Goal: Information Seeking & Learning: Learn about a topic

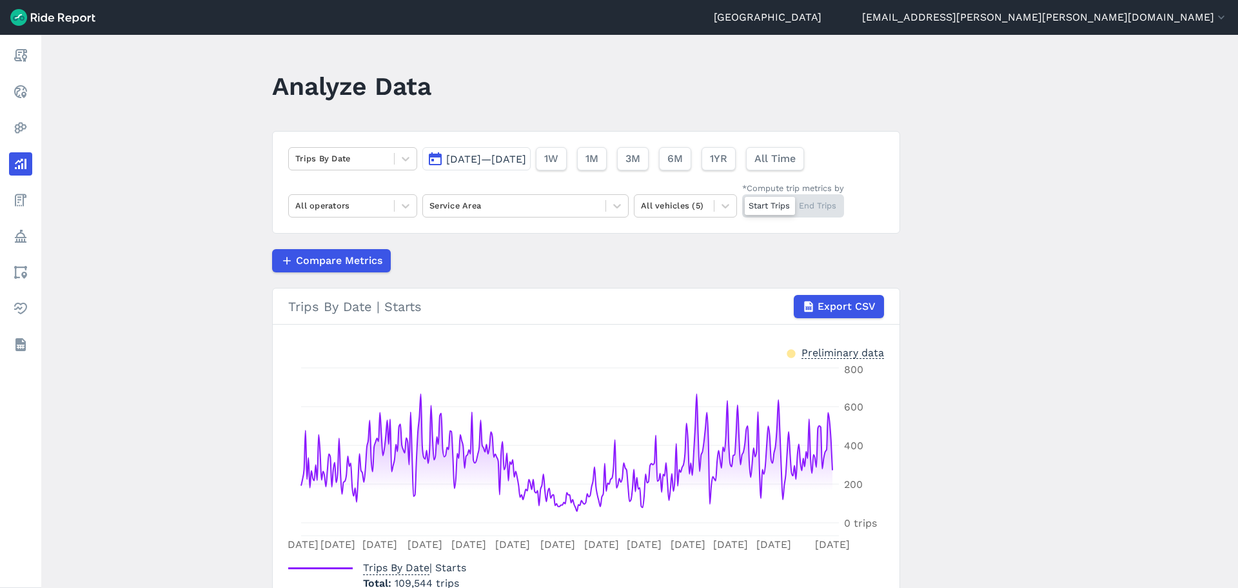
click at [1066, 98] on main "Analyze Data Trips By Date Jul 1, 2024—Jun 30, 2025 1W 1M 3M 6M 1YR All Time Al…" at bounding box center [639, 311] width 1197 height 553
click at [1064, 94] on main "Analyze Data Trips By Date Jul 1, 2024—Jun 30, 2025 1W 1M 3M 6M 1YR All Time Al…" at bounding box center [639, 311] width 1197 height 553
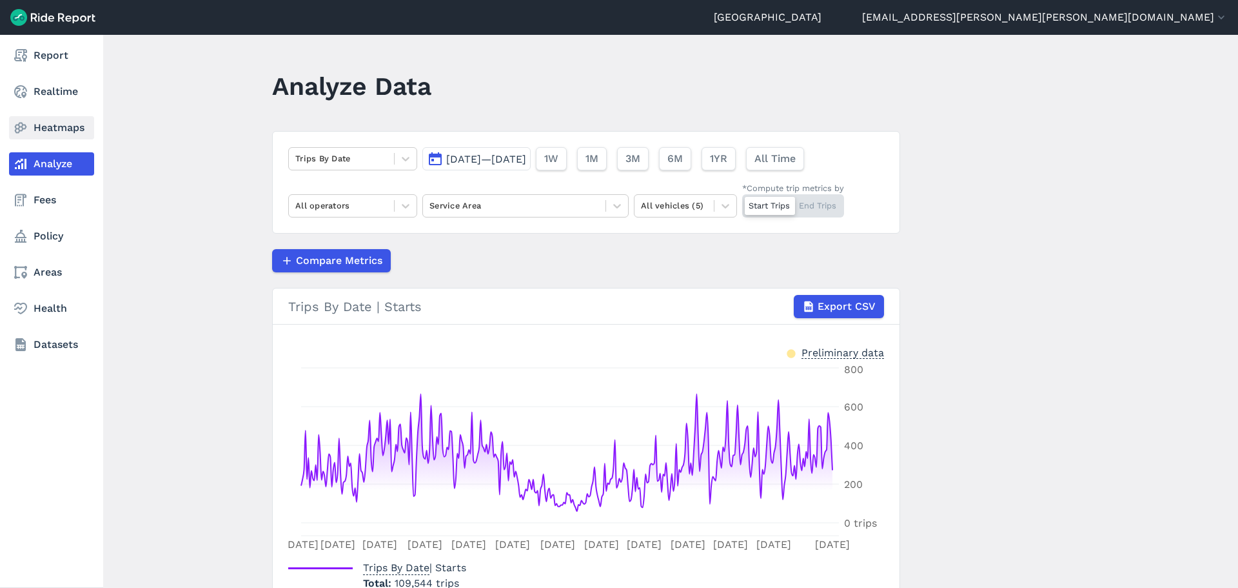
click at [17, 124] on icon at bounding box center [20, 127] width 15 height 15
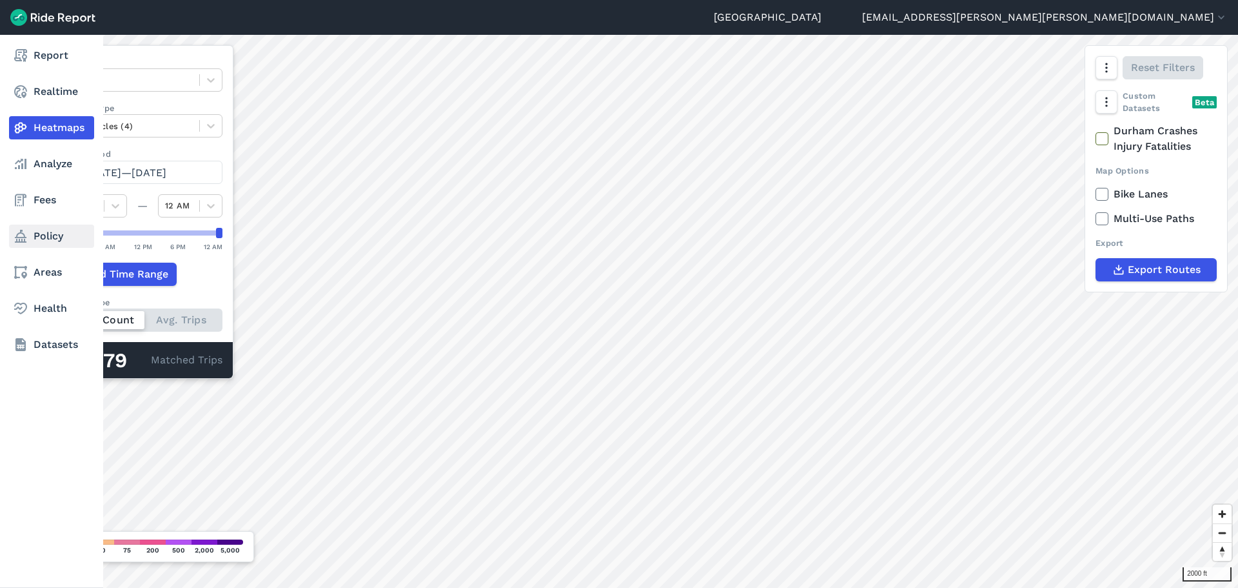
click at [54, 230] on link "Policy" at bounding box center [51, 235] width 85 height 23
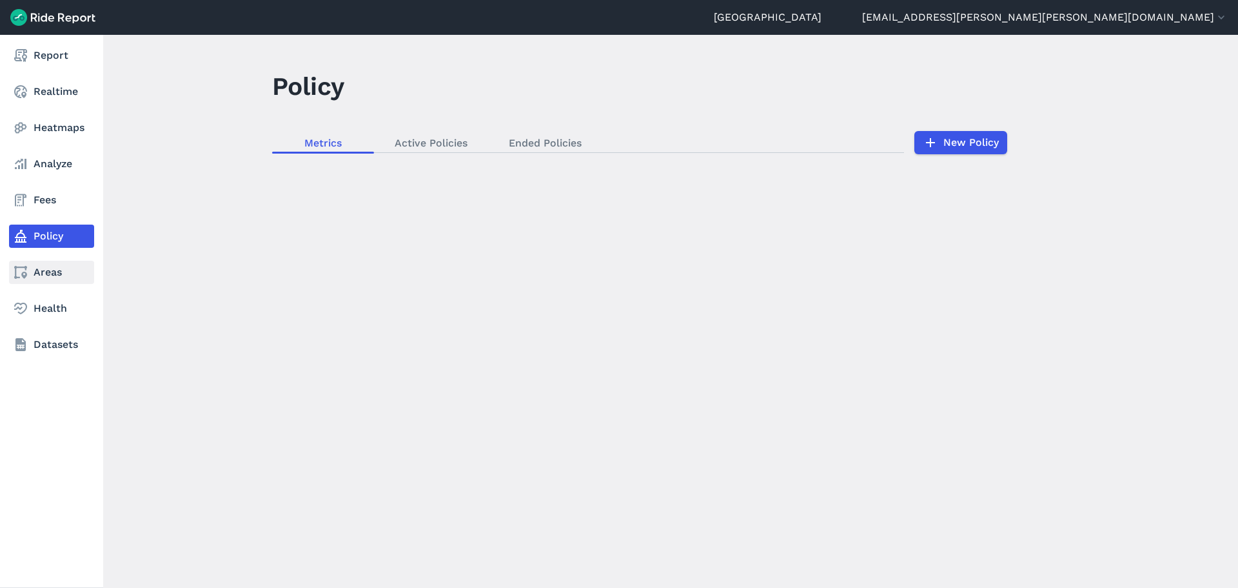
click at [44, 272] on link "Areas" at bounding box center [51, 272] width 85 height 23
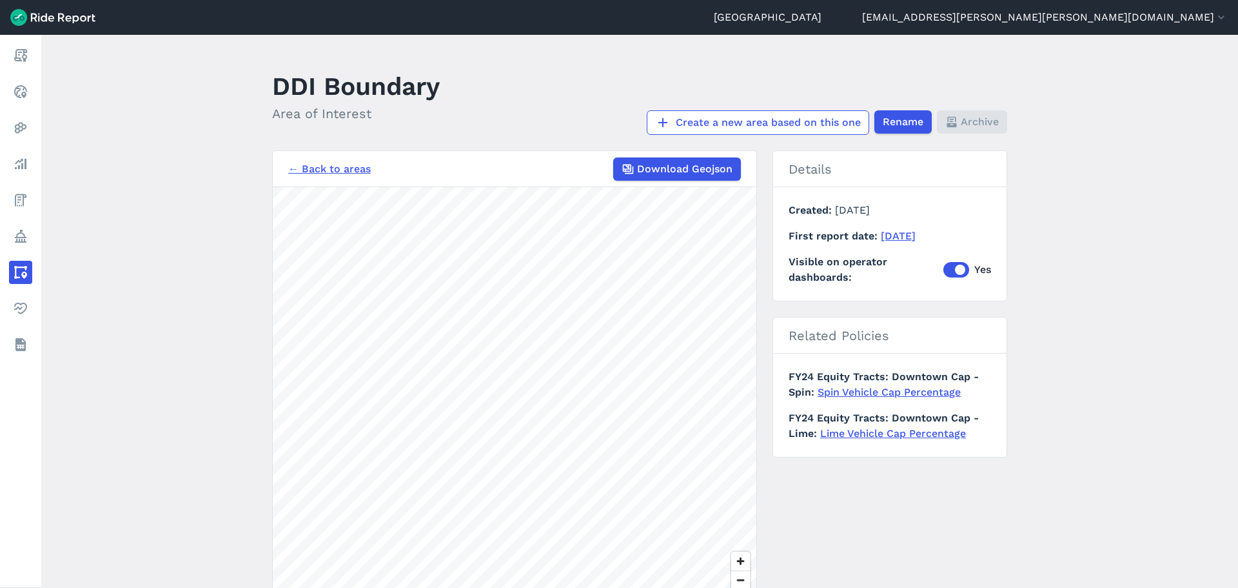
scroll to position [65, 0]
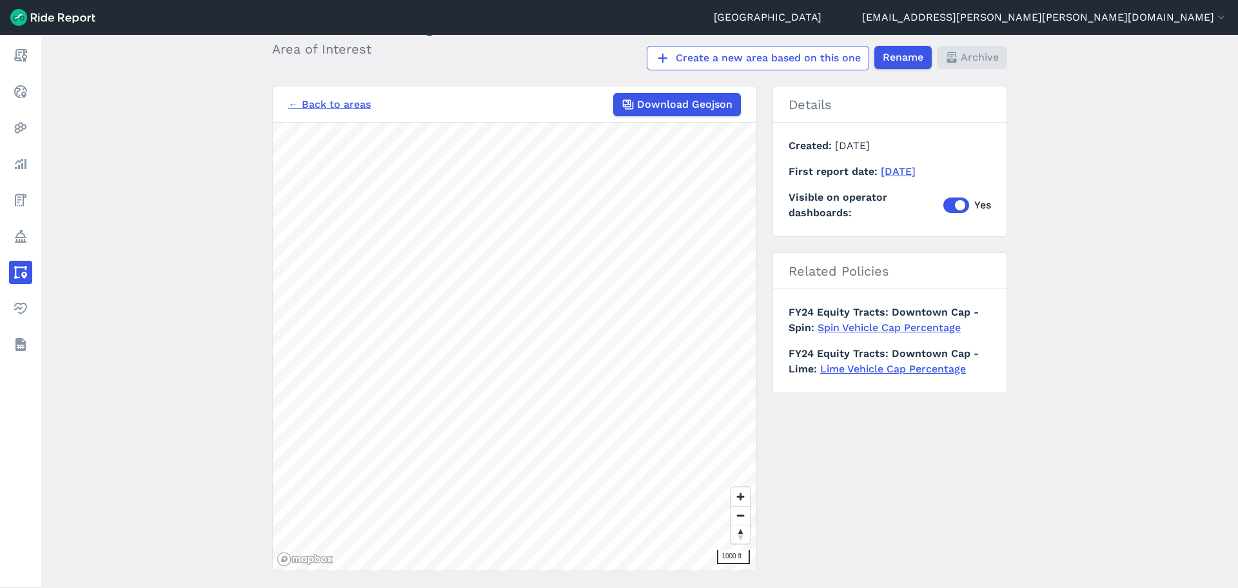
click at [1111, 163] on main "DDI Boundary Area of Interest Create a new area based on this one Rename Archiv…" at bounding box center [639, 311] width 1197 height 553
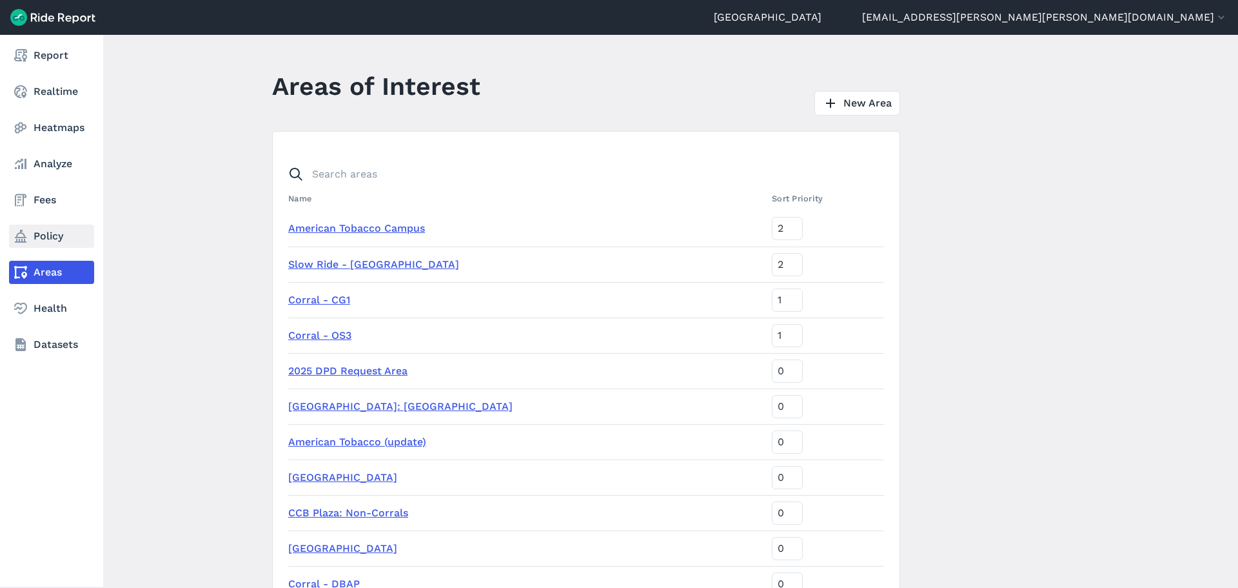
click at [56, 231] on link "Policy" at bounding box center [51, 235] width 85 height 23
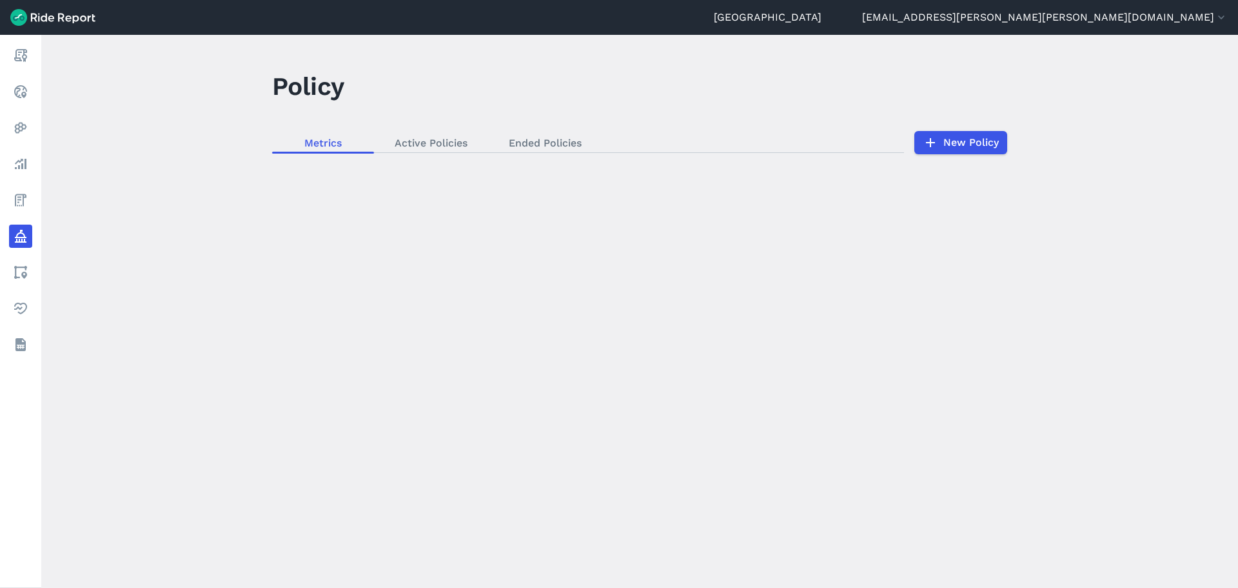
click at [427, 138] on div "loading" at bounding box center [639, 311] width 1197 height 553
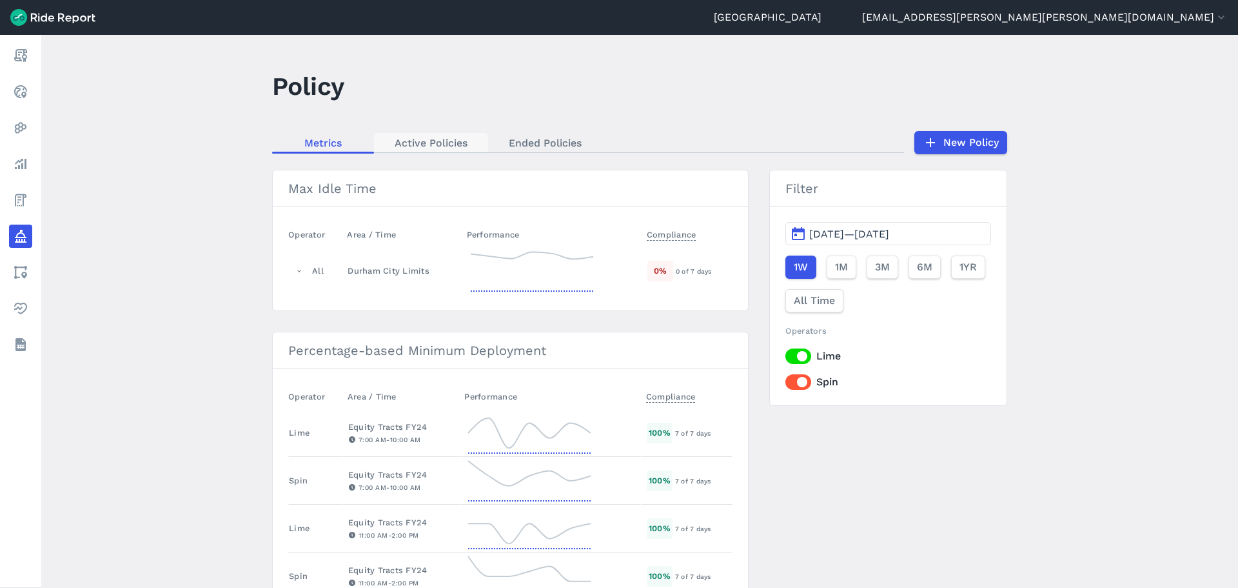
click at [425, 140] on link "Active Policies" at bounding box center [431, 142] width 114 height 19
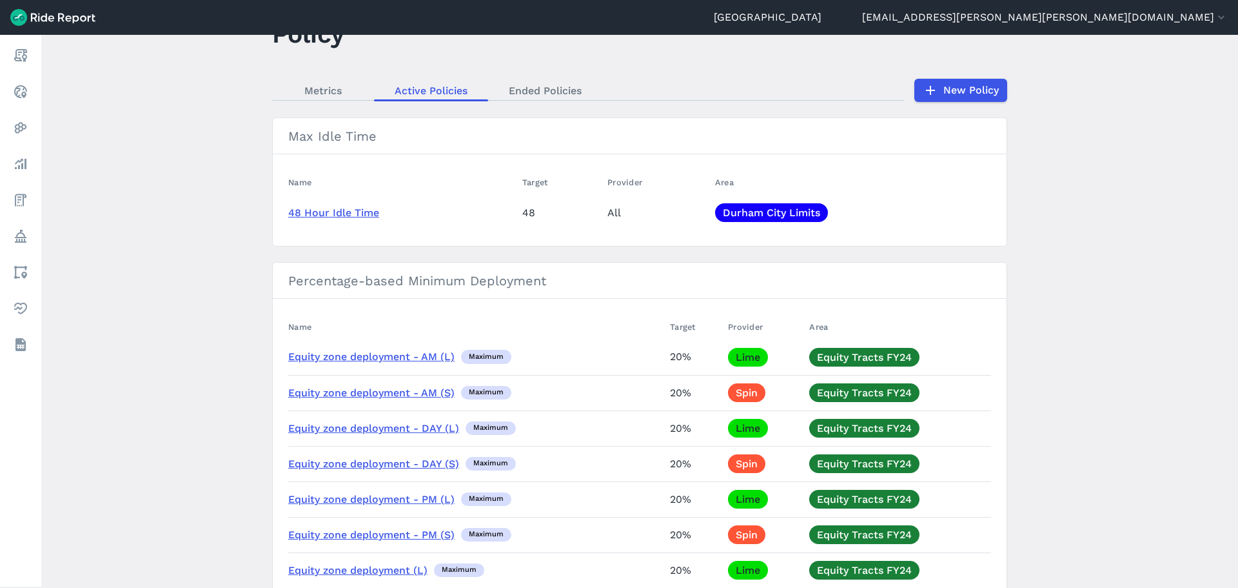
scroll to position [258, 0]
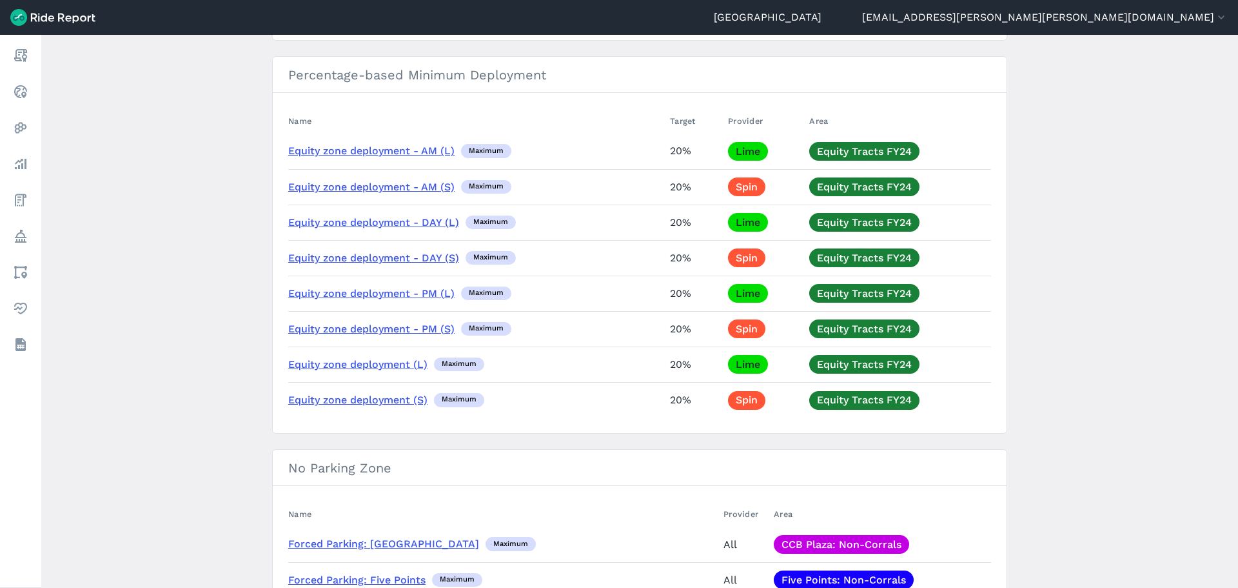
click at [383, 363] on link "Equity zone deployment (L)" at bounding box center [357, 364] width 139 height 12
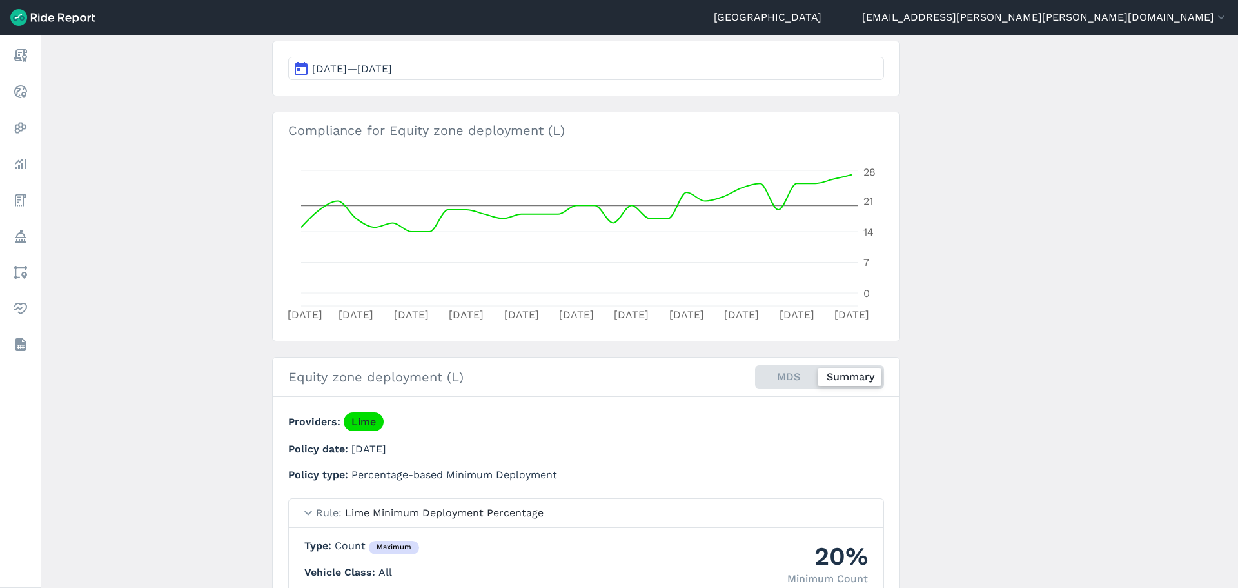
scroll to position [117, 0]
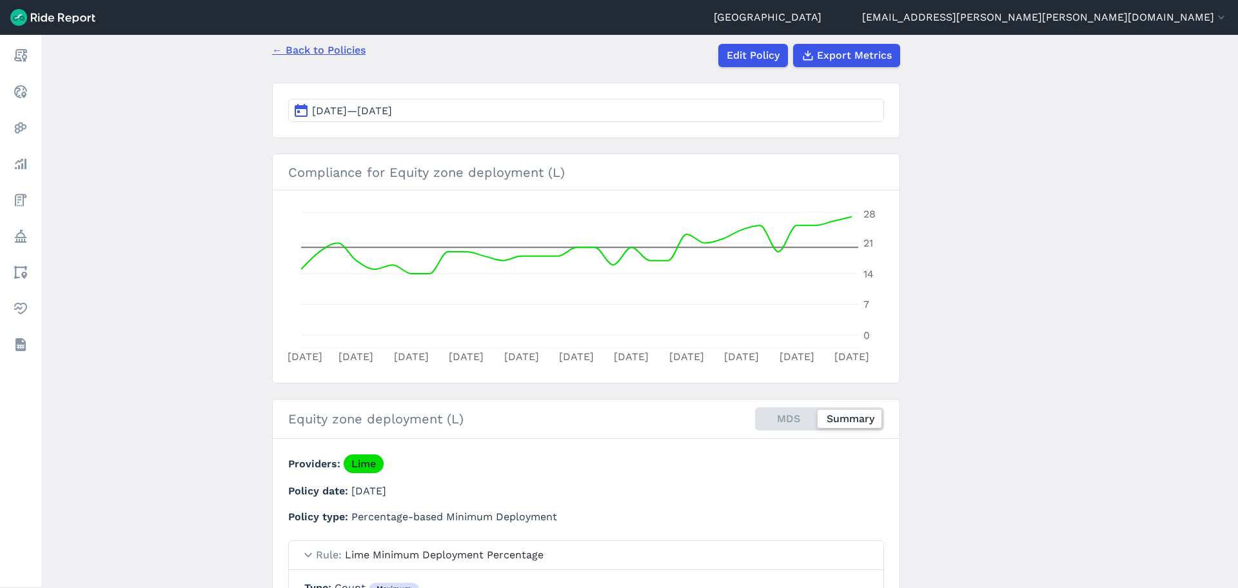
click at [445, 99] on button "[DATE]—[DATE]" at bounding box center [586, 110] width 596 height 23
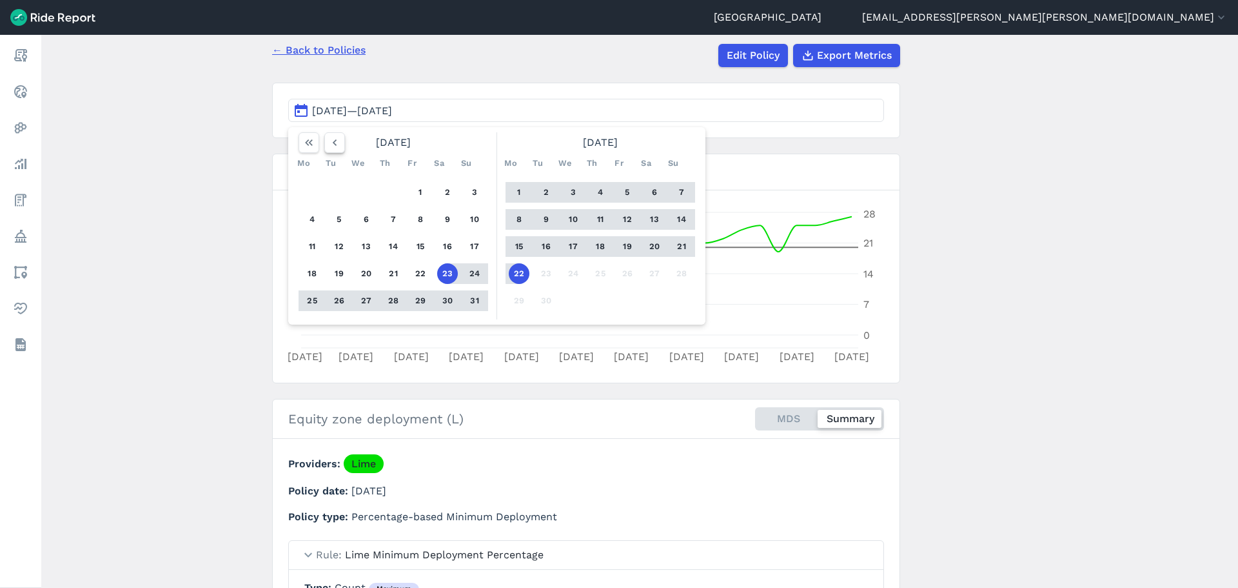
click at [333, 141] on use "button" at bounding box center [335, 142] width 4 height 6
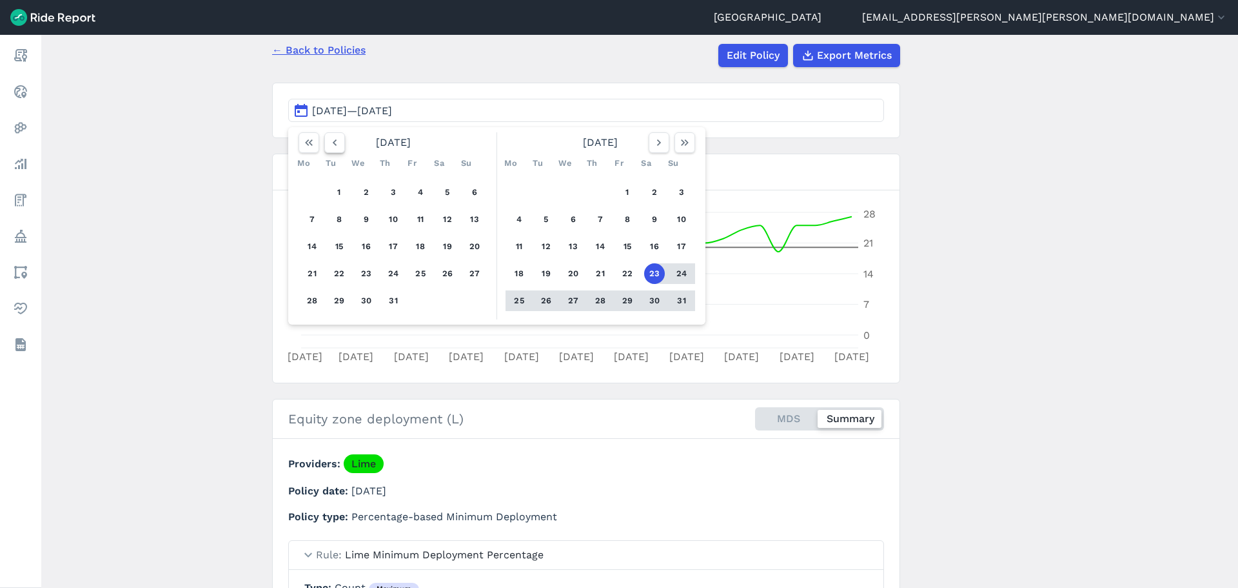
click at [333, 141] on use "button" at bounding box center [335, 142] width 4 height 6
click at [336, 141] on icon "button" at bounding box center [334, 142] width 13 height 13
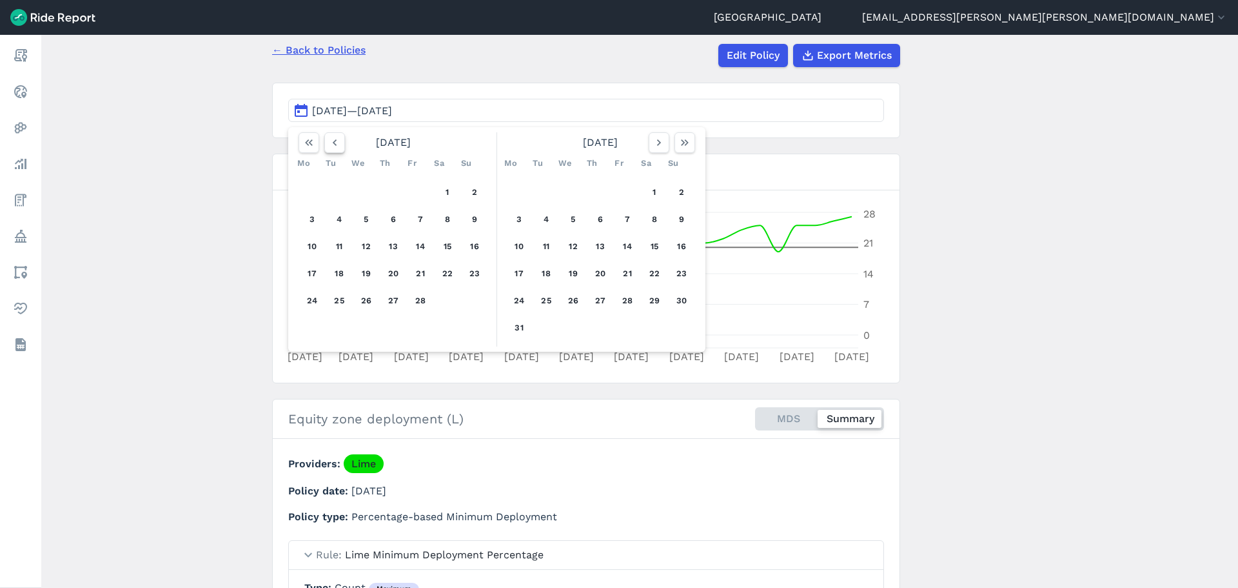
click at [336, 141] on icon "button" at bounding box center [334, 142] width 13 height 13
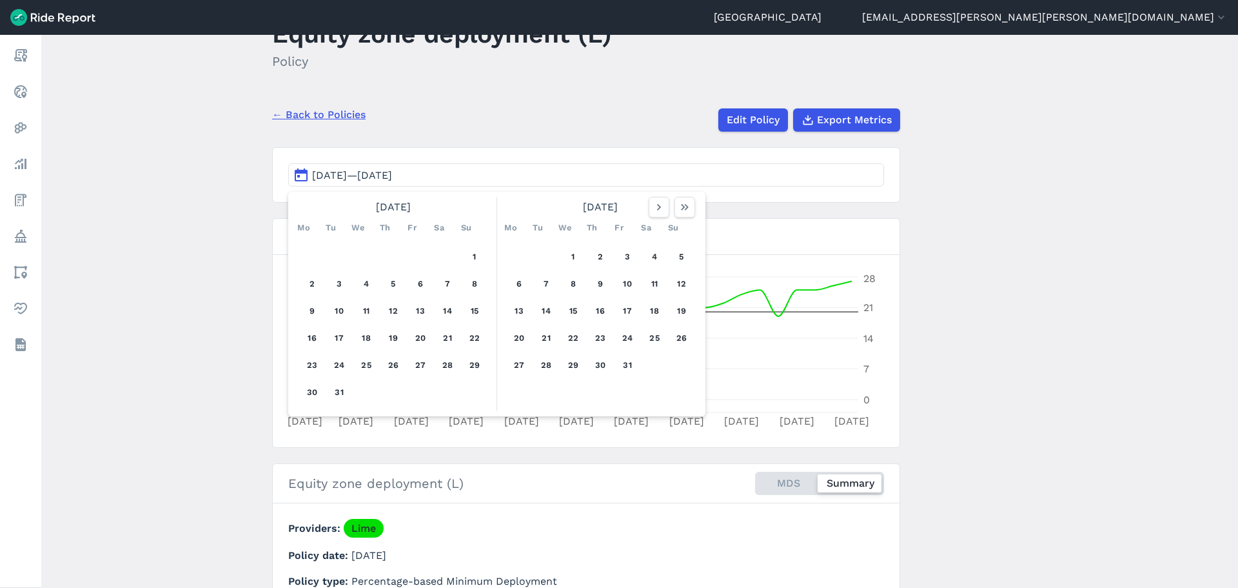
click at [186, 203] on main "Equity zone deployment (L) Policy ← Back to Policies Edit Policy Export Metrics…" at bounding box center [639, 311] width 1197 height 553
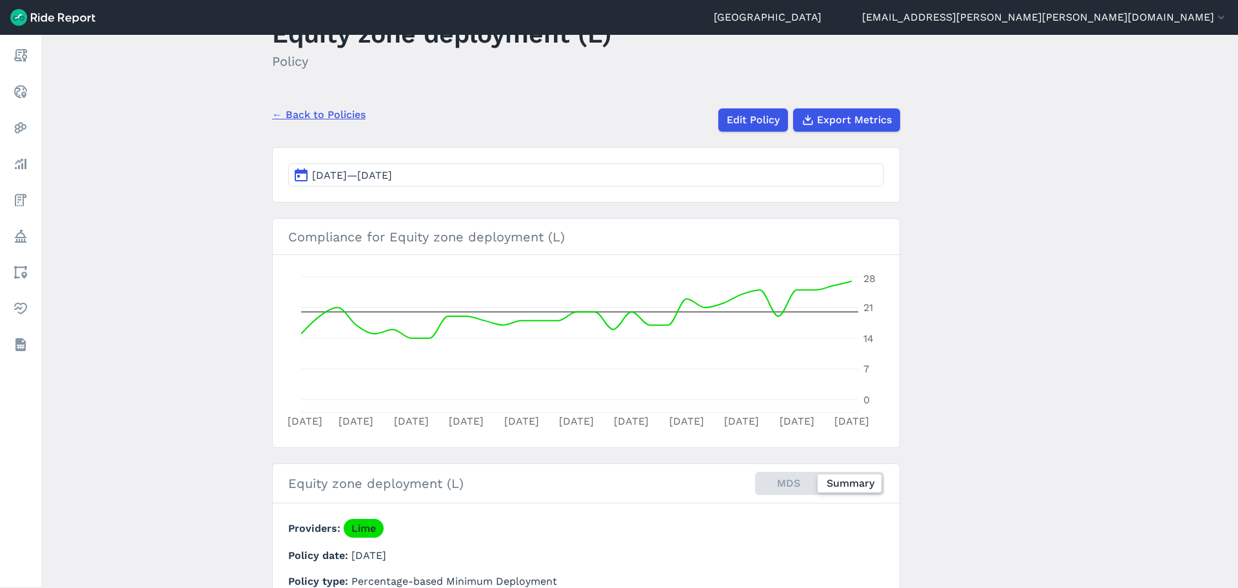
click at [184, 145] on main "Equity zone deployment (L) Policy ← Back to Policies Edit Policy Export Metrics…" at bounding box center [639, 311] width 1197 height 553
click at [634, 174] on button "[DATE]—[DATE]" at bounding box center [586, 174] width 596 height 23
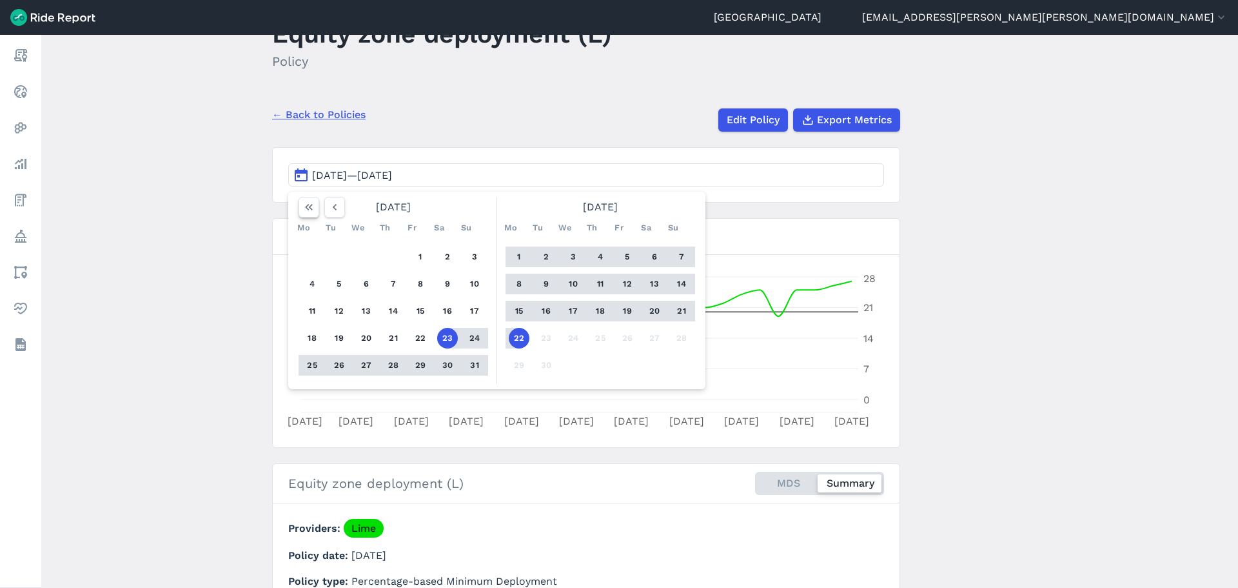
click at [306, 208] on icon "button" at bounding box center [309, 207] width 13 height 13
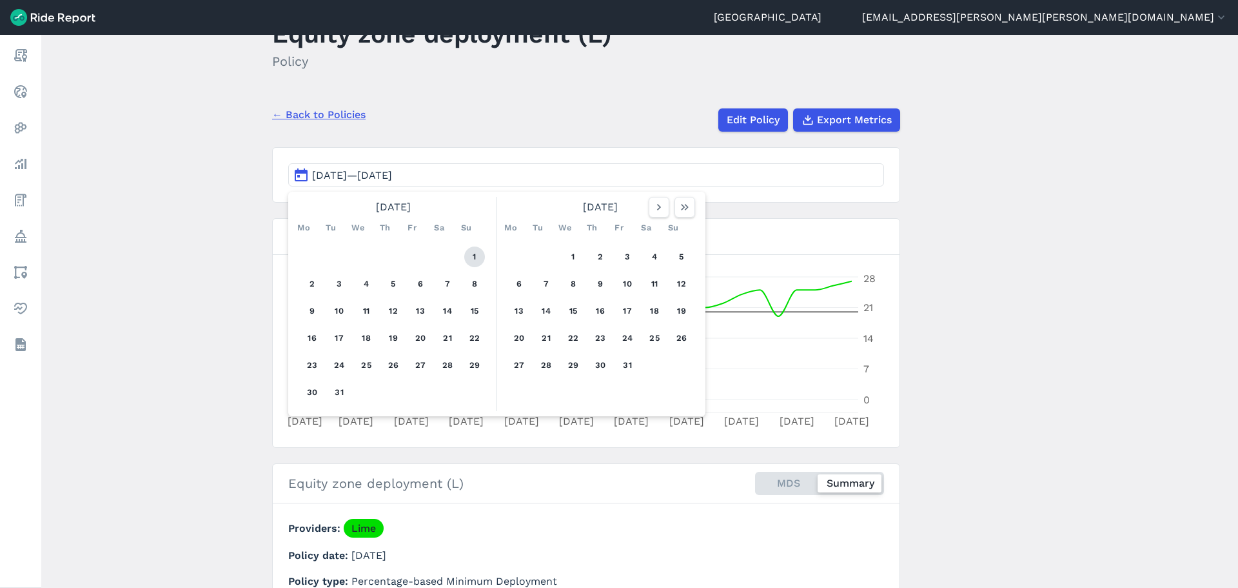
click at [473, 252] on button "1" at bounding box center [474, 256] width 21 height 21
click at [655, 204] on icon "button" at bounding box center [659, 207] width 13 height 13
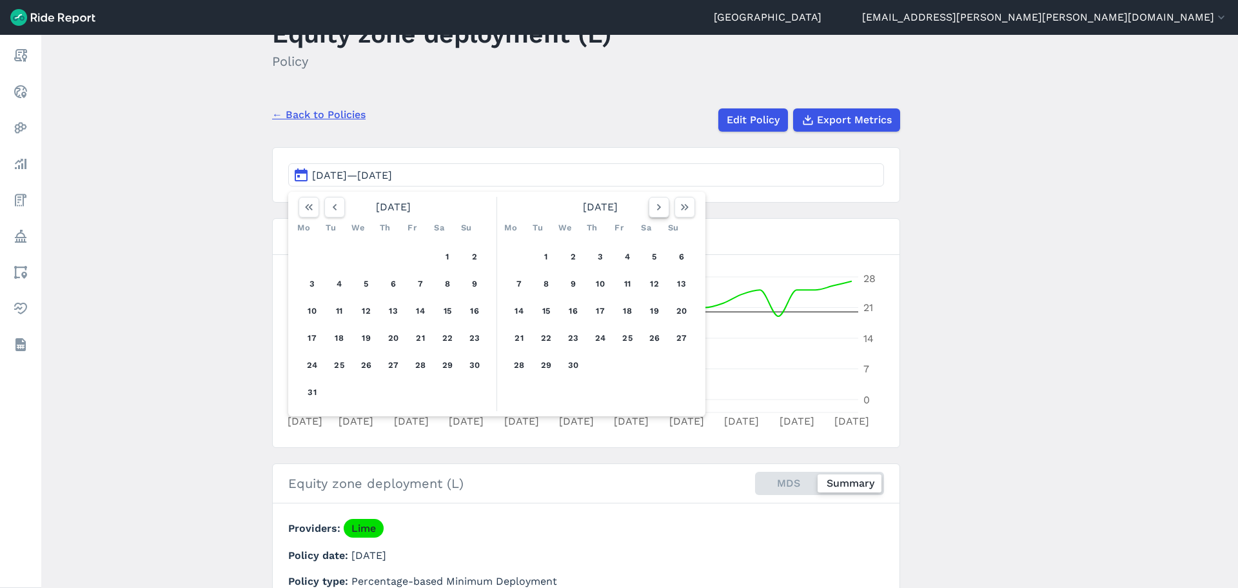
click at [655, 204] on icon "button" at bounding box center [659, 207] width 13 height 13
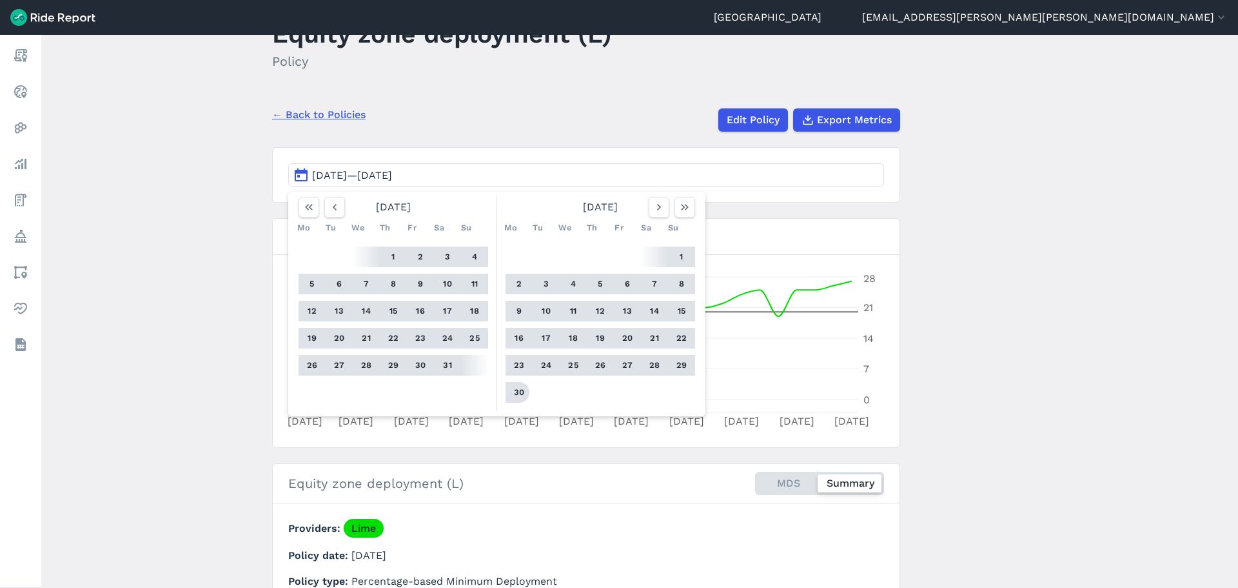
click at [522, 390] on button "30" at bounding box center [519, 392] width 21 height 21
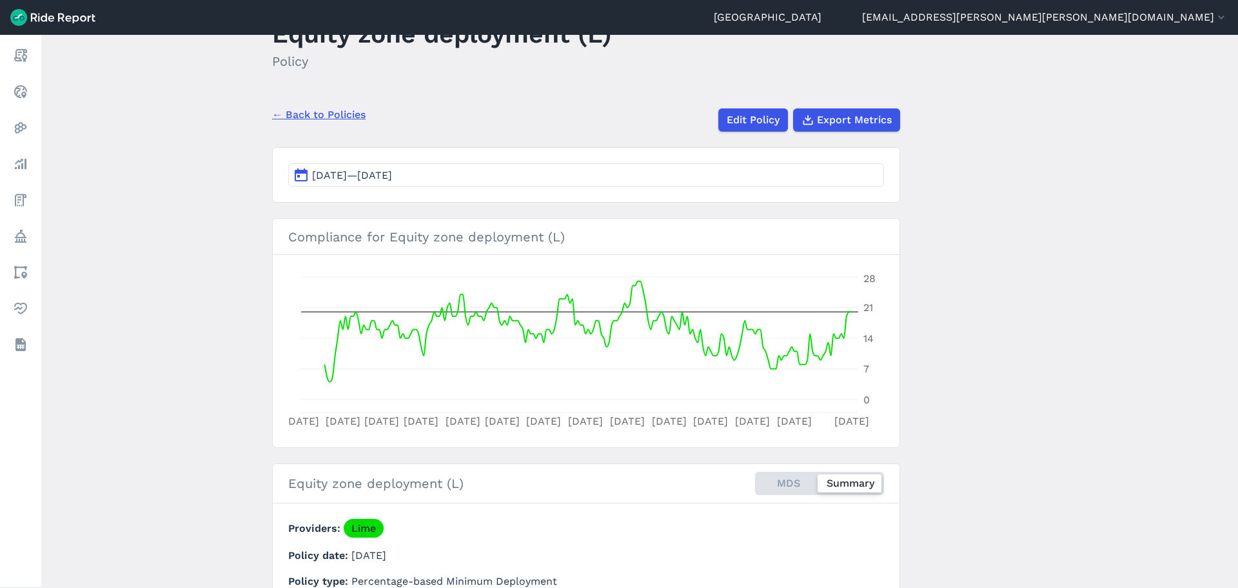
click at [1045, 246] on main "Equity zone deployment (L) Policy ← Back to Policies Edit Policy Export Metrics…" at bounding box center [639, 311] width 1197 height 553
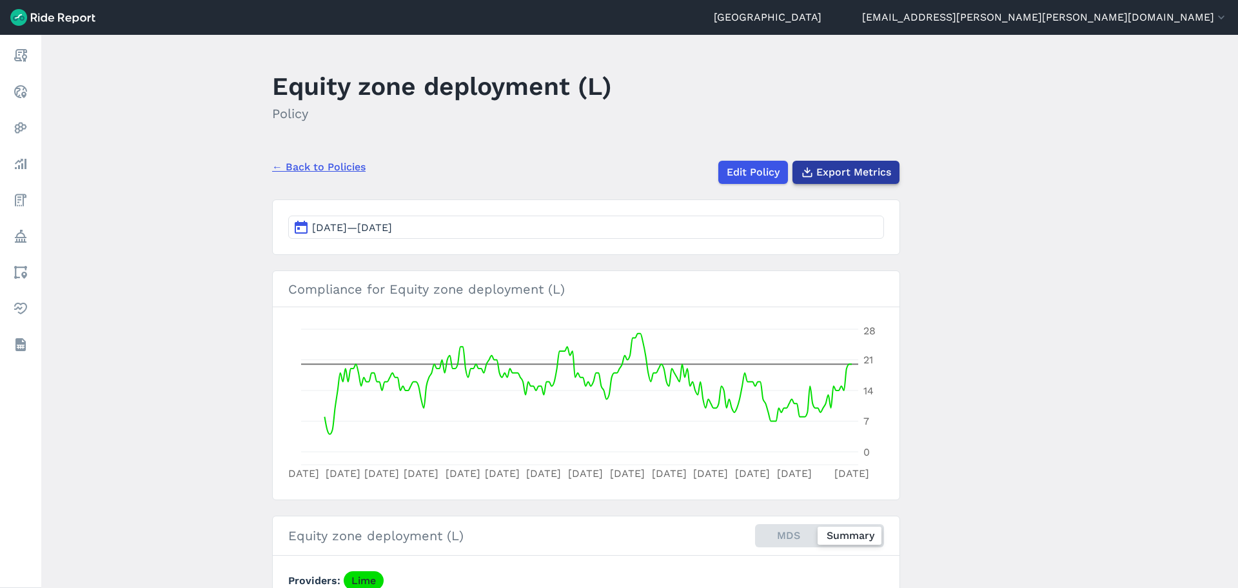
click at [860, 174] on span "Export Metrics" at bounding box center [854, 171] width 75 height 15
drag, startPoint x: 498, startPoint y: 139, endPoint x: 477, endPoint y: 144, distance: 21.1
click at [498, 139] on main "Equity zone deployment (L) Policy ← Back to Policies Edit Policy Export Metrics…" at bounding box center [639, 311] width 1197 height 553
click at [347, 171] on link "← Back to Policies" at bounding box center [319, 166] width 94 height 15
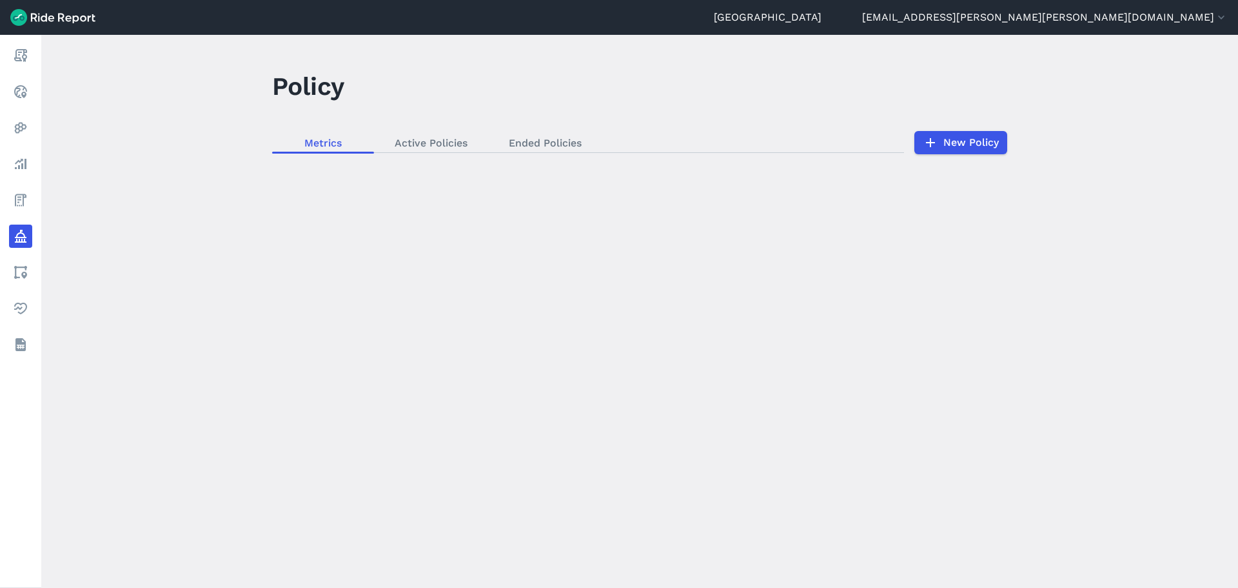
click at [408, 139] on div "loading" at bounding box center [639, 311] width 1197 height 553
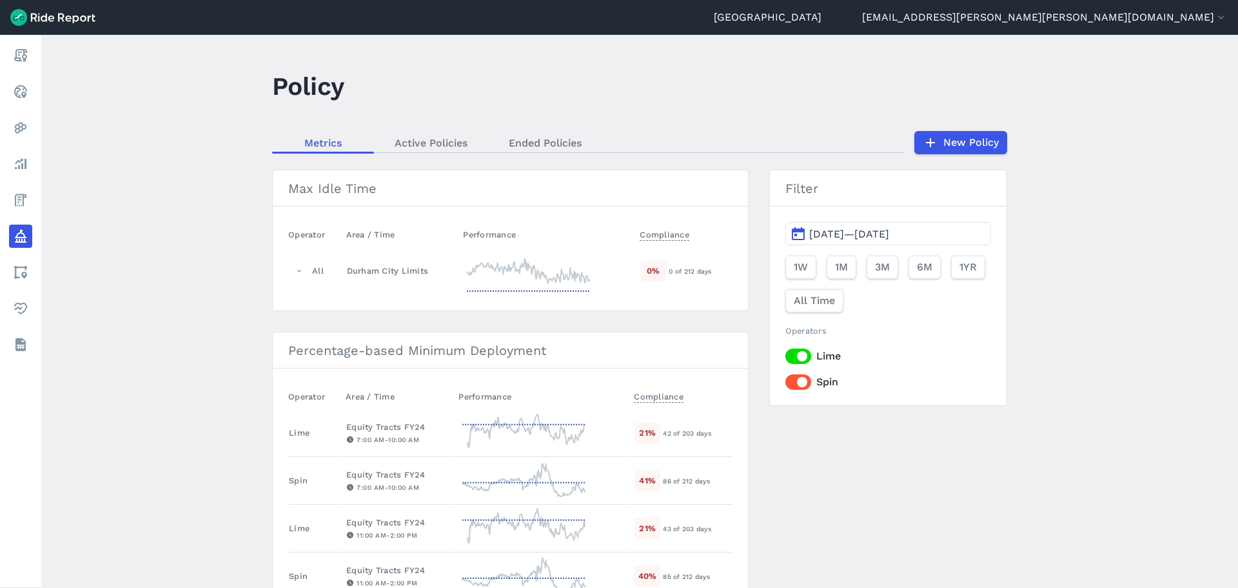
drag, startPoint x: 866, startPoint y: 504, endPoint x: 782, endPoint y: 452, distance: 99.3
click at [430, 143] on link "Active Policies" at bounding box center [431, 142] width 114 height 19
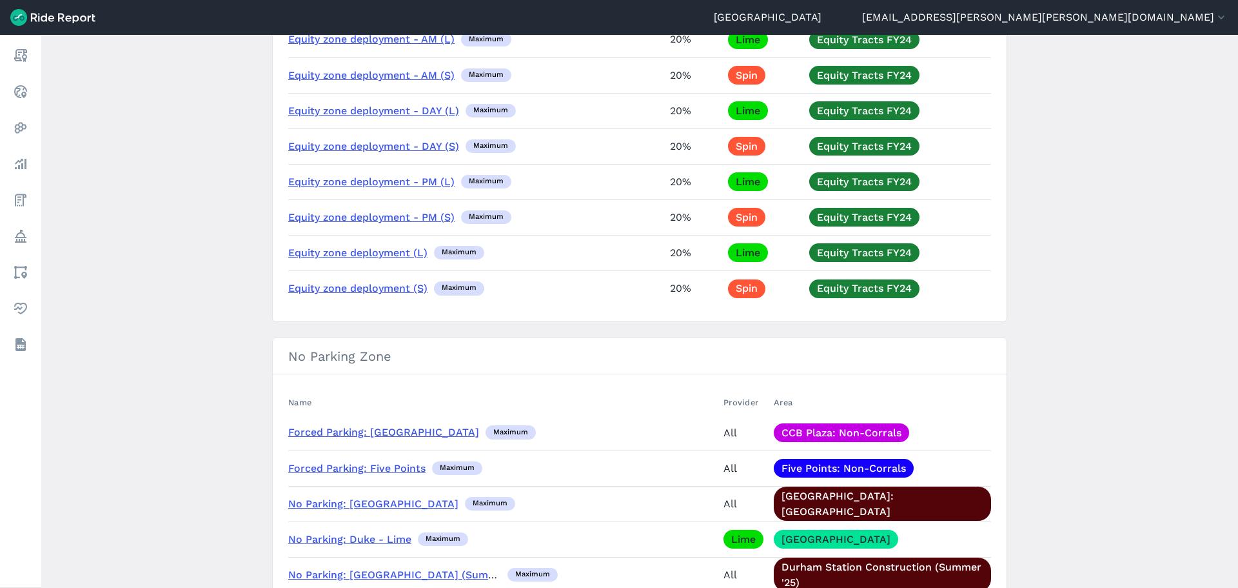
scroll to position [387, 0]
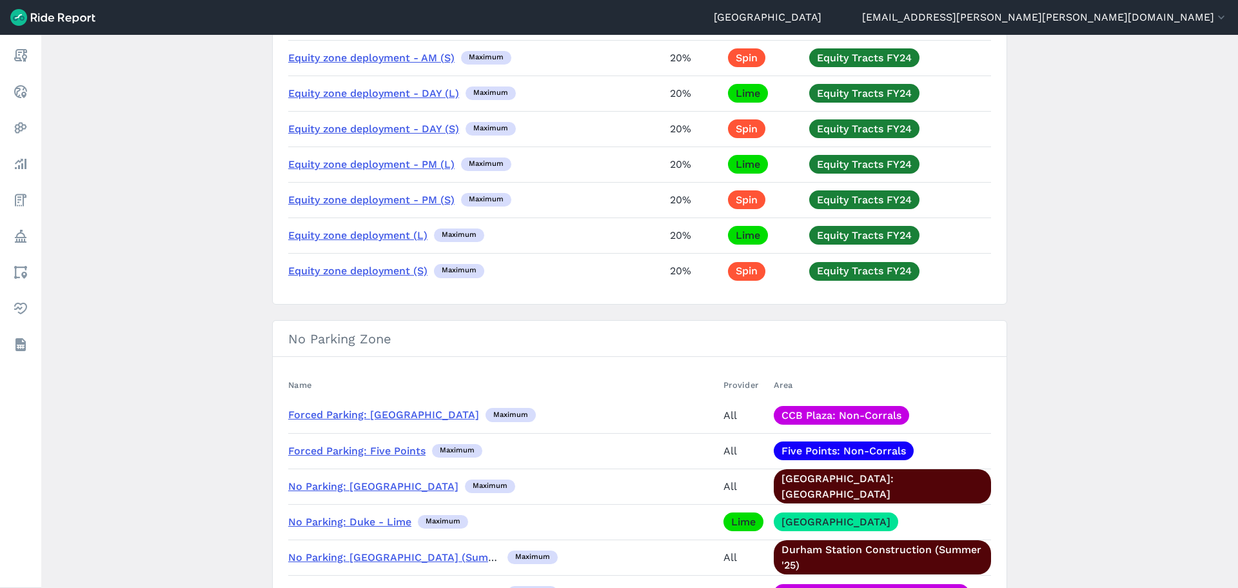
click at [355, 272] on link "Equity zone deployment (S)" at bounding box center [357, 270] width 139 height 12
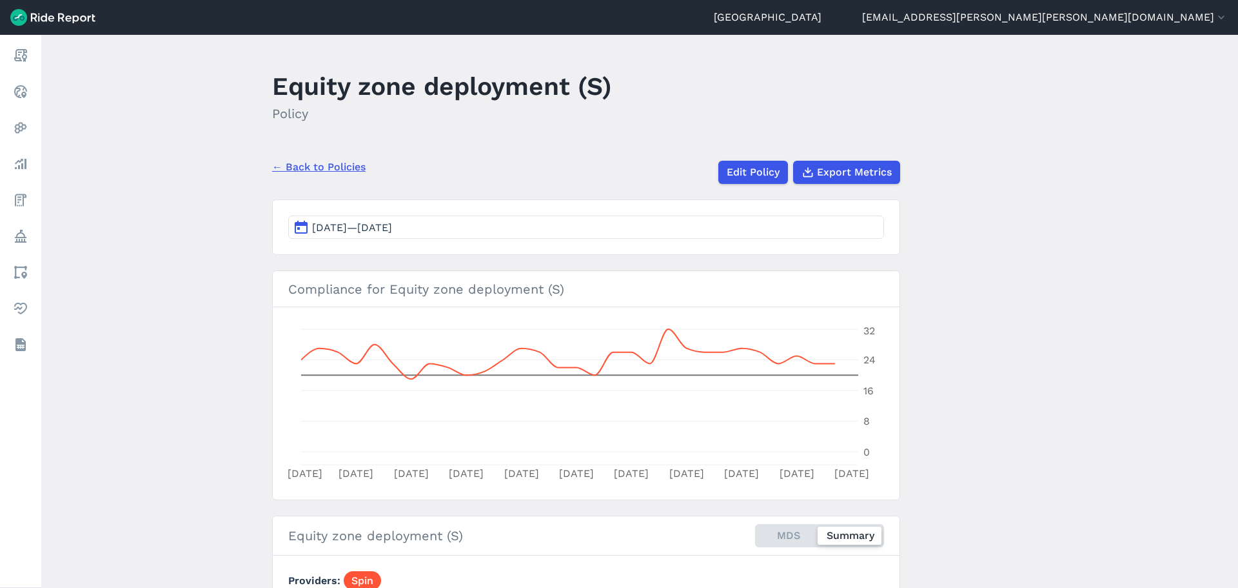
click at [582, 237] on button "[DATE]—[DATE]" at bounding box center [586, 226] width 596 height 23
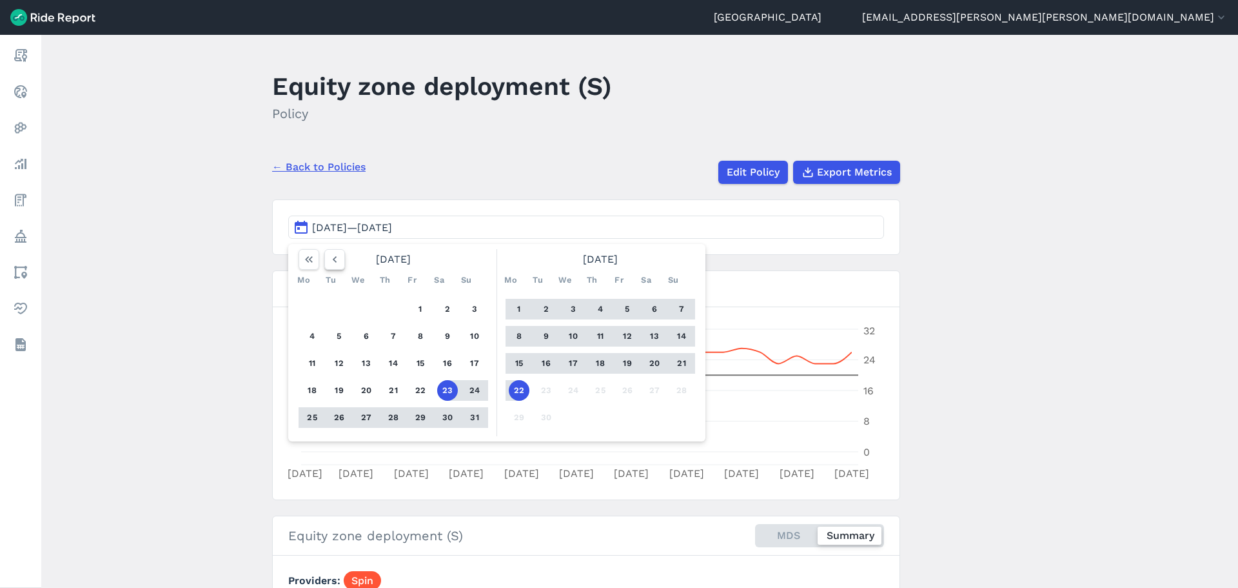
click at [338, 257] on icon "button" at bounding box center [334, 259] width 13 height 13
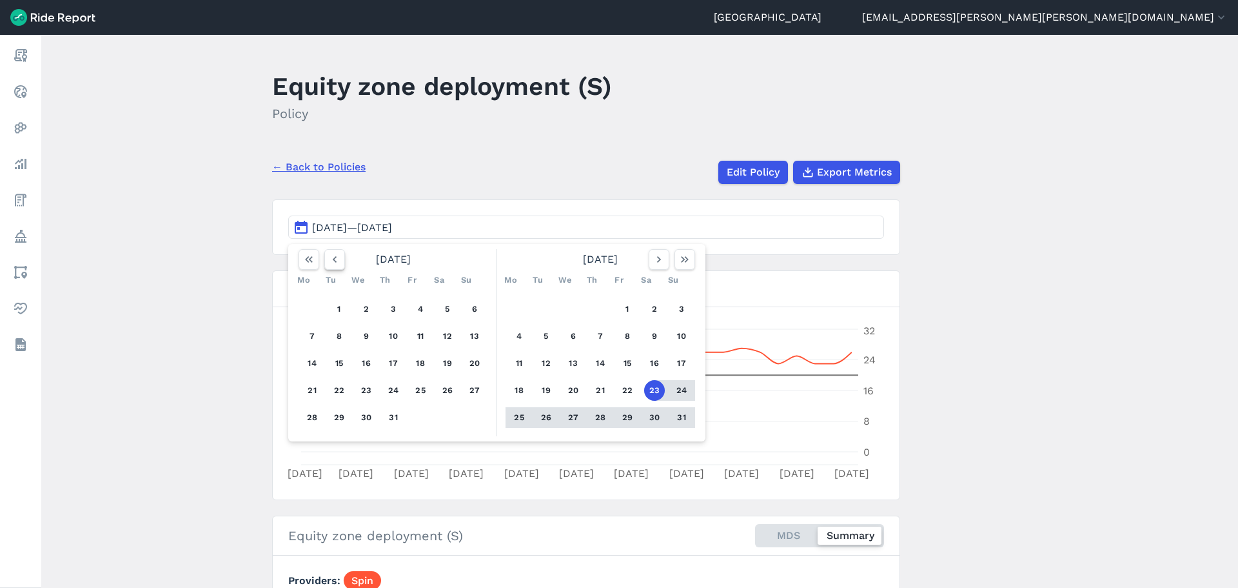
click at [338, 256] on icon "button" at bounding box center [334, 259] width 13 height 13
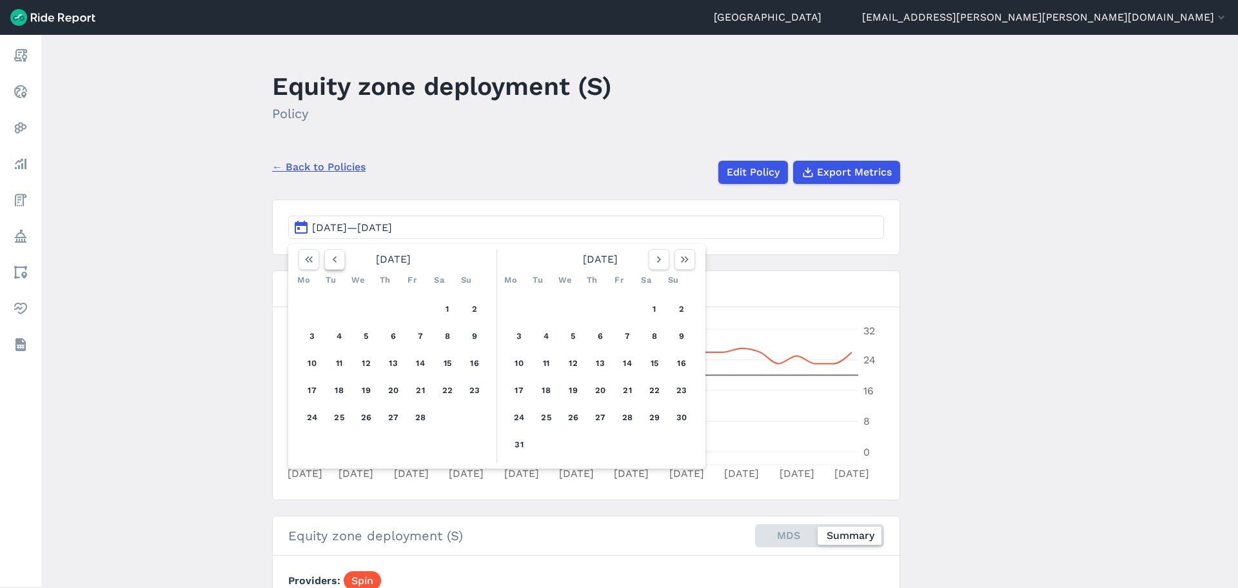
click at [338, 256] on icon "button" at bounding box center [334, 259] width 13 height 13
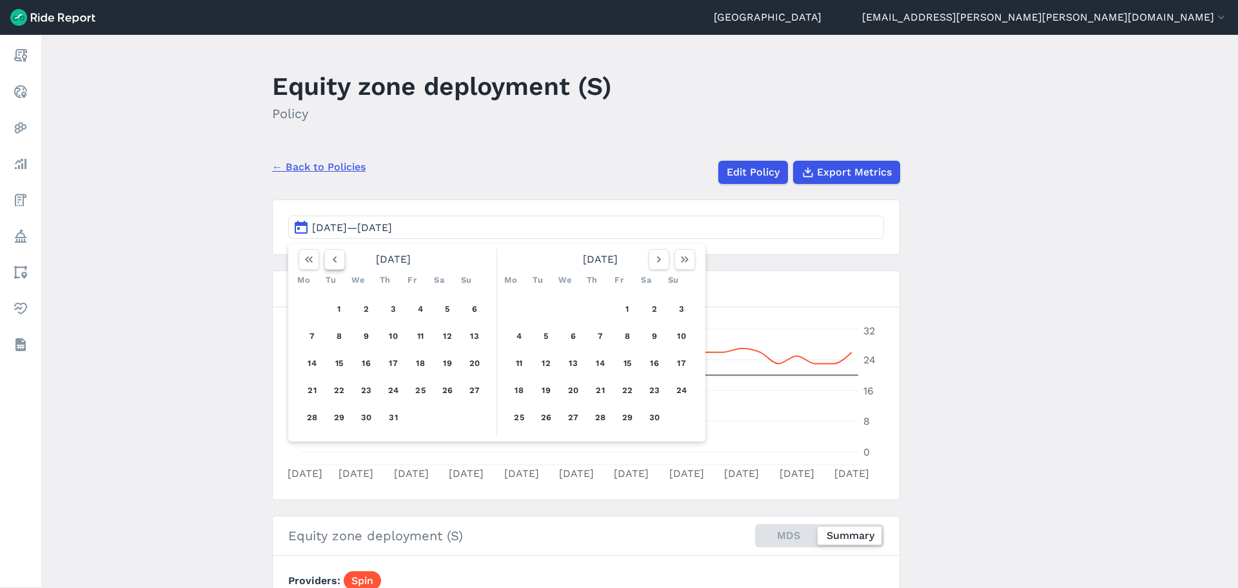
click at [338, 256] on icon "button" at bounding box center [334, 259] width 13 height 13
click at [311, 304] on button "1" at bounding box center [312, 309] width 21 height 21
click at [660, 262] on icon "button" at bounding box center [659, 259] width 13 height 13
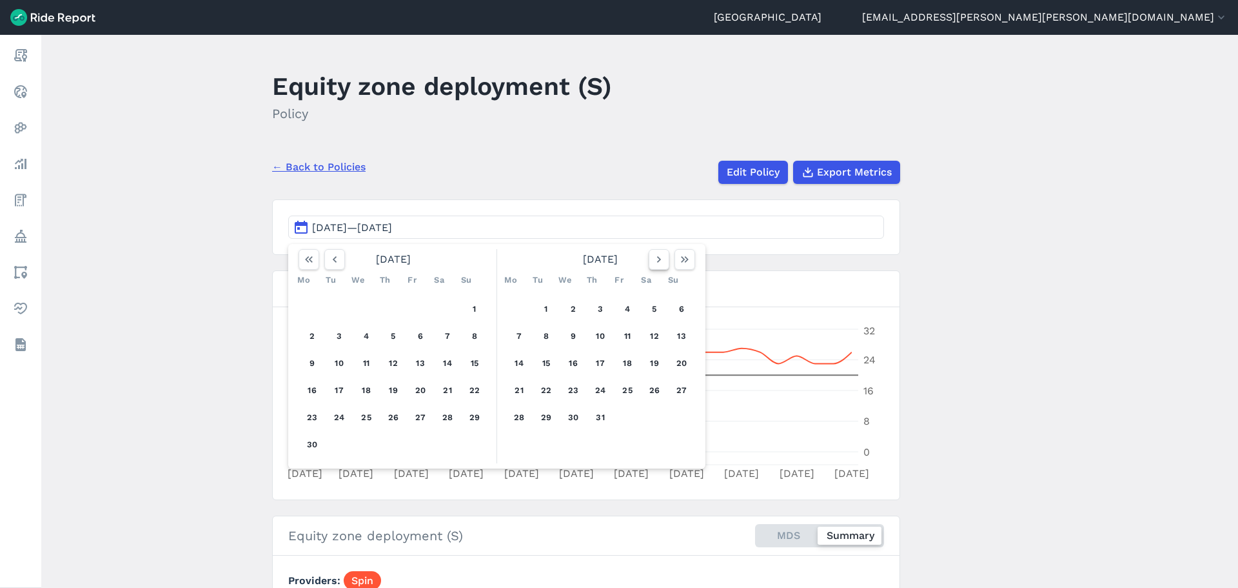
click at [660, 262] on icon "button" at bounding box center [659, 259] width 13 height 13
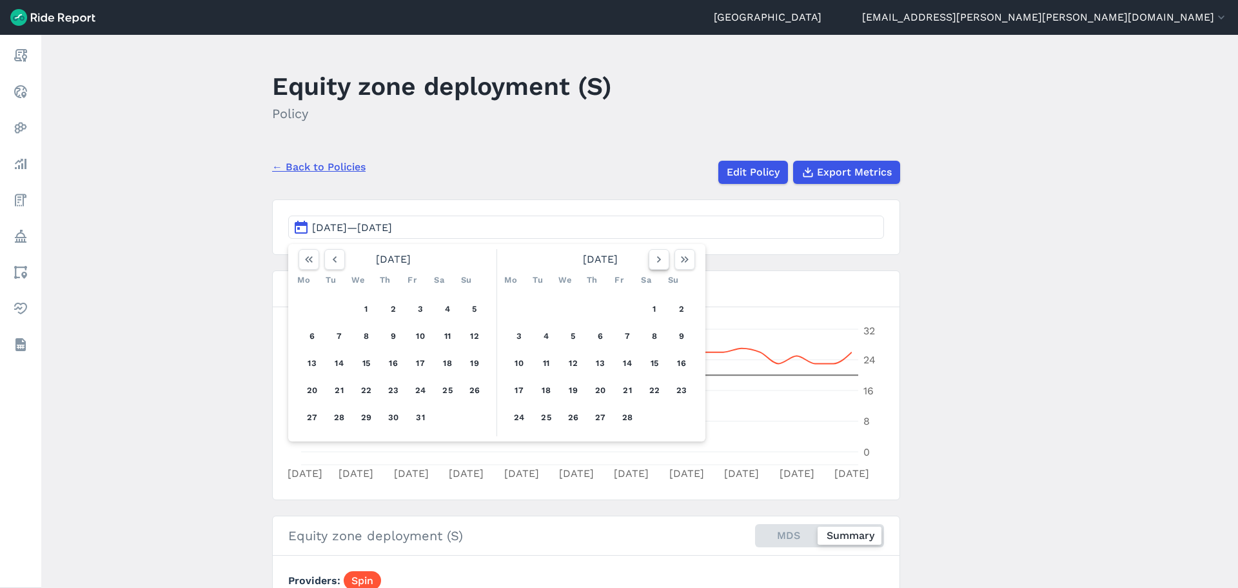
click at [660, 262] on icon "button" at bounding box center [659, 259] width 13 height 13
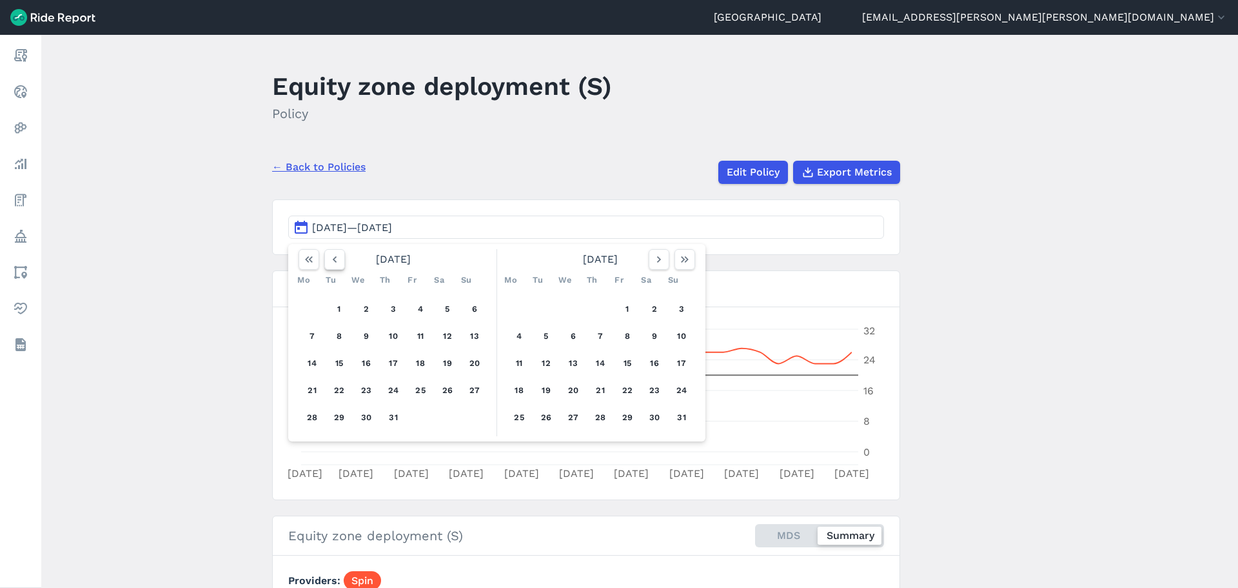
click at [324, 259] on button "button" at bounding box center [334, 259] width 21 height 21
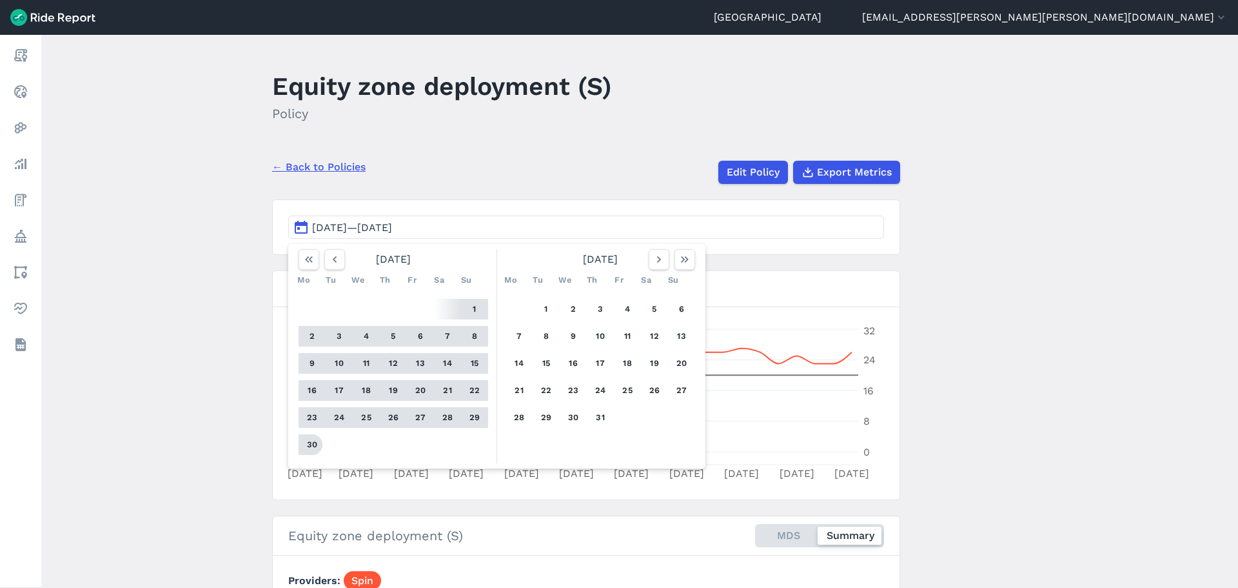
click at [313, 445] on button "30" at bounding box center [312, 444] width 21 height 21
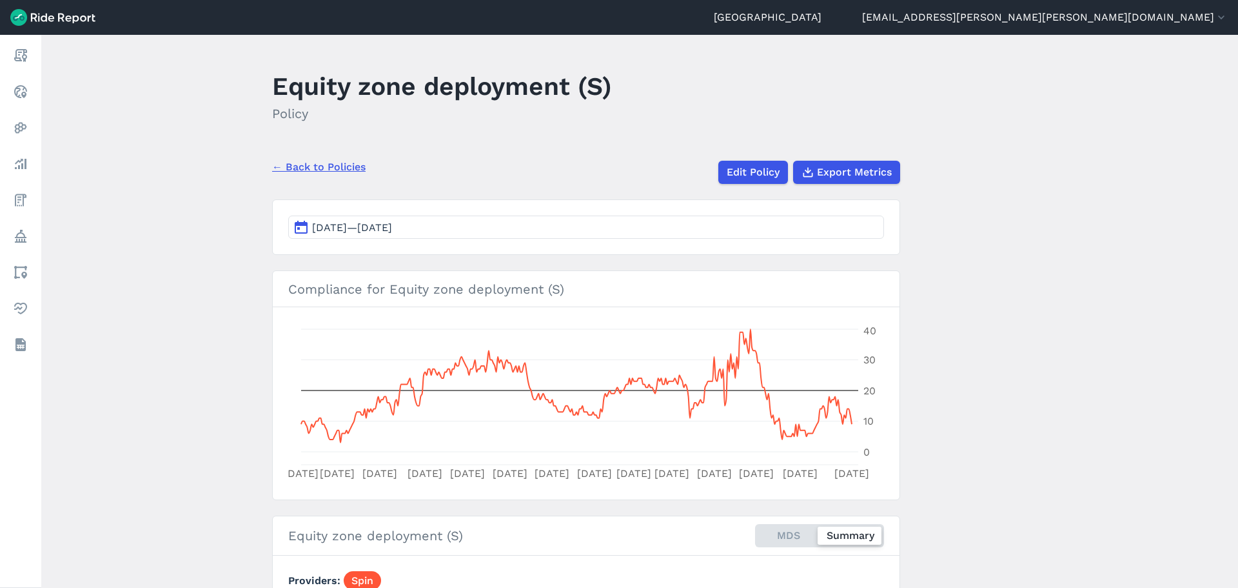
click at [1033, 293] on main "Equity zone deployment (S) Policy ← Back to Policies Edit Policy Export Metrics…" at bounding box center [639, 311] width 1197 height 553
click at [850, 173] on span "Export Metrics" at bounding box center [854, 171] width 75 height 15
click at [968, 246] on main "Equity zone deployment (S) Policy ← Back to Policies Edit Policy Export Metrics…" at bounding box center [639, 311] width 1197 height 553
click at [298, 162] on link "← Back to Policies" at bounding box center [319, 166] width 94 height 15
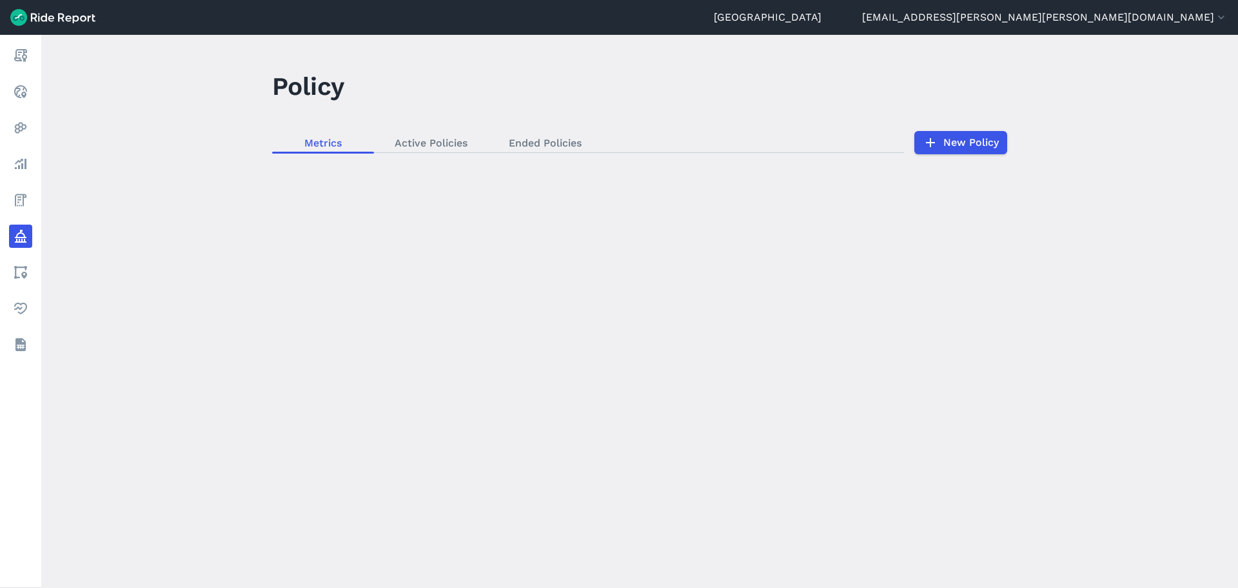
click at [410, 144] on div "loading" at bounding box center [639, 311] width 1197 height 553
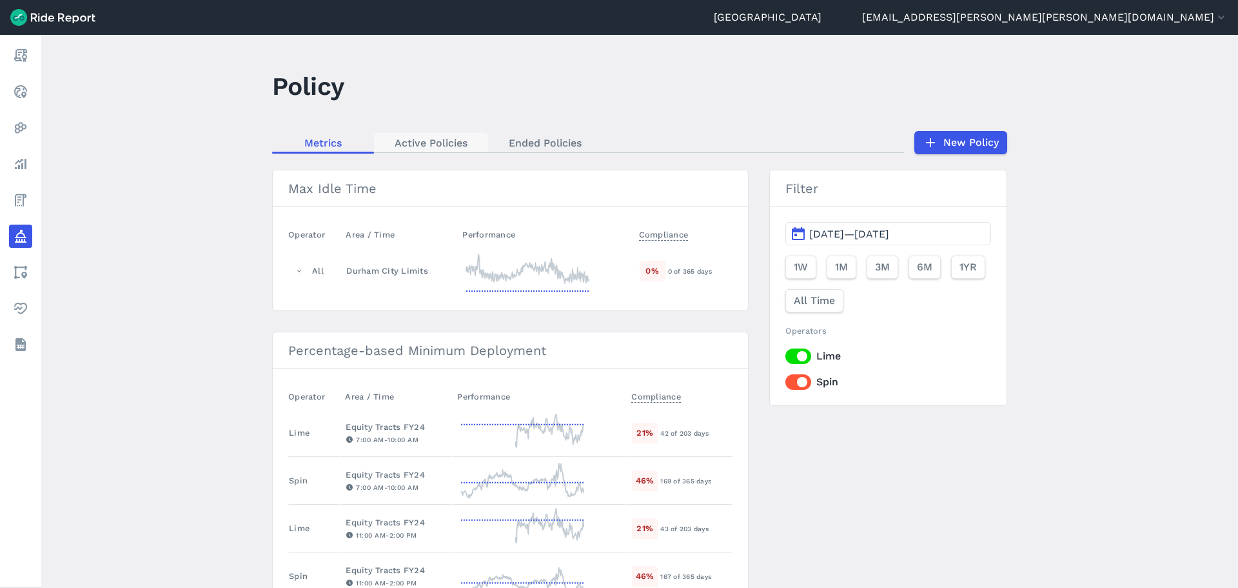
click at [427, 143] on link "Active Policies" at bounding box center [431, 142] width 114 height 19
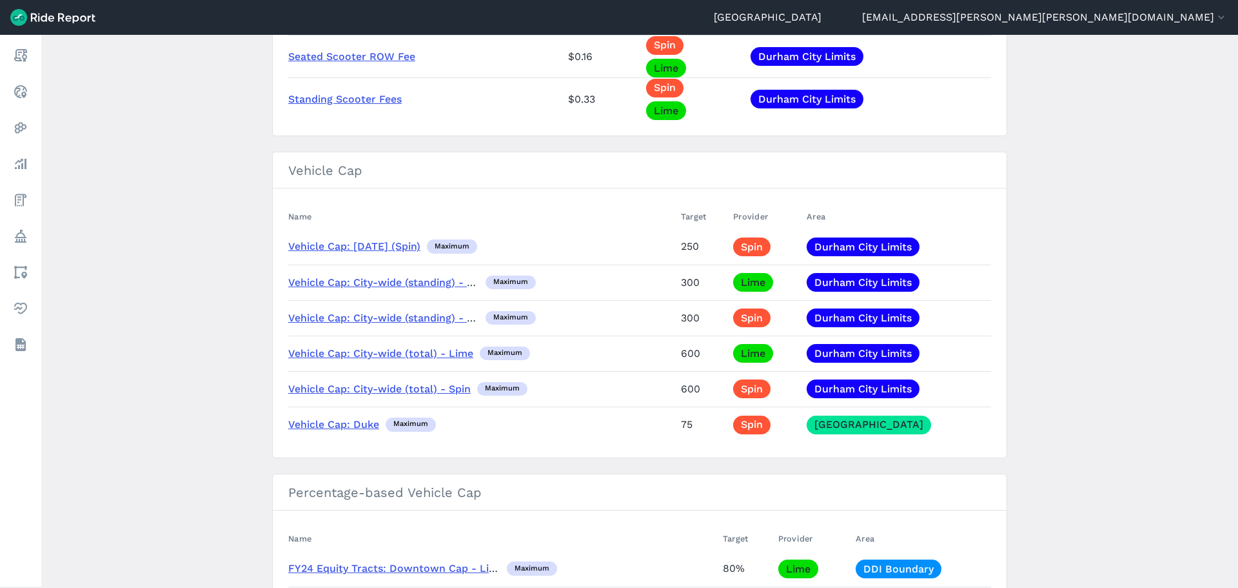
scroll to position [1461, 0]
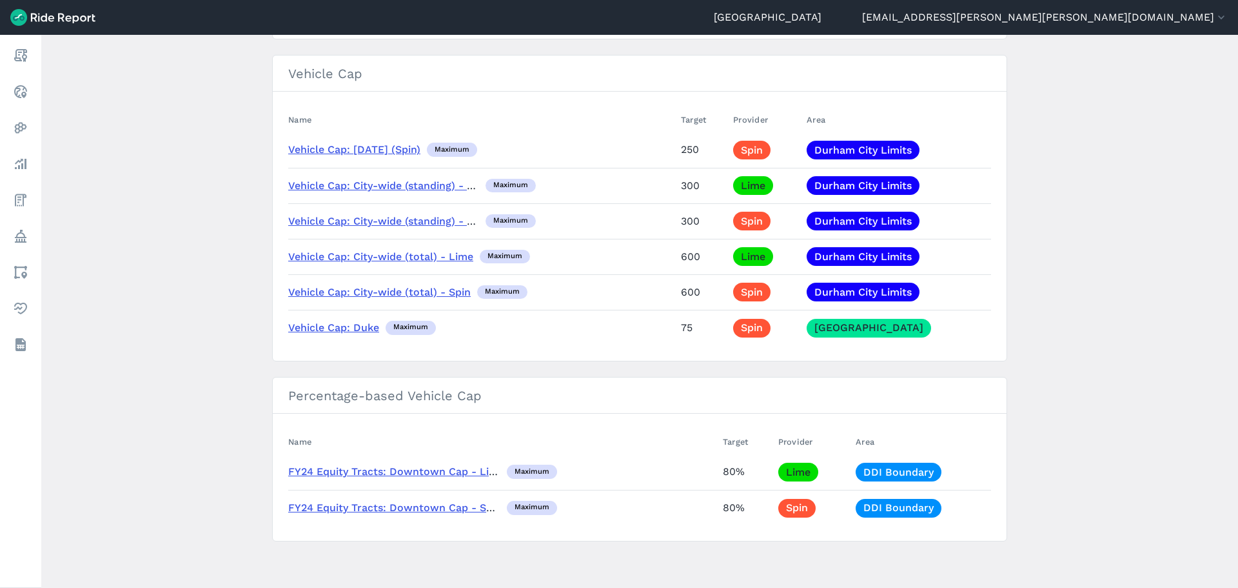
click at [143, 252] on main "Policy Metrics Active Policies Ended Policies New Policy Max Idle Time Name Tar…" at bounding box center [639, 311] width 1197 height 553
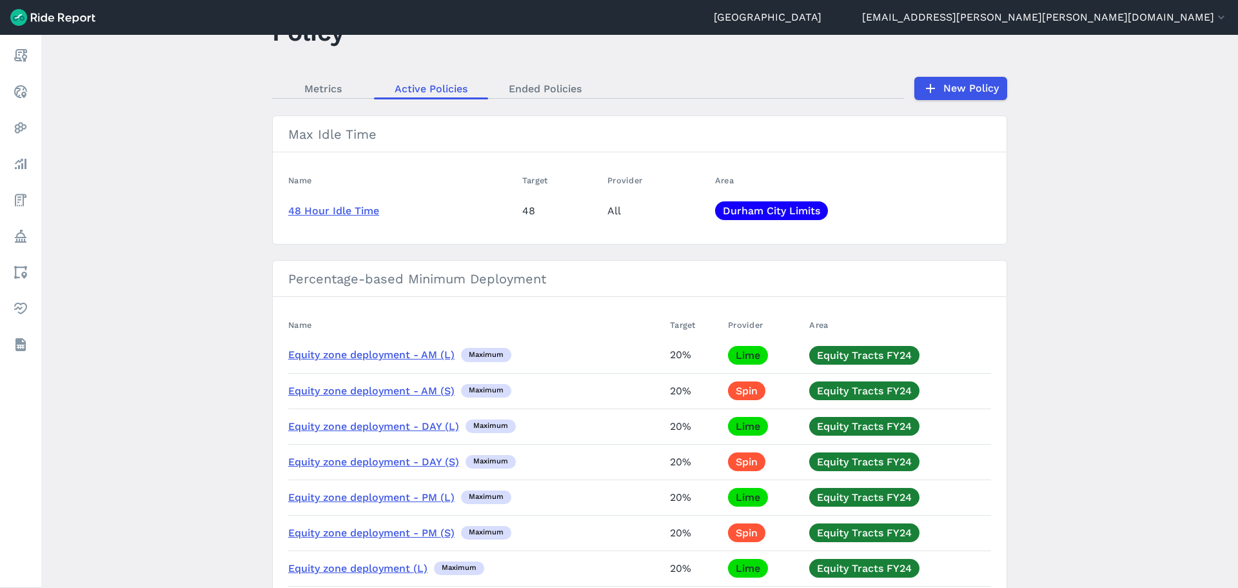
scroll to position [0, 0]
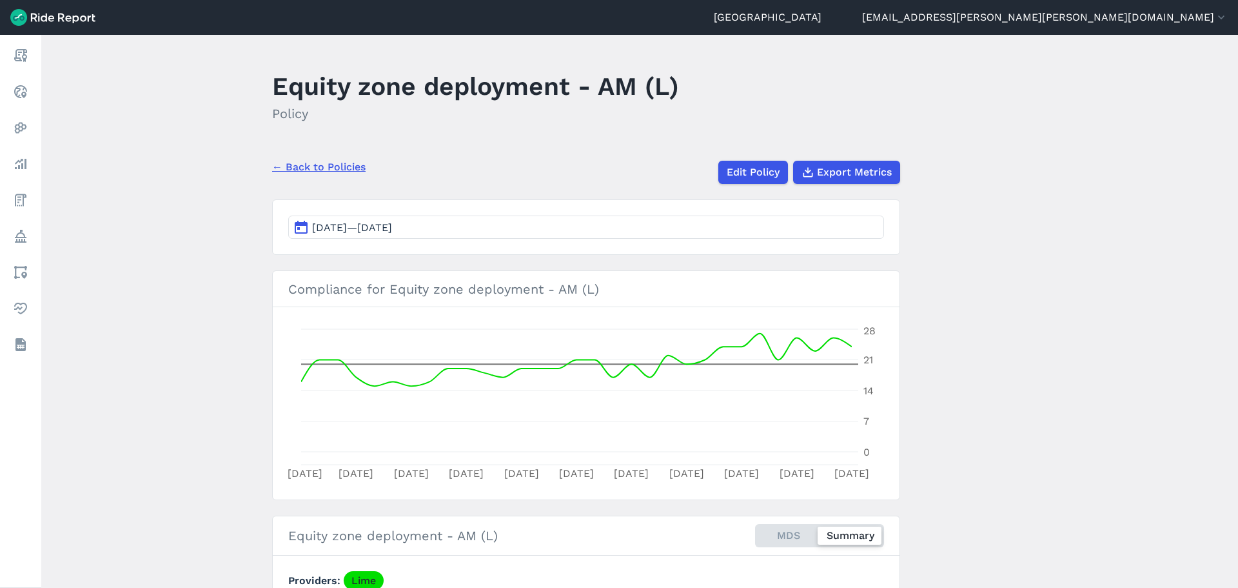
click at [345, 224] on span "Aug 23, 2025—Sep 22, 2025" at bounding box center [352, 227] width 80 height 12
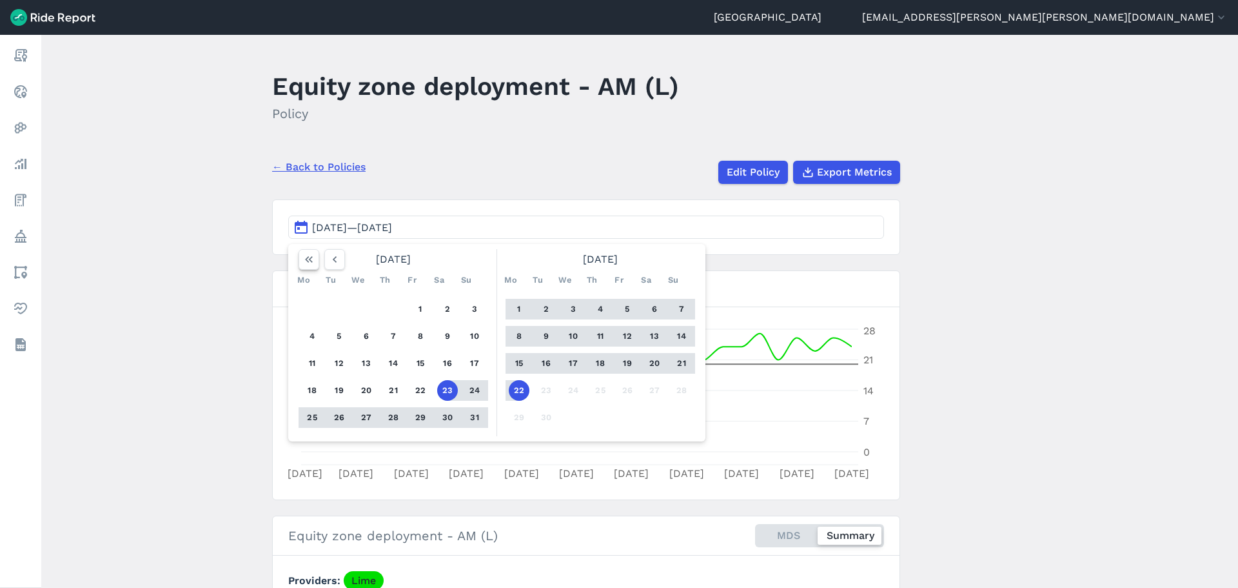
click at [313, 259] on icon "button" at bounding box center [309, 259] width 13 height 13
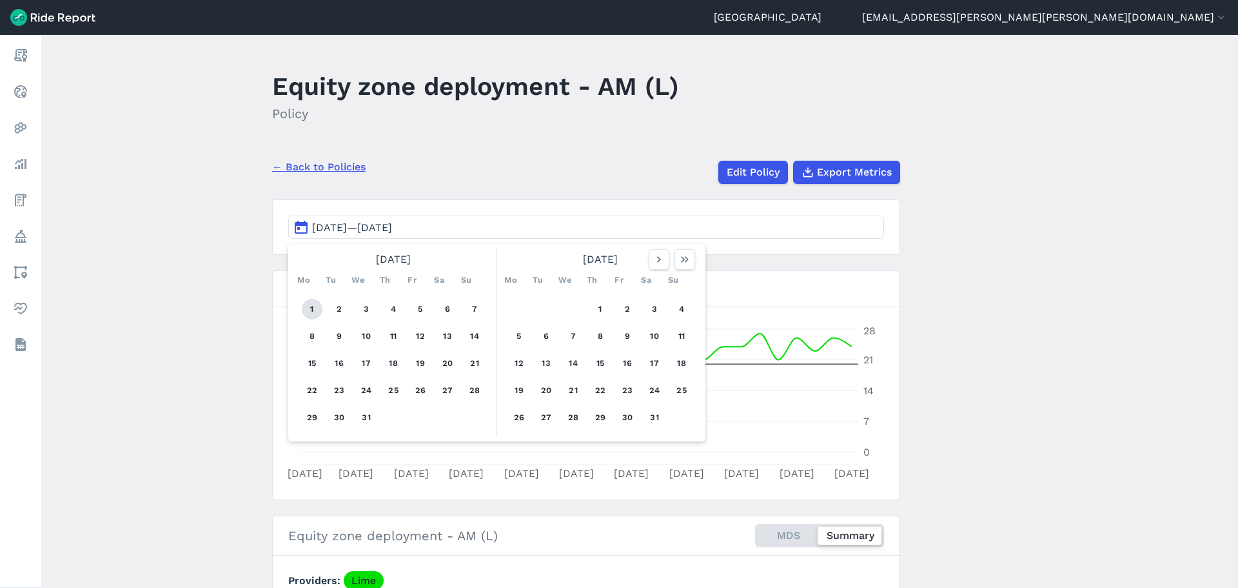
click at [311, 304] on button "1" at bounding box center [312, 309] width 21 height 21
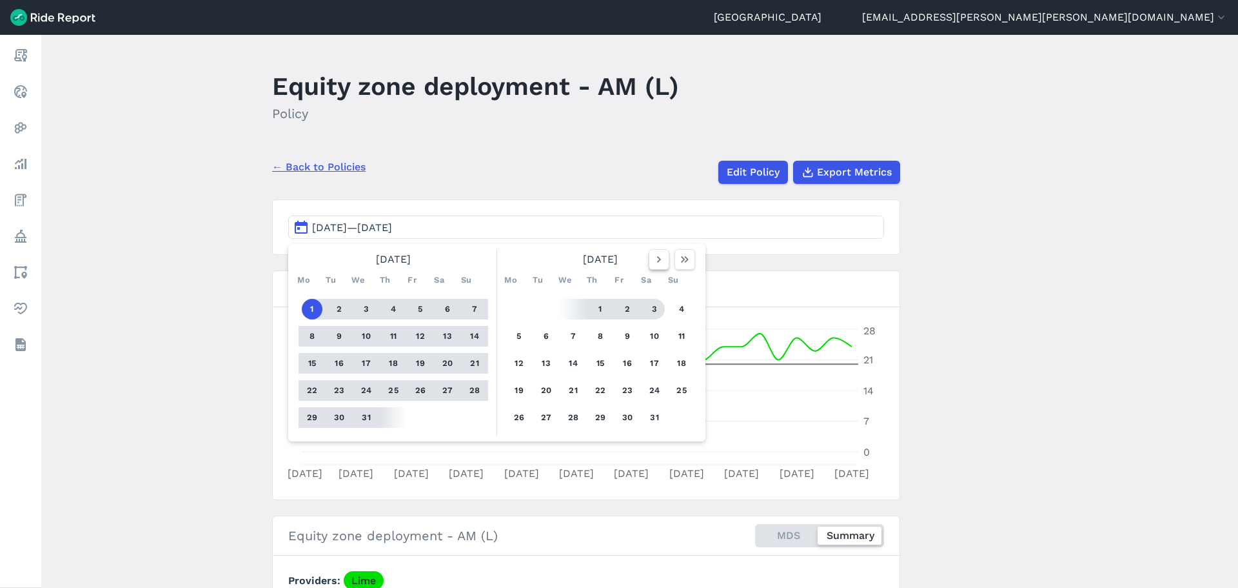
click at [658, 257] on icon "button" at bounding box center [659, 259] width 13 height 13
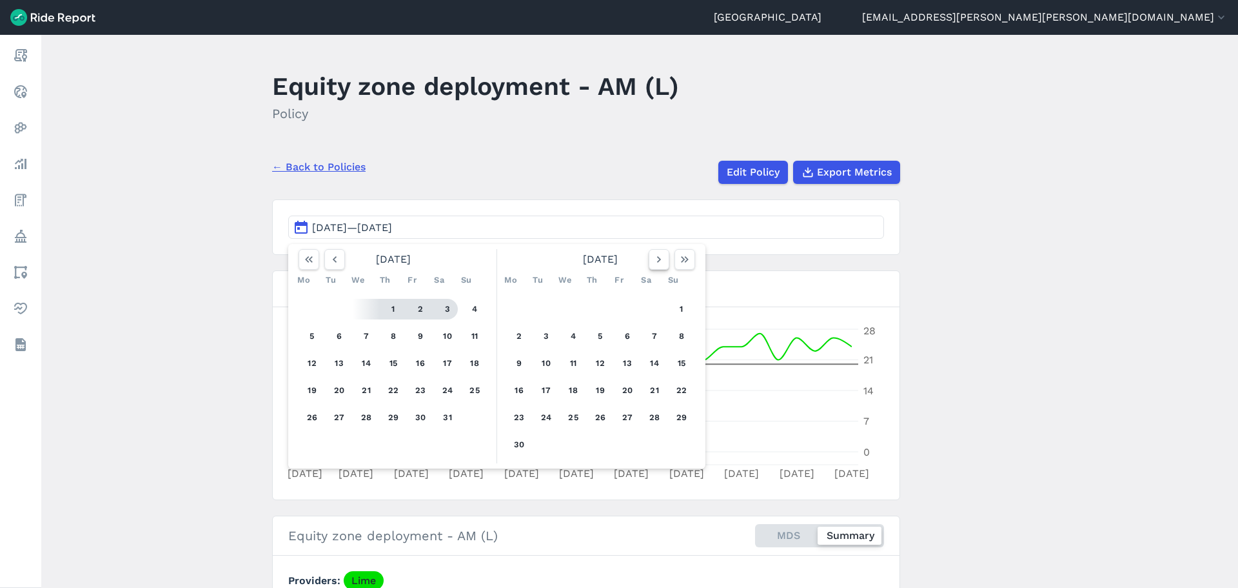
click at [658, 257] on icon "button" at bounding box center [659, 259] width 13 height 13
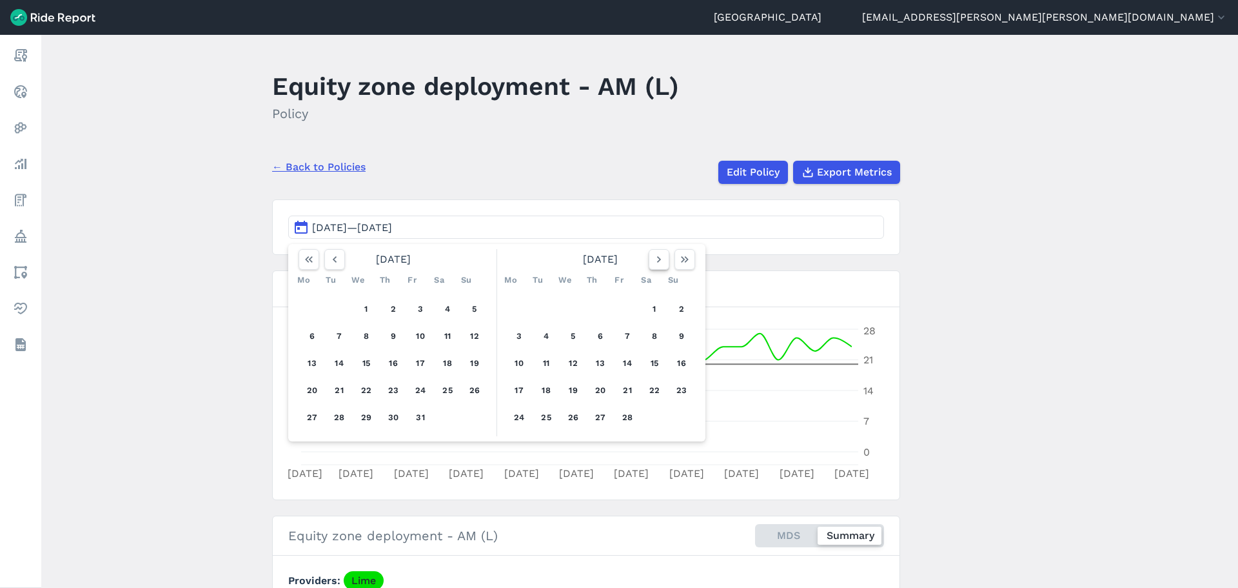
click at [658, 257] on icon "button" at bounding box center [659, 259] width 13 height 13
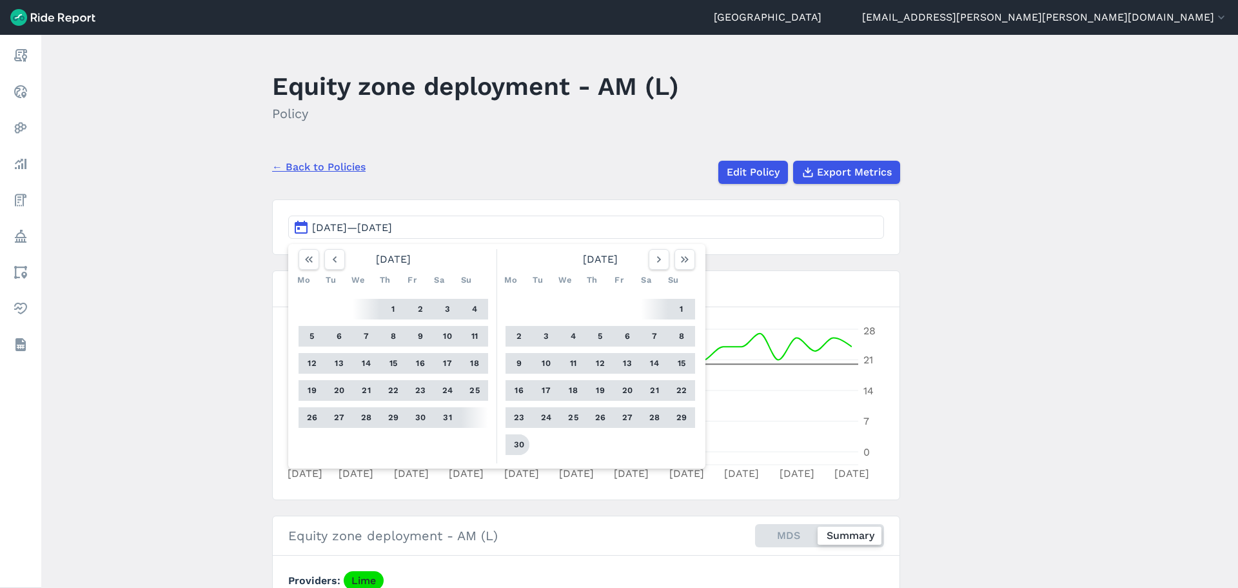
click at [519, 442] on button "30" at bounding box center [519, 444] width 21 height 21
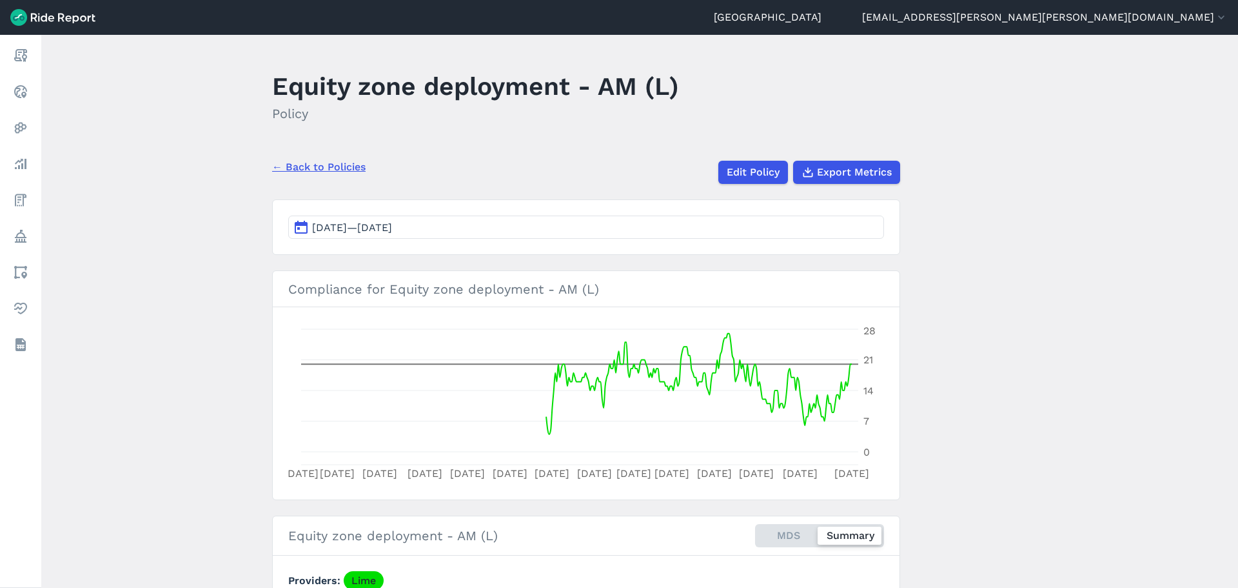
click at [976, 346] on main "Equity zone deployment - AM (L) Policy ← Back to Policies Edit Policy Export Me…" at bounding box center [639, 311] width 1197 height 553
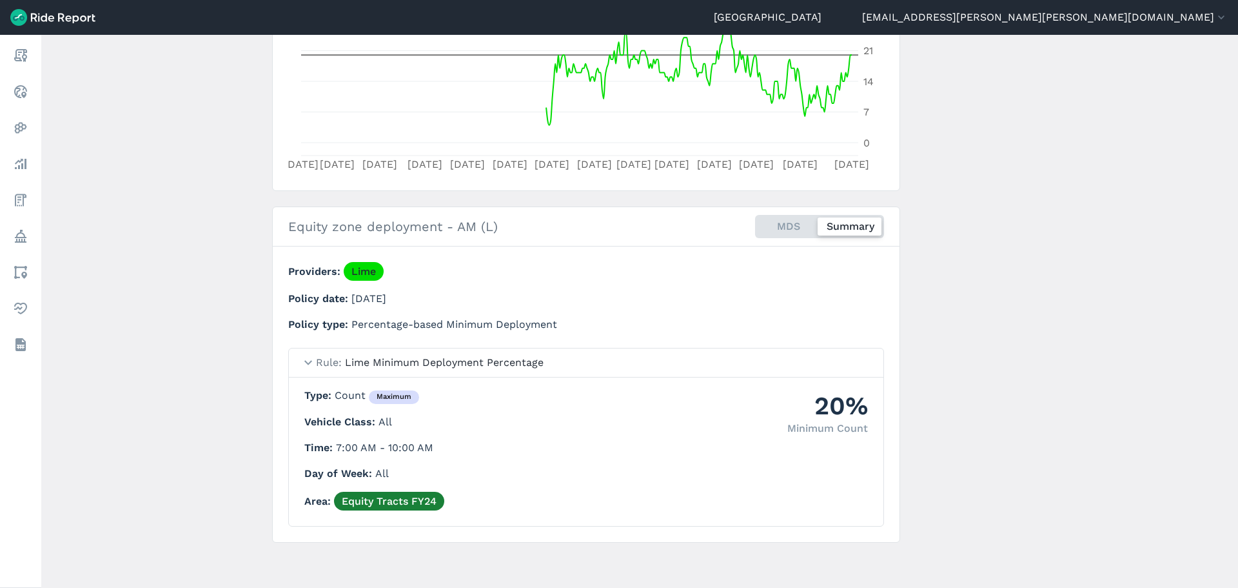
scroll to position [310, 0]
click at [263, 187] on main "Equity zone deployment - AM (L) Policy ← Back to Policies Edit Policy Export Me…" at bounding box center [639, 311] width 1197 height 553
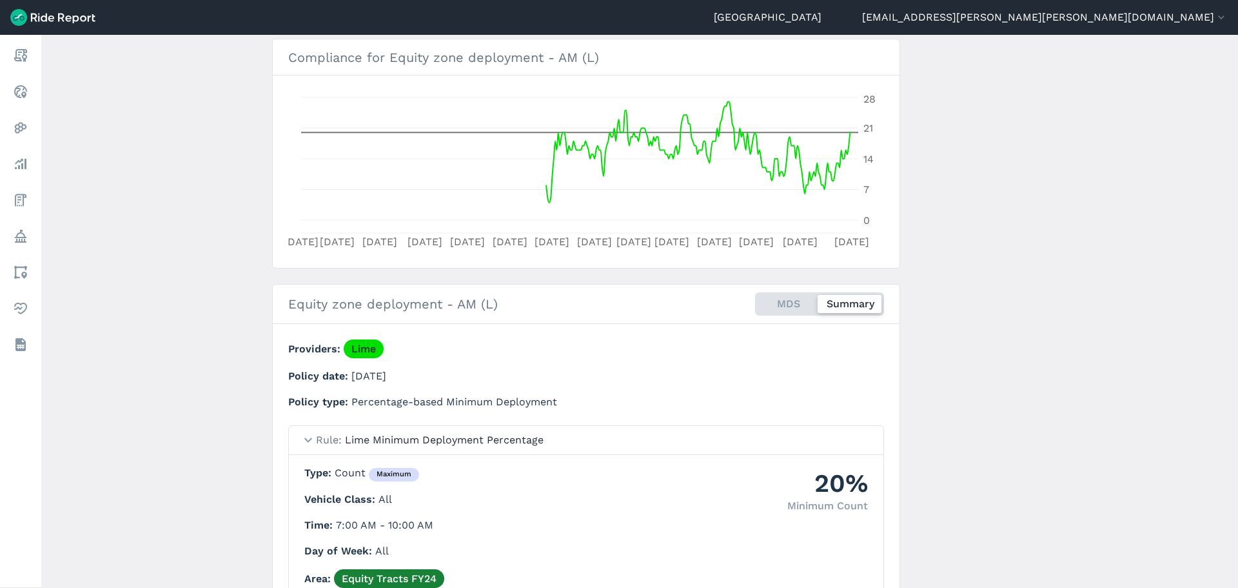
scroll to position [0, 0]
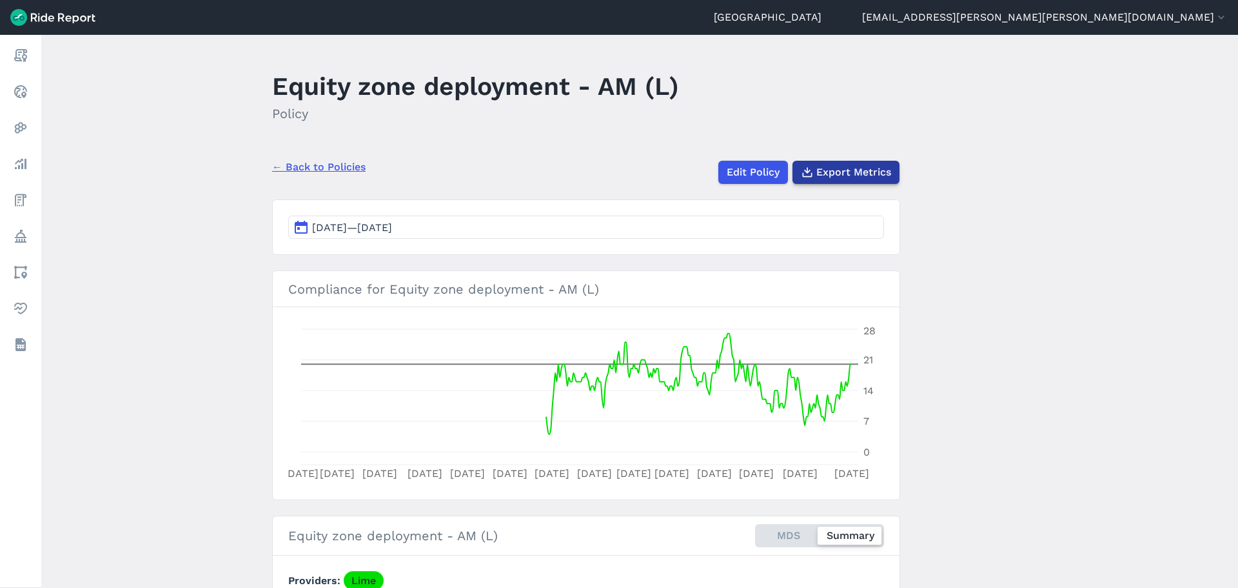
click at [831, 168] on span "Export Metrics" at bounding box center [854, 171] width 75 height 15
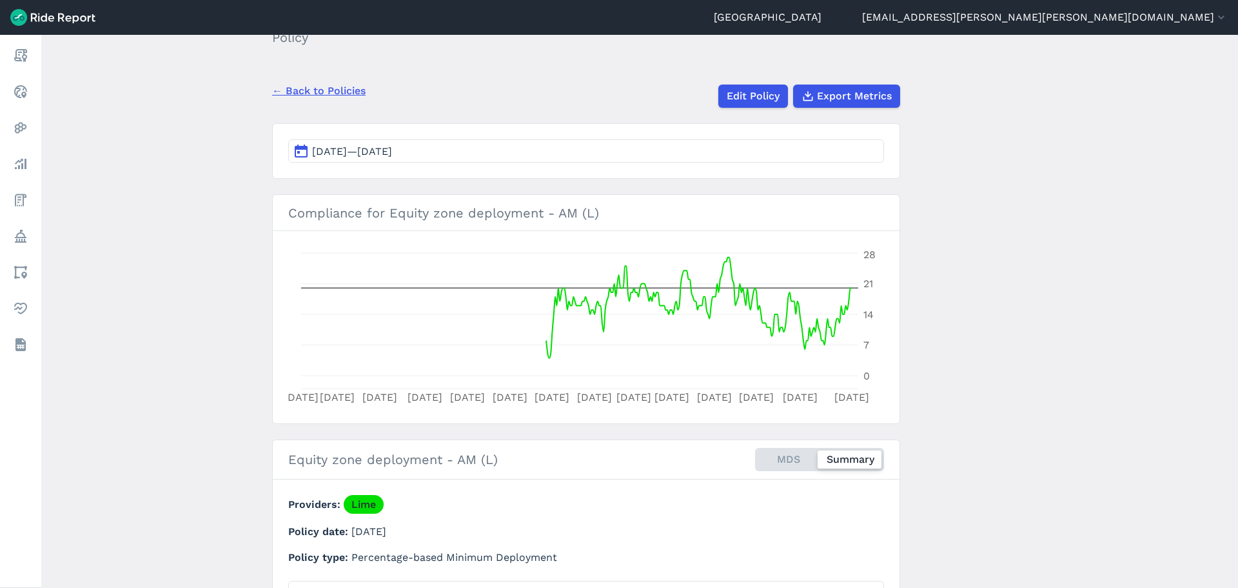
scroll to position [310, 0]
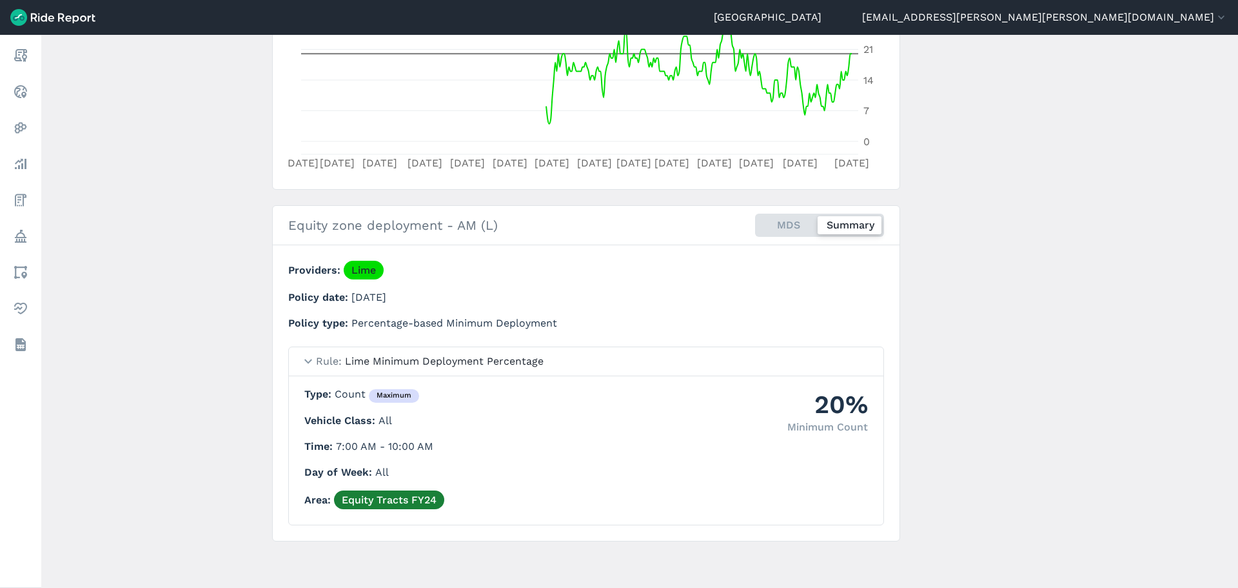
click at [1017, 95] on main "Equity zone deployment - AM (L) Policy ← Back to Policies Edit Policy Export Me…" at bounding box center [639, 311] width 1197 height 553
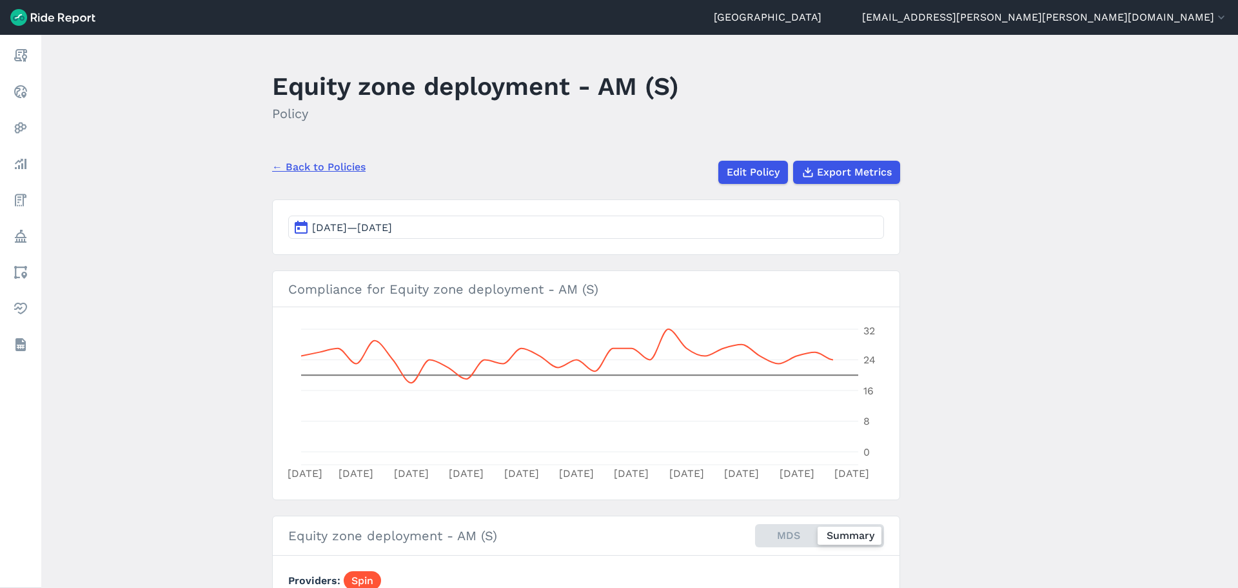
click at [392, 225] on span "[DATE]—[DATE]" at bounding box center [352, 227] width 80 height 12
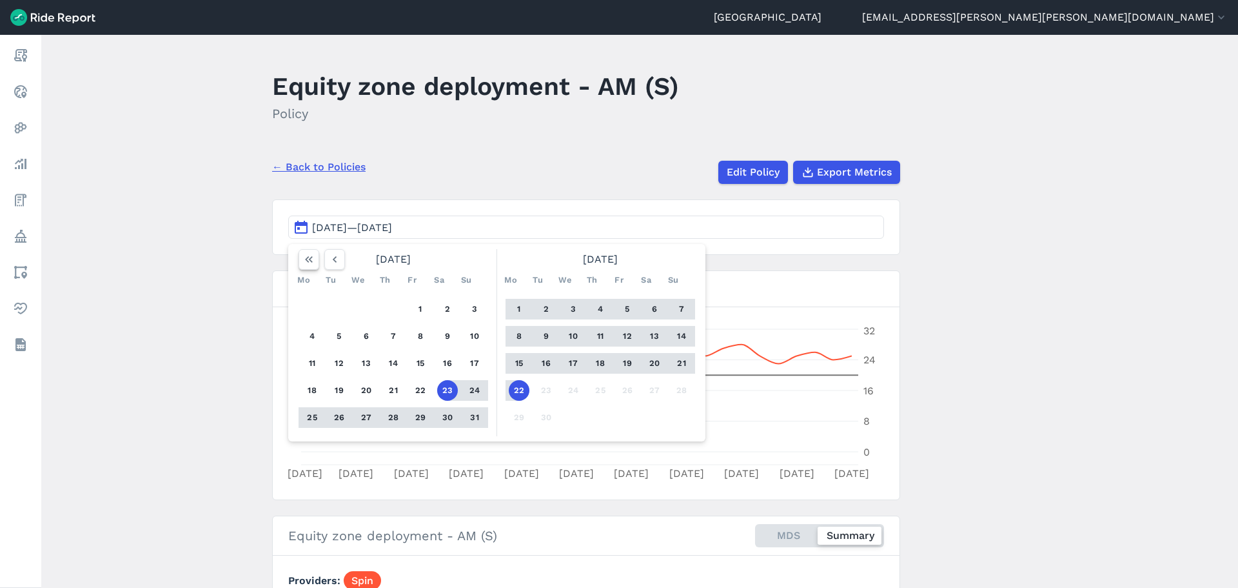
click at [309, 259] on icon "button" at bounding box center [309, 259] width 13 height 13
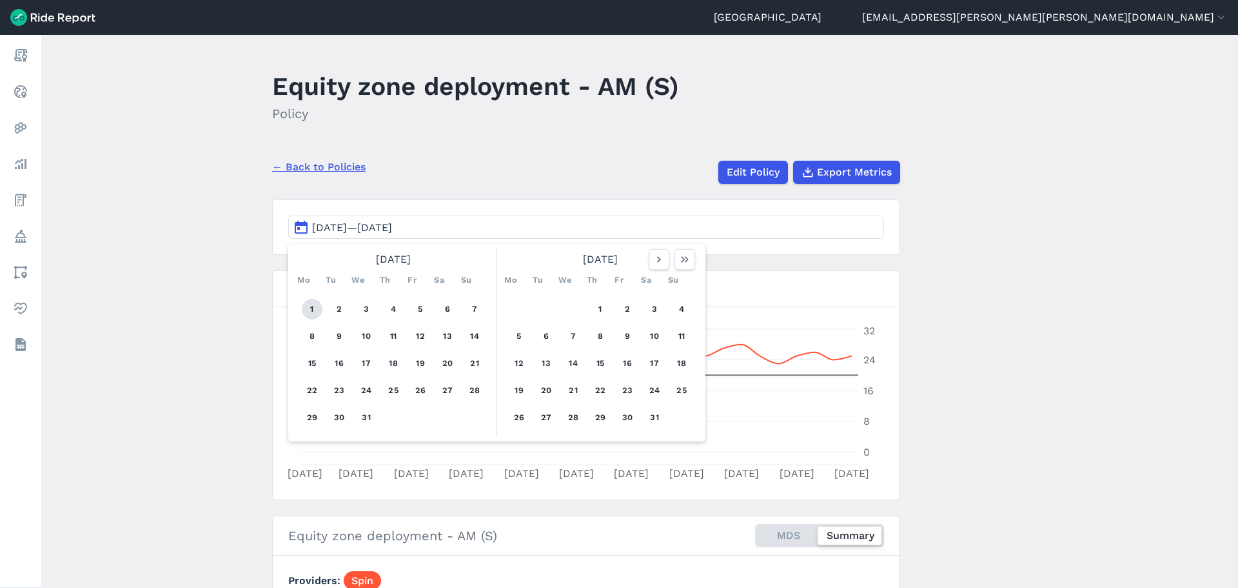
click at [313, 308] on button "1" at bounding box center [312, 309] width 21 height 21
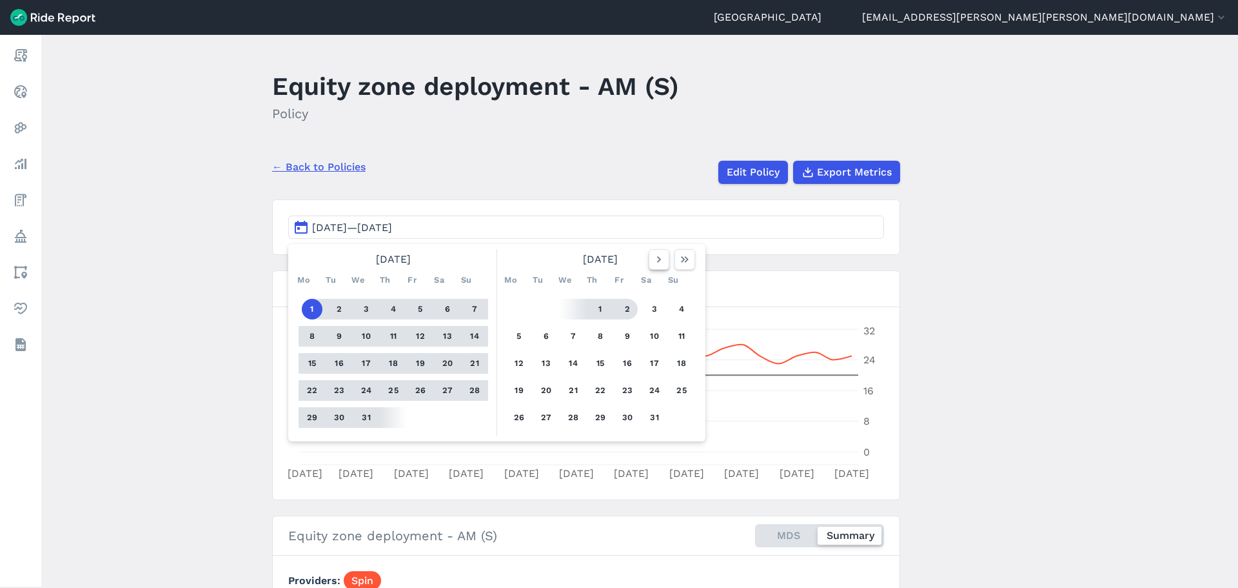
click at [664, 252] on button "button" at bounding box center [659, 259] width 21 height 21
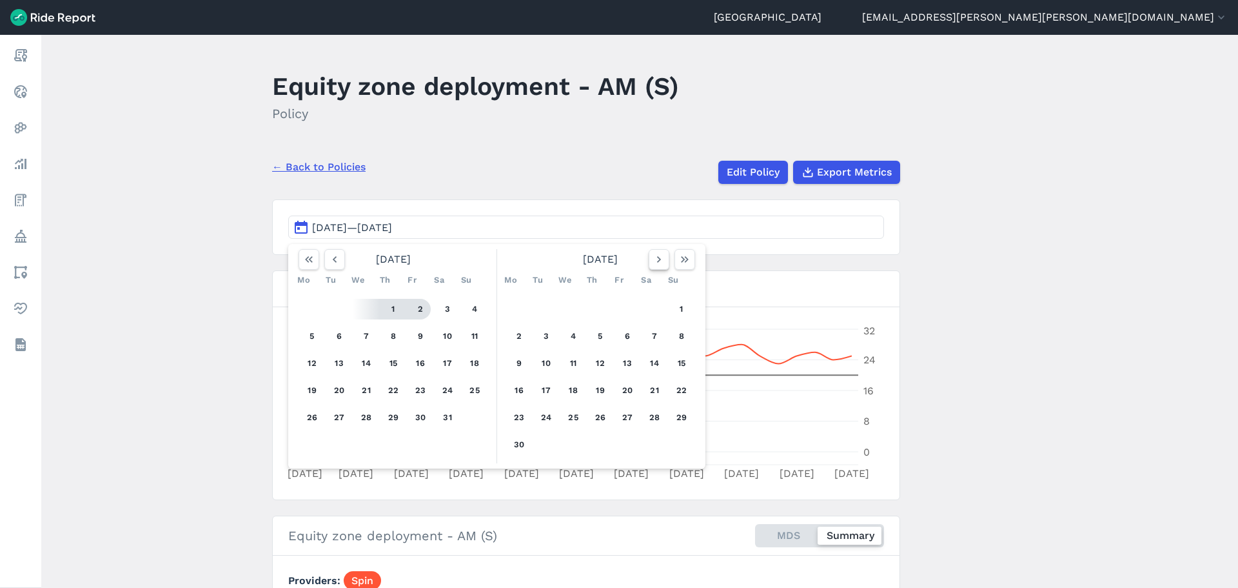
click at [664, 252] on button "button" at bounding box center [659, 259] width 21 height 21
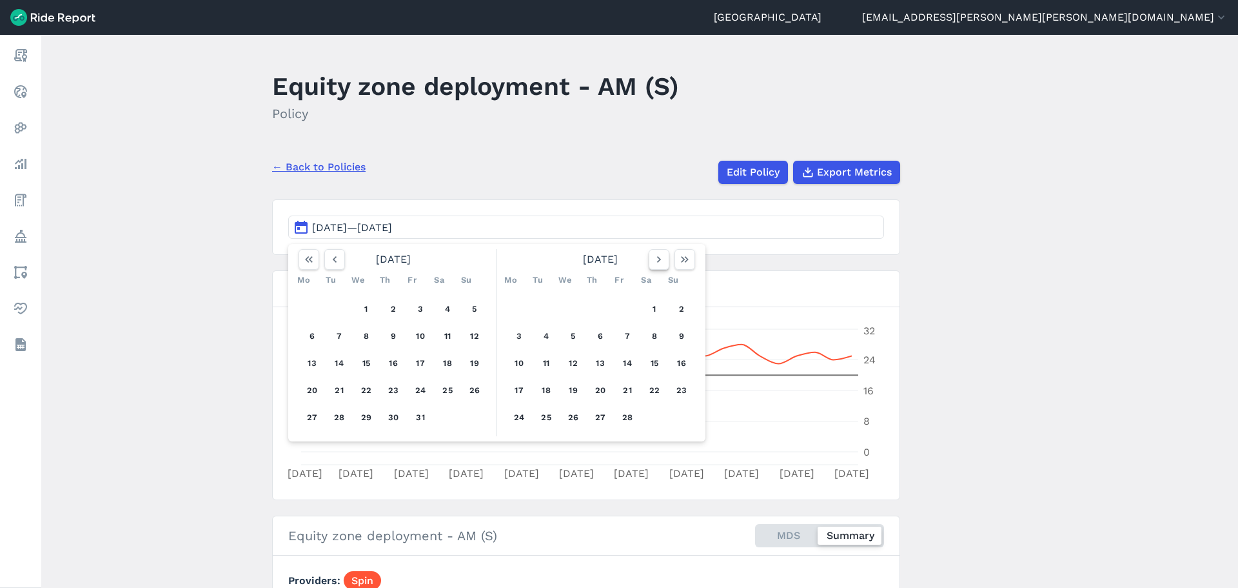
click at [664, 252] on button "button" at bounding box center [659, 259] width 21 height 21
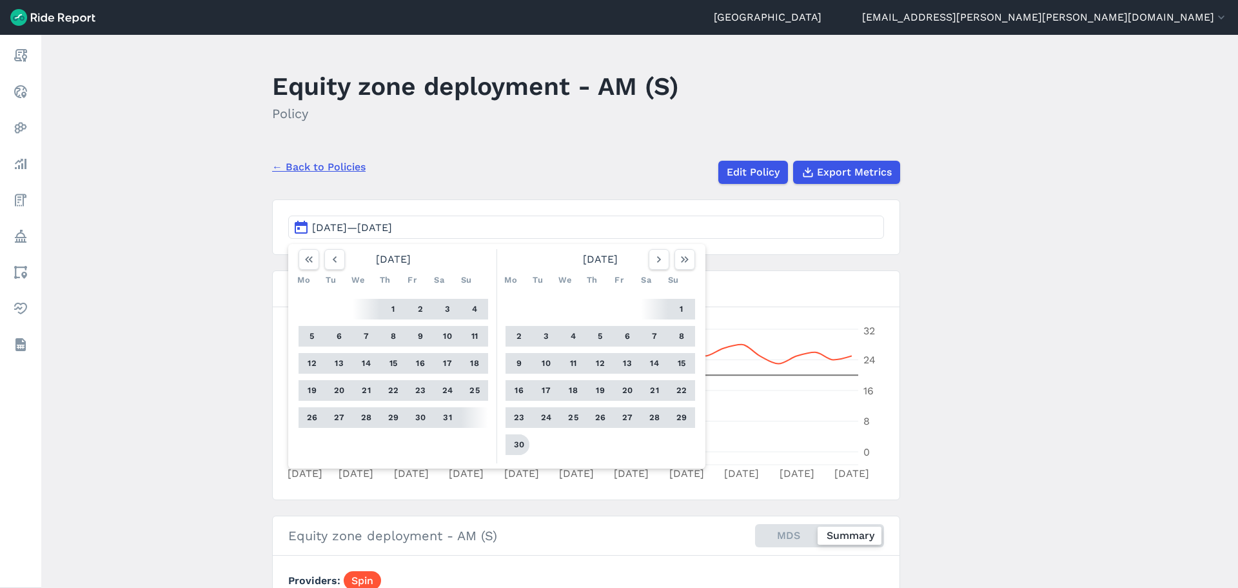
click at [518, 442] on button "30" at bounding box center [519, 444] width 21 height 21
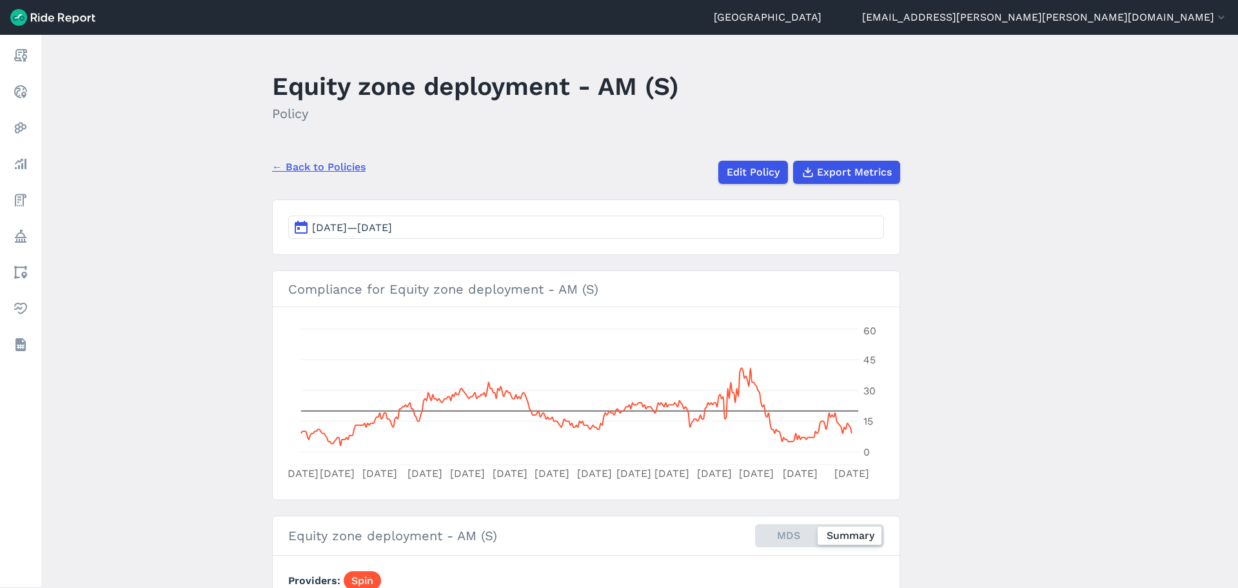
click at [1011, 355] on main "Equity zone deployment - AM (S) Policy ← Back to Policies Edit Policy Export Me…" at bounding box center [639, 311] width 1197 height 553
click at [1080, 310] on main "Equity zone deployment - AM (S) Policy ← Back to Policies Edit Policy Export Me…" at bounding box center [639, 311] width 1197 height 553
click at [848, 164] on span "Export Metrics" at bounding box center [854, 171] width 75 height 15
click at [1050, 375] on main "Equity zone deployment - AM (S) Policy ← Back to Policies Edit Policy Export Me…" at bounding box center [639, 311] width 1197 height 553
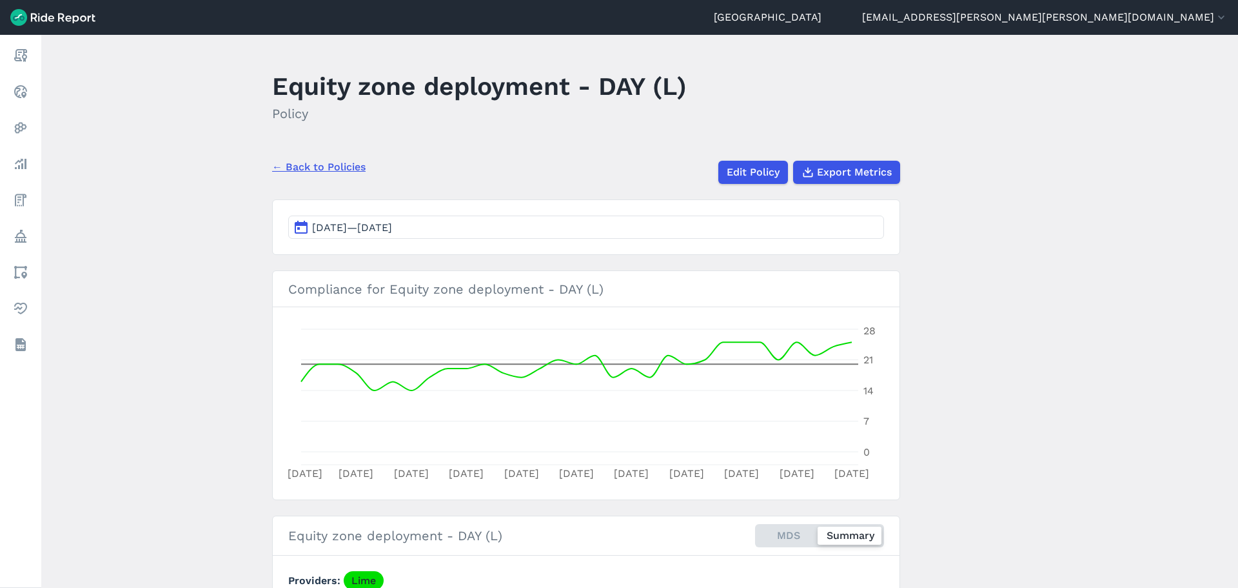
click at [339, 227] on span "[DATE]—[DATE]" at bounding box center [352, 227] width 80 height 12
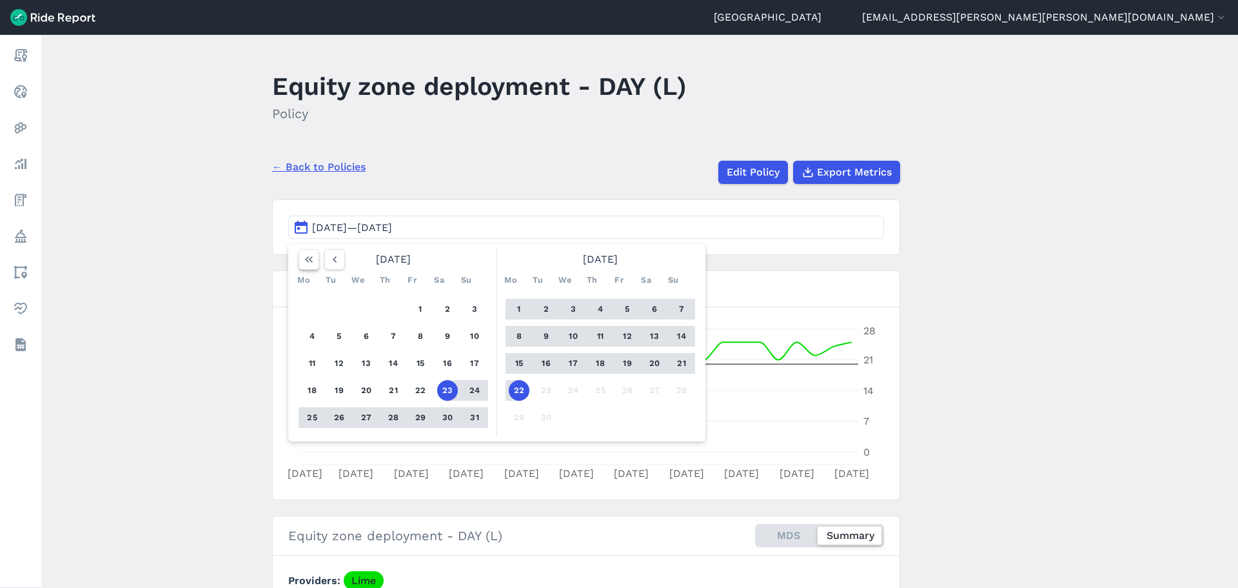
click at [299, 260] on button "button" at bounding box center [309, 259] width 21 height 21
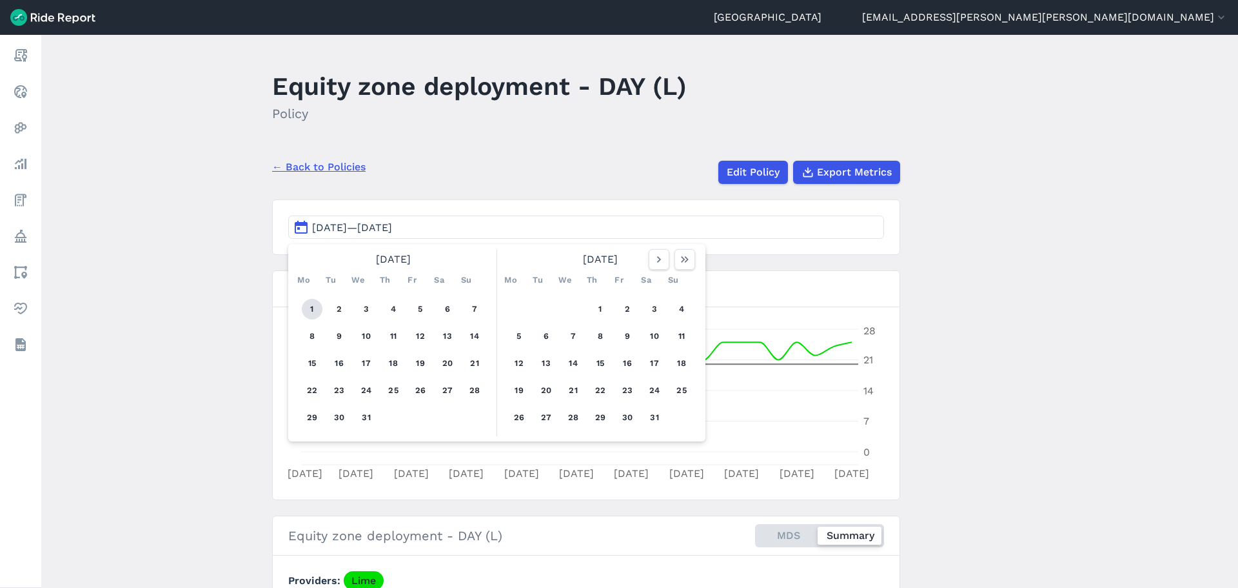
click at [315, 313] on button "1" at bounding box center [312, 309] width 21 height 21
click at [661, 257] on icon "button" at bounding box center [659, 259] width 13 height 13
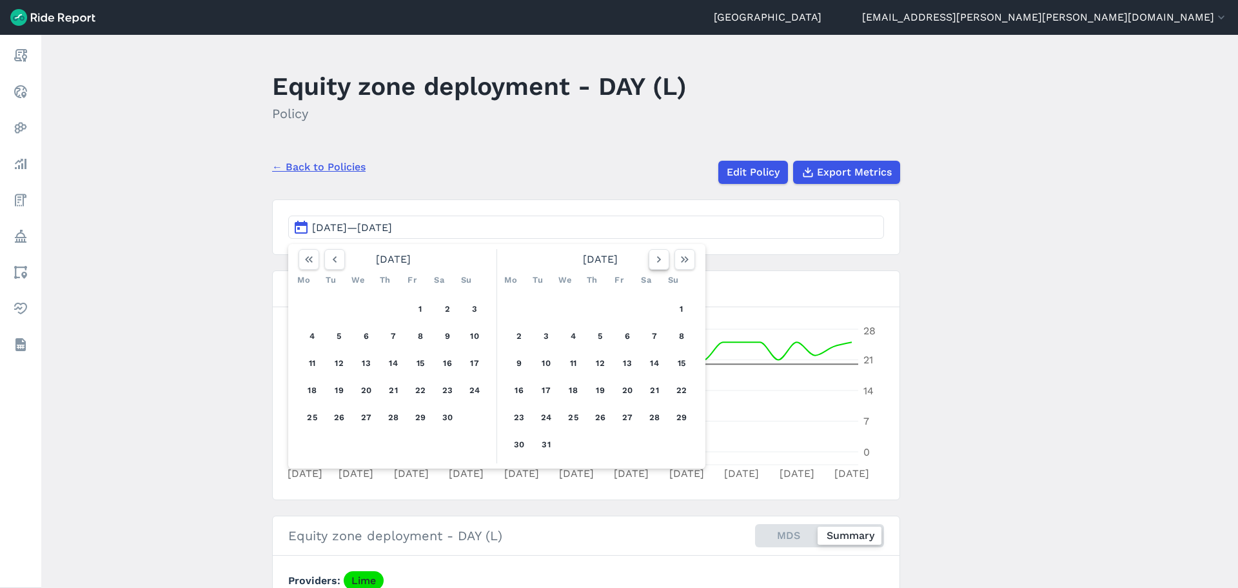
click at [661, 257] on icon "button" at bounding box center [659, 259] width 13 height 13
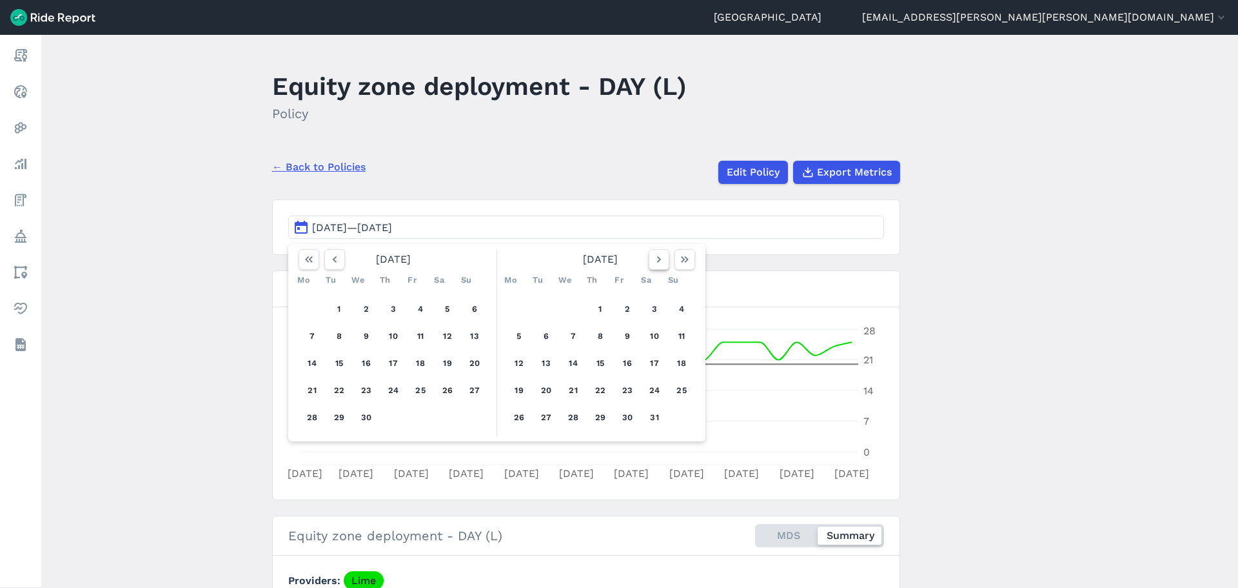
click at [655, 257] on icon "button" at bounding box center [659, 259] width 13 height 13
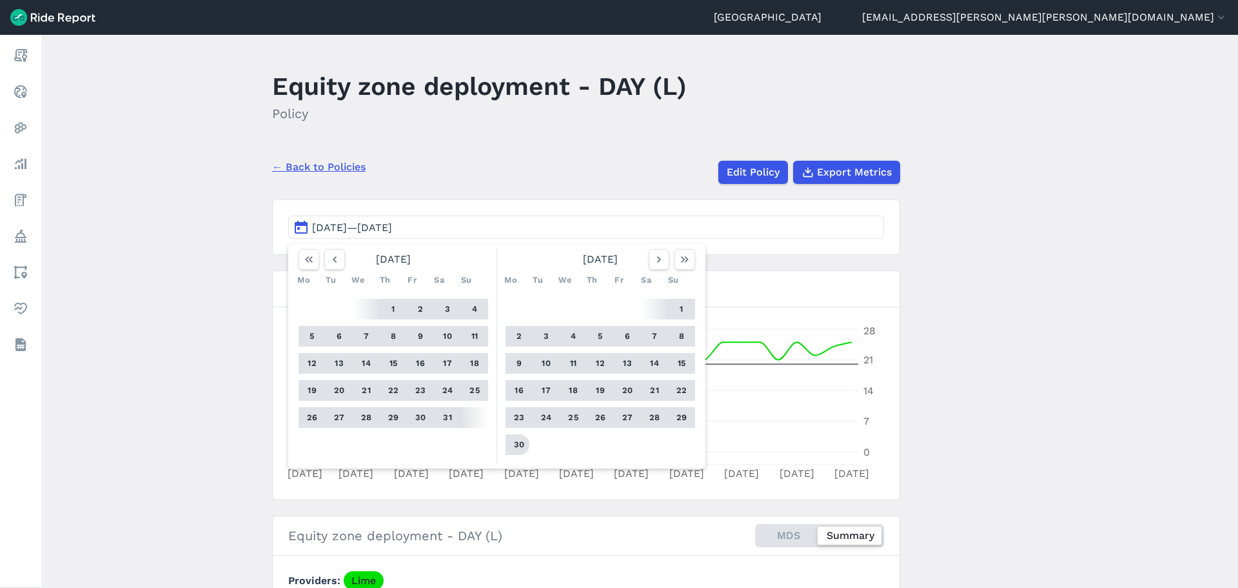
click at [514, 440] on button "30" at bounding box center [519, 444] width 21 height 21
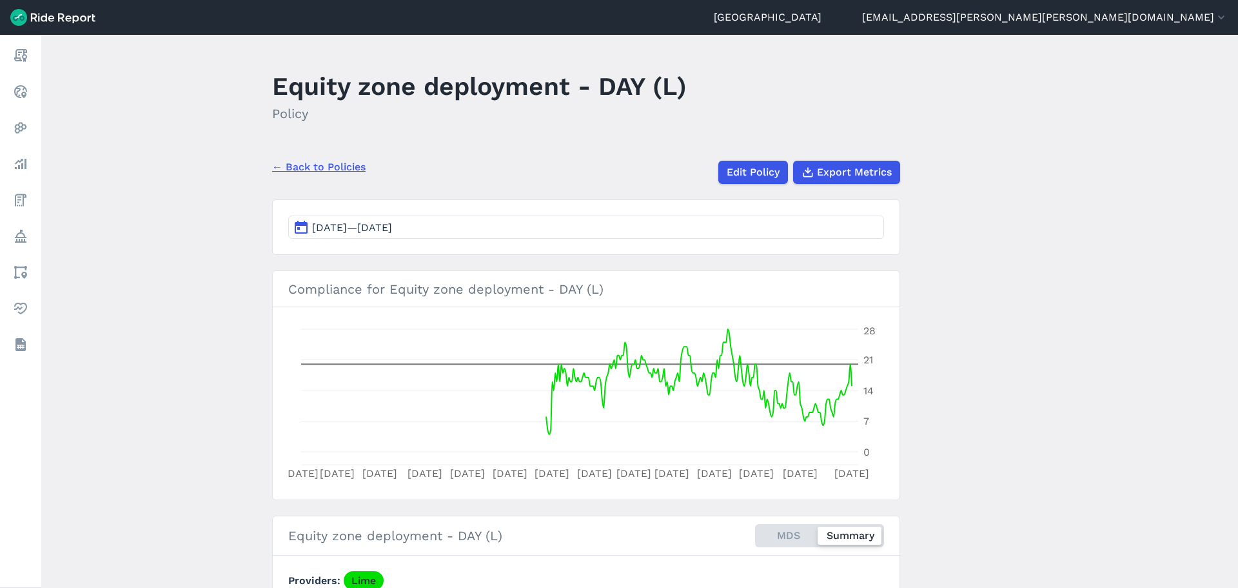
click at [984, 253] on main "Equity zone deployment - DAY (L) Policy ← Back to Policies Edit Policy Export M…" at bounding box center [639, 311] width 1197 height 553
click at [844, 165] on span "Export Metrics" at bounding box center [854, 171] width 75 height 15
click at [1012, 102] on main "Equity zone deployment - DAY (L) Policy ← Back to Policies Edit Policy Export M…" at bounding box center [639, 311] width 1197 height 553
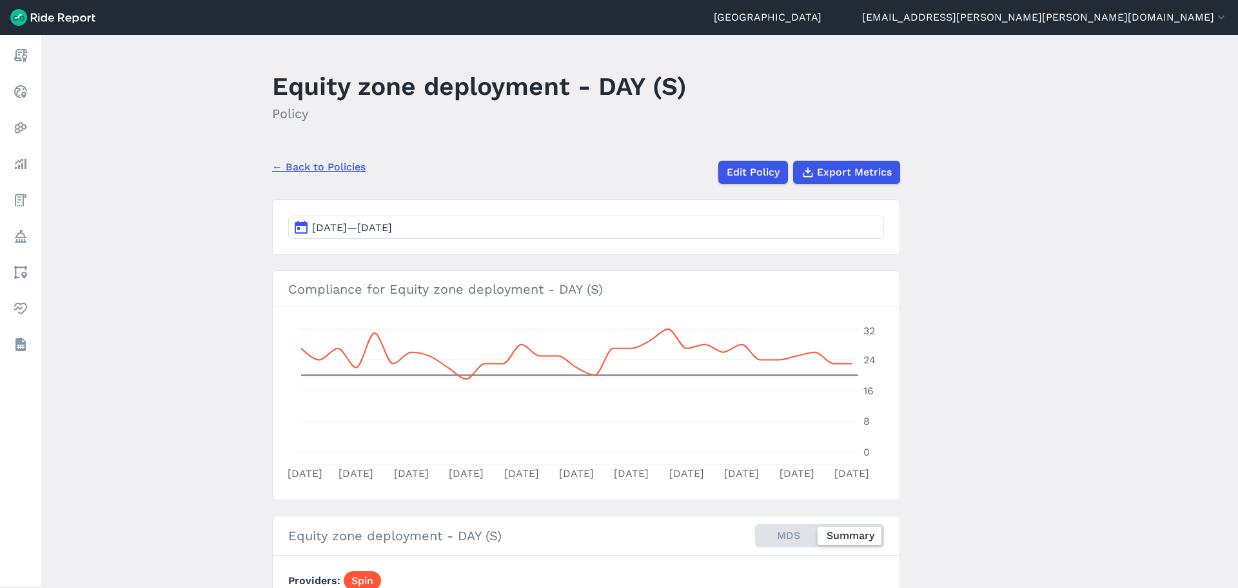
click at [392, 224] on span "[DATE]—[DATE]" at bounding box center [352, 227] width 80 height 12
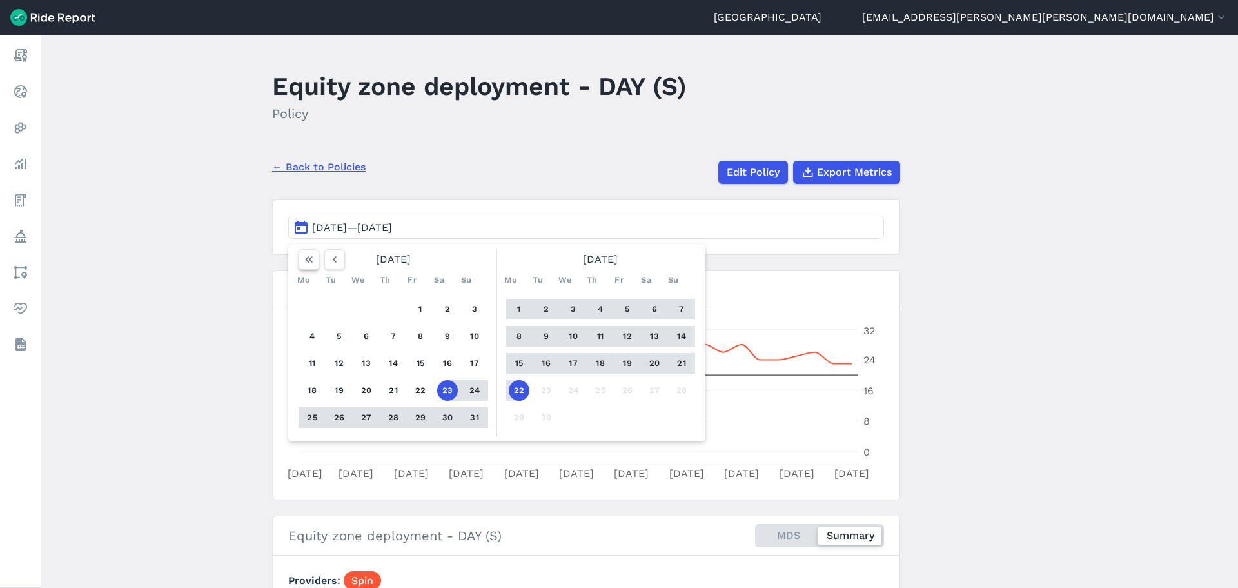
click at [313, 267] on button "button" at bounding box center [309, 259] width 21 height 21
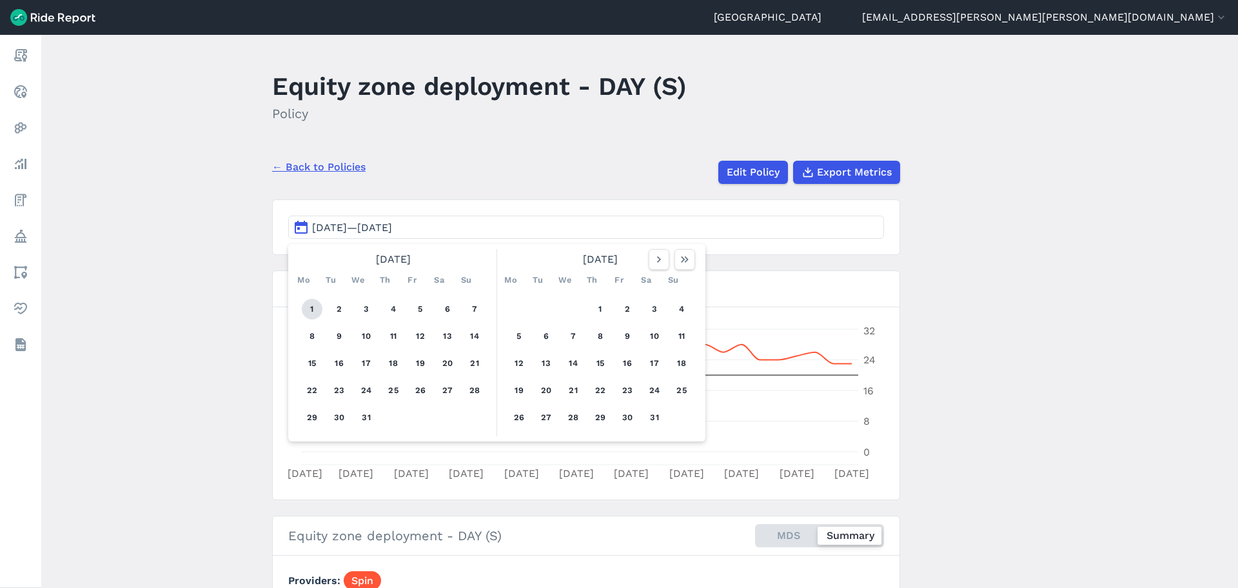
click at [317, 303] on button "1" at bounding box center [312, 309] width 21 height 21
click at [681, 263] on icon "button" at bounding box center [685, 259] width 13 height 13
click at [337, 259] on icon "button" at bounding box center [334, 259] width 13 height 13
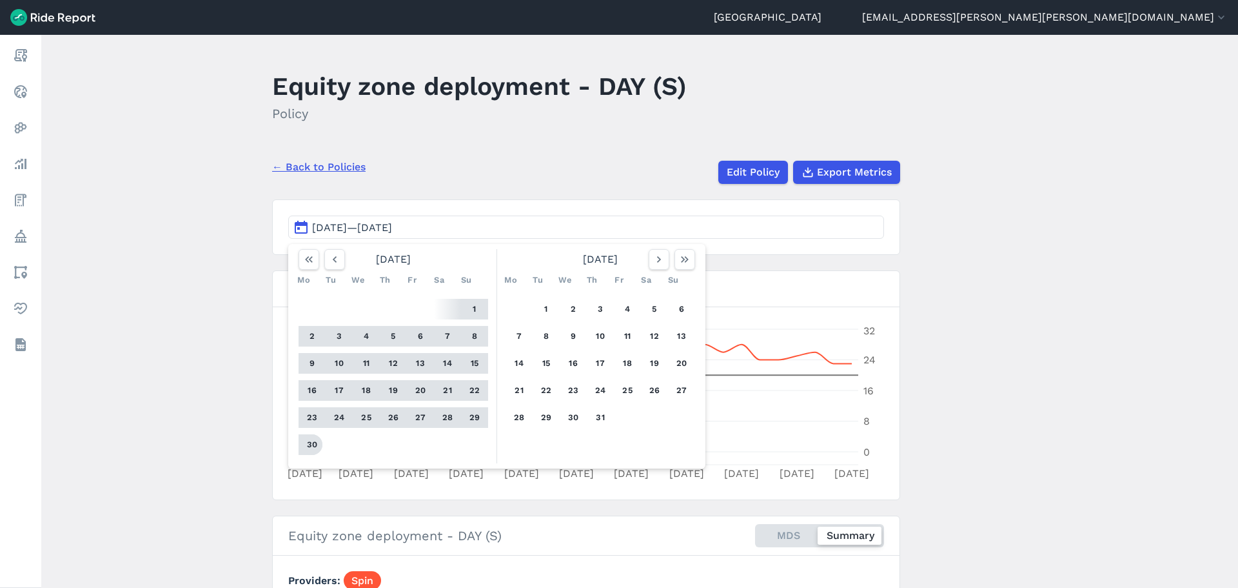
click at [313, 440] on button "30" at bounding box center [312, 444] width 21 height 21
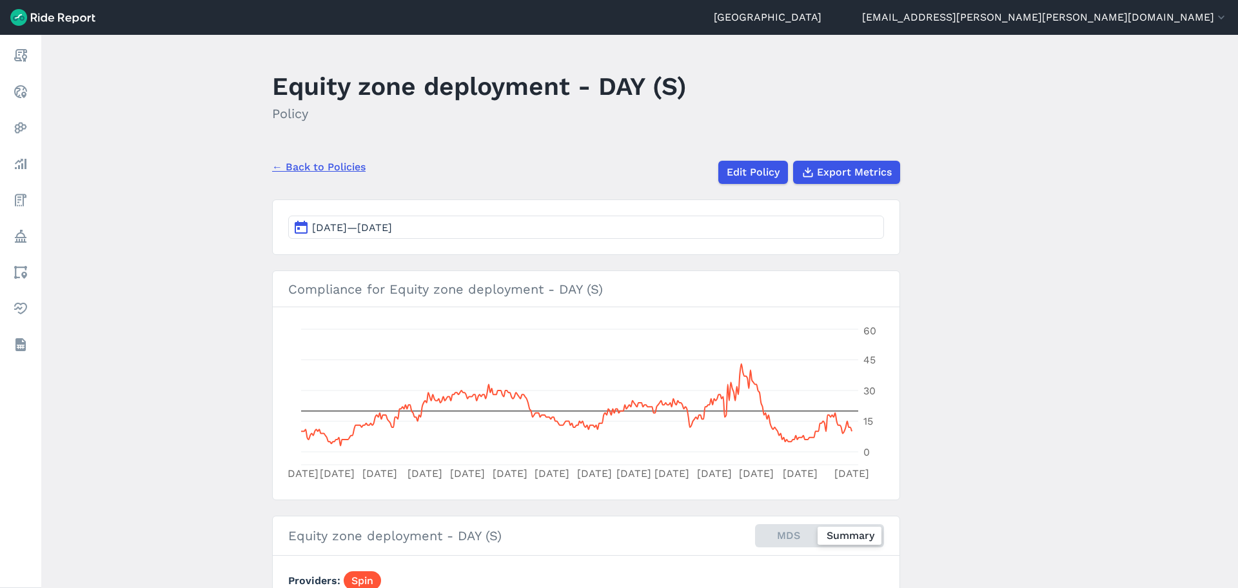
click at [738, 80] on header "Equity zone deployment - DAY (S) Policy" at bounding box center [594, 100] width 644 height 69
click at [847, 163] on button "Export Metrics" at bounding box center [846, 172] width 107 height 23
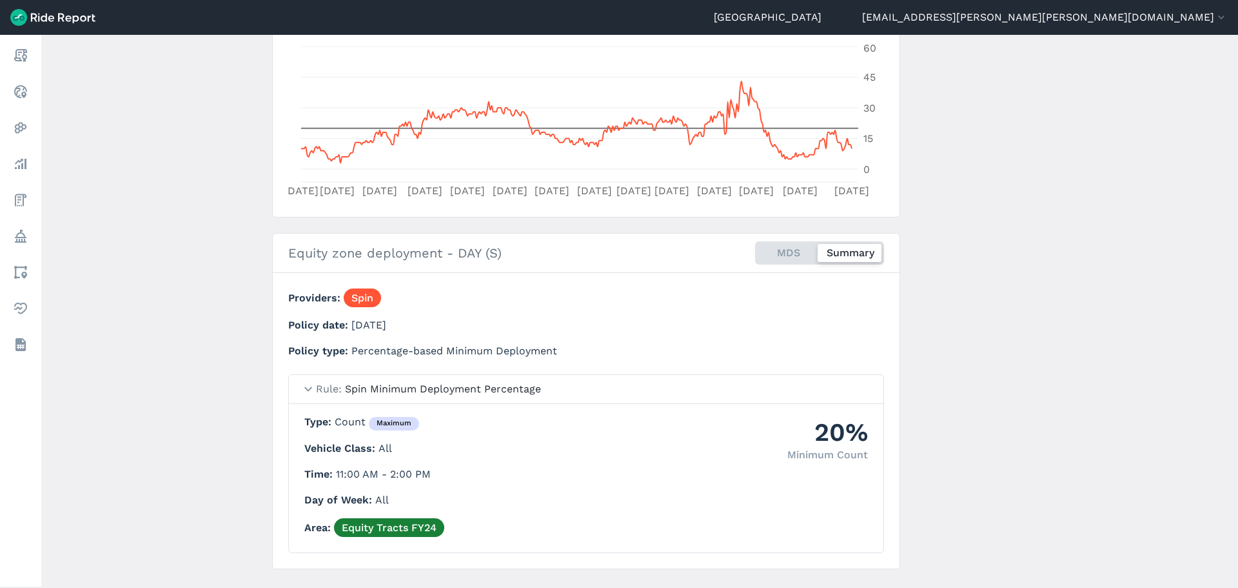
scroll to position [310, 0]
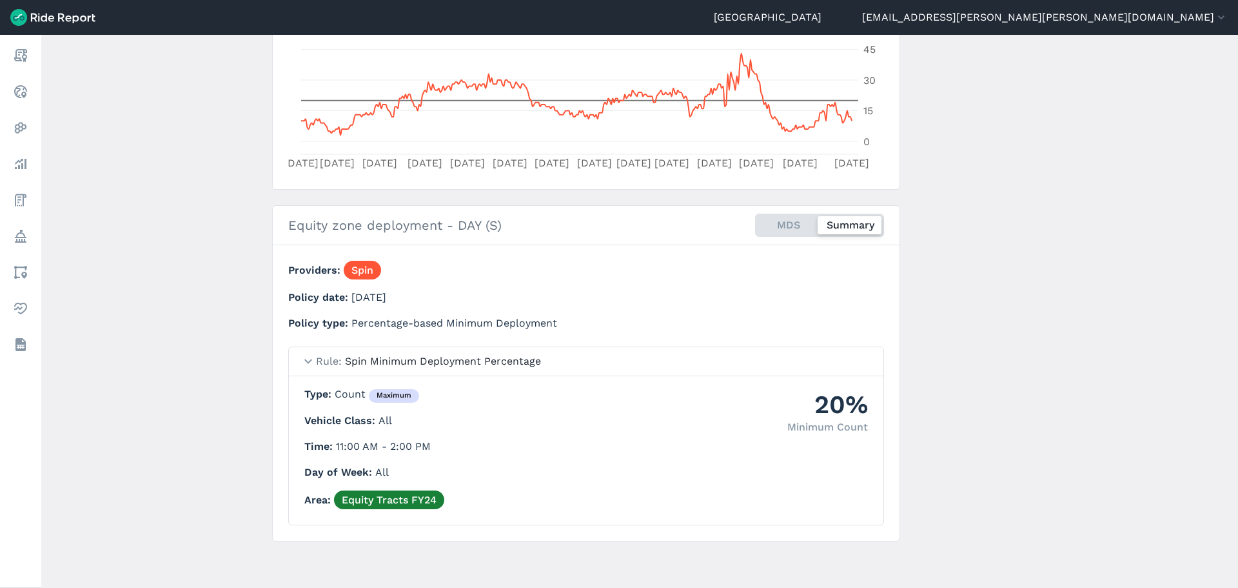
click at [1035, 326] on main "Equity zone deployment - DAY (S) Policy ← Back to Policies Edit Policy Export M…" at bounding box center [639, 311] width 1197 height 553
click at [1040, 314] on main "Equity zone deployment - DAY (S) Policy ← Back to Policies Edit Policy Export M…" at bounding box center [639, 311] width 1197 height 553
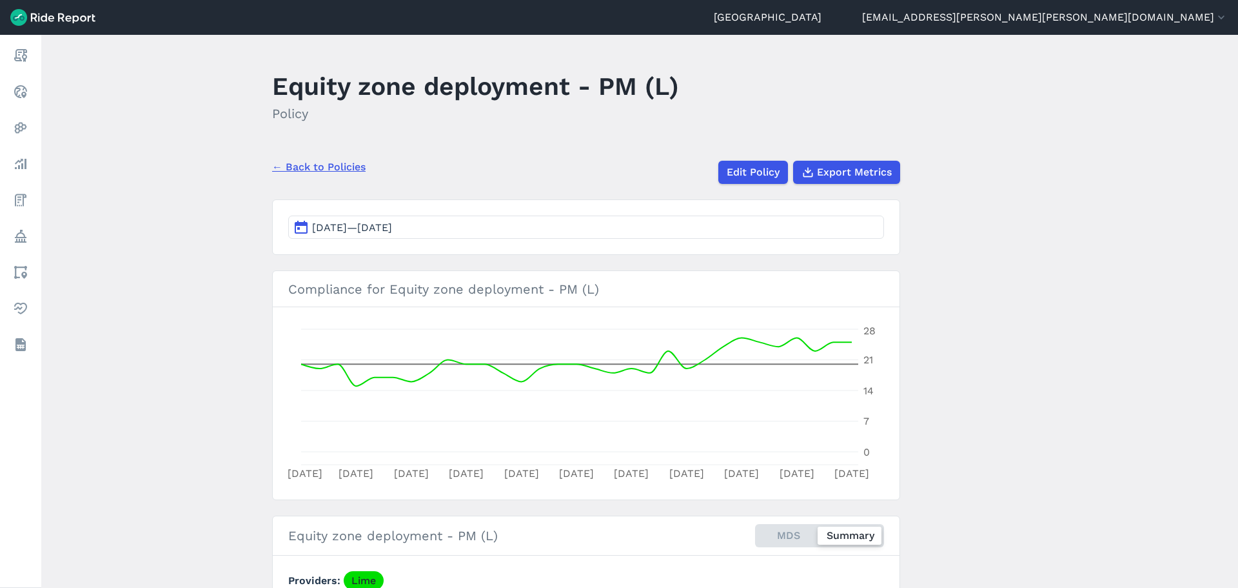
click at [606, 234] on button "[DATE]—[DATE]" at bounding box center [586, 226] width 596 height 23
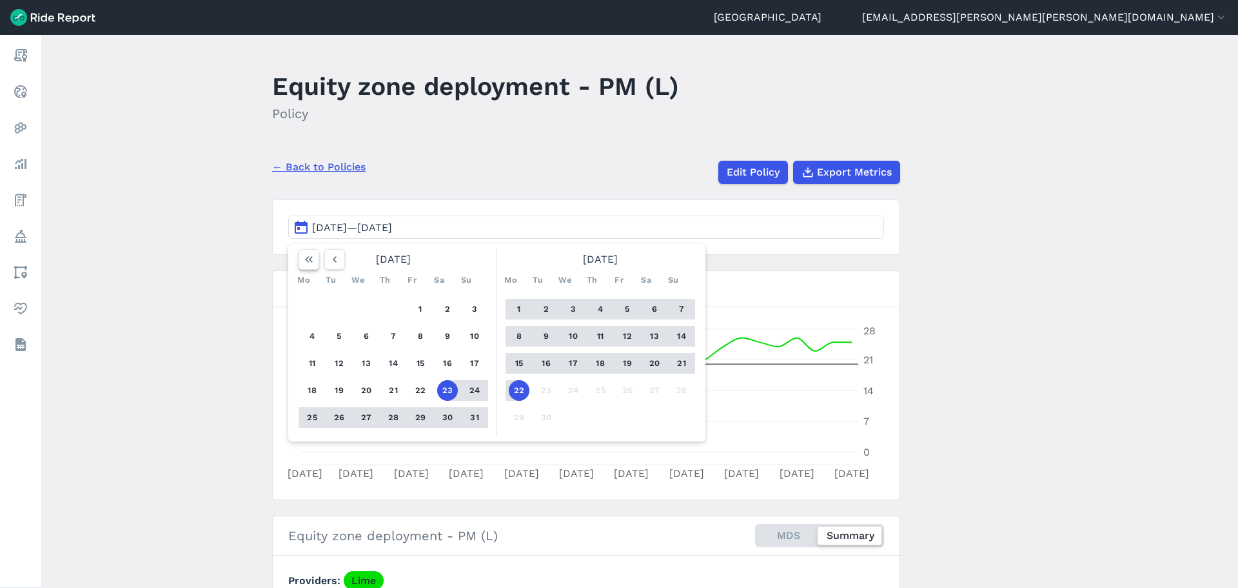
click at [299, 263] on button "button" at bounding box center [309, 259] width 21 height 21
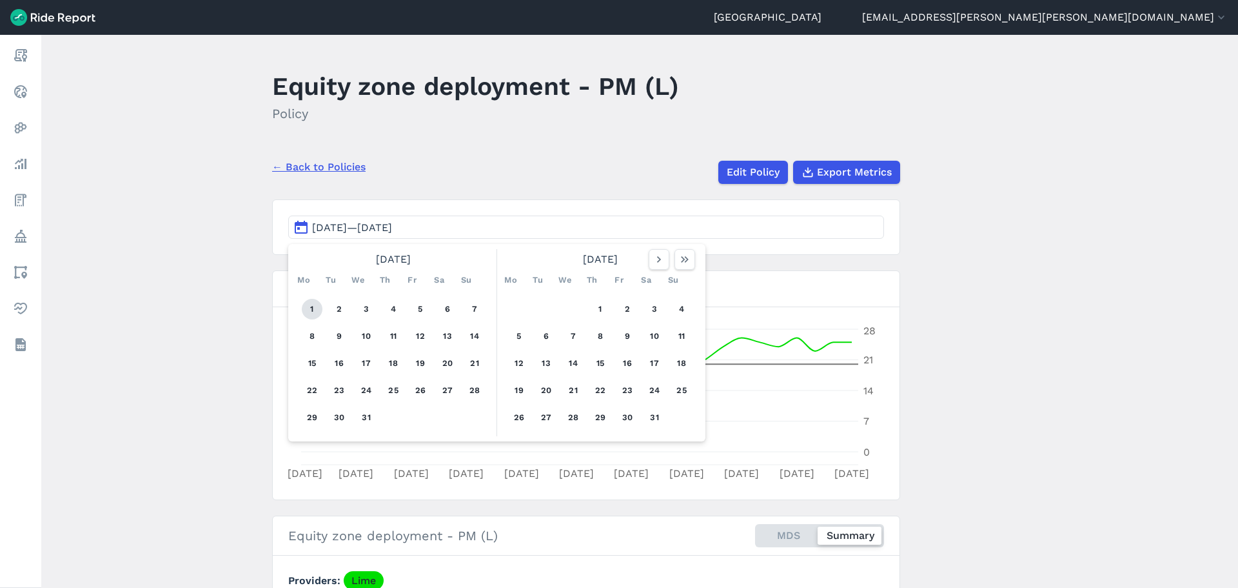
click at [313, 309] on button "1" at bounding box center [312, 309] width 21 height 21
click at [690, 256] on button "button" at bounding box center [685, 259] width 21 height 21
click at [329, 262] on icon "button" at bounding box center [334, 259] width 13 height 13
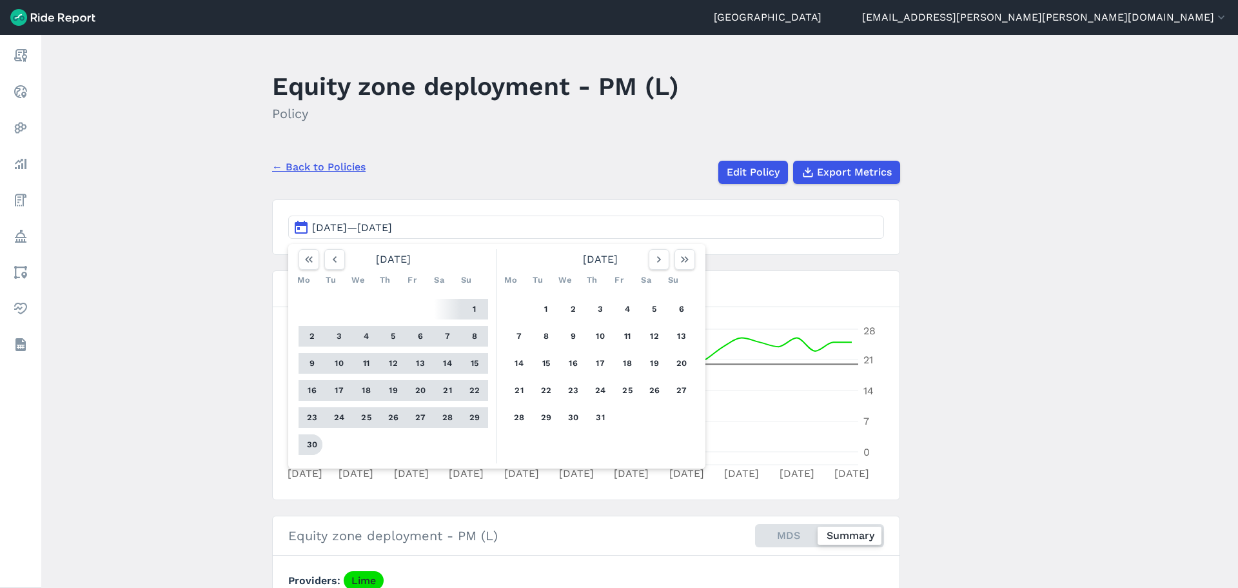
click at [316, 443] on button "30" at bounding box center [312, 444] width 21 height 21
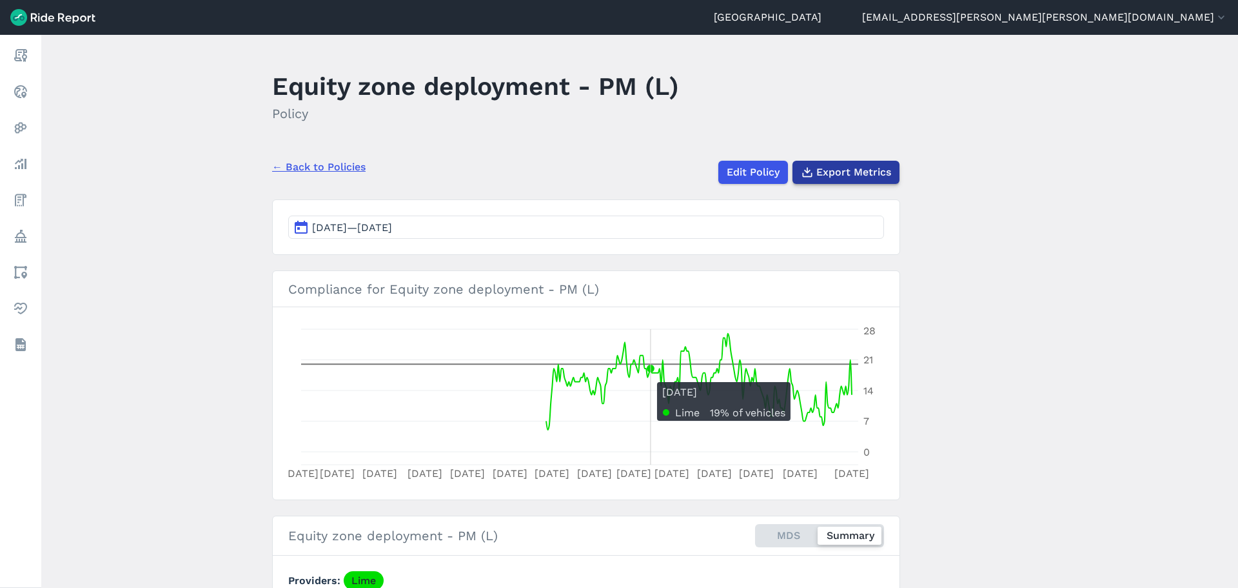
click at [838, 166] on span "Export Metrics" at bounding box center [854, 171] width 75 height 15
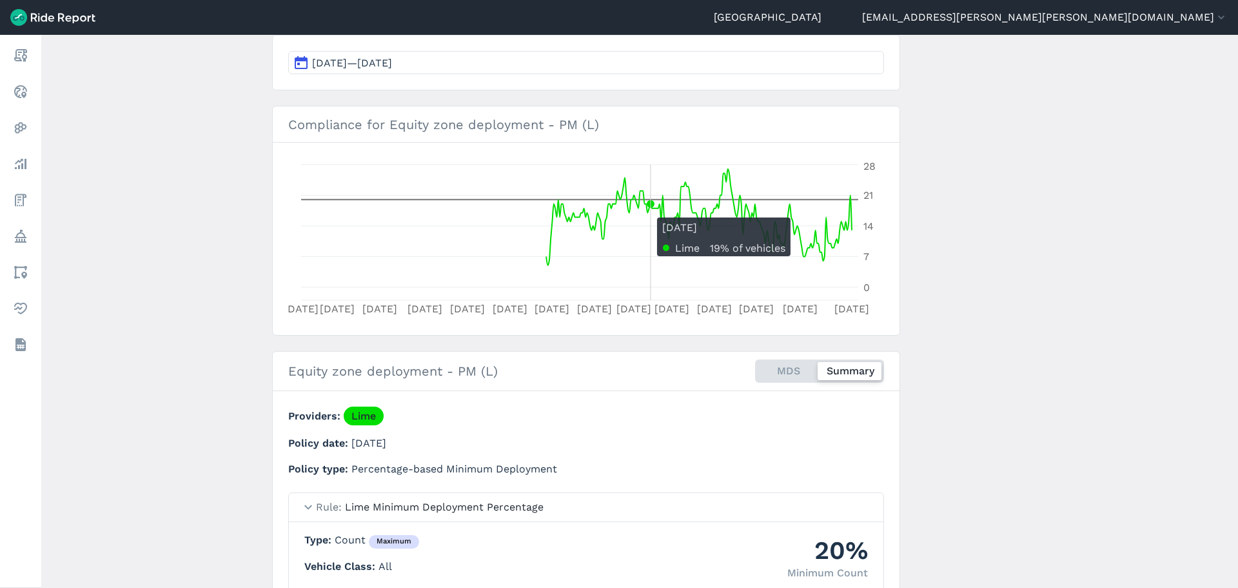
scroll to position [194, 0]
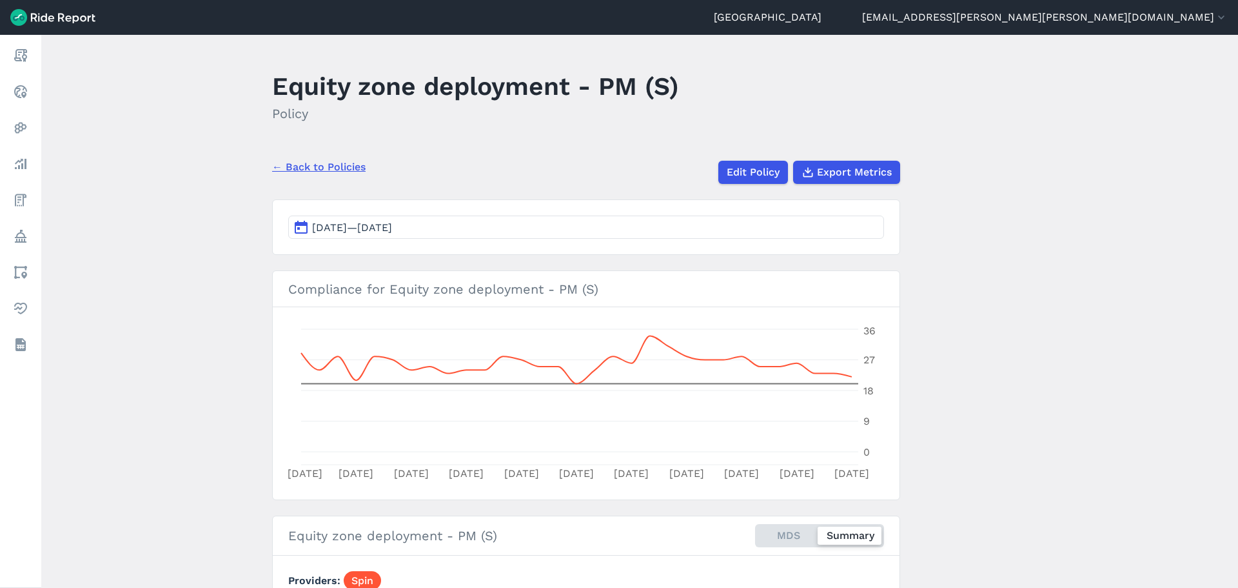
click at [737, 227] on button "[DATE]—[DATE]" at bounding box center [586, 226] width 596 height 23
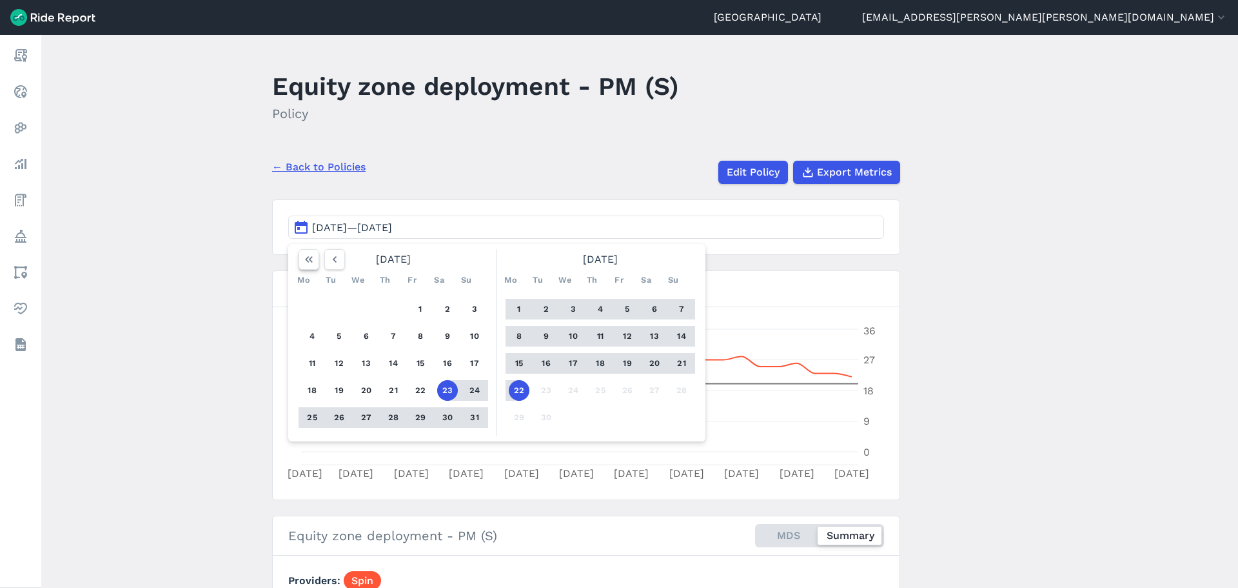
click at [299, 261] on button "button" at bounding box center [309, 259] width 21 height 21
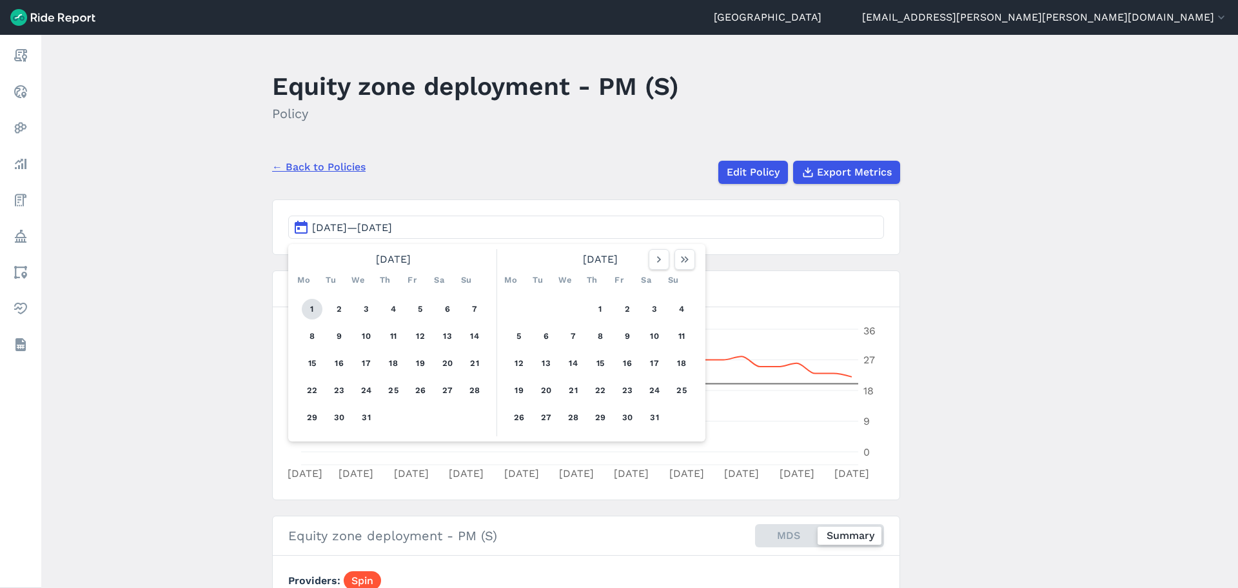
click at [313, 307] on button "1" at bounding box center [312, 309] width 21 height 21
click at [688, 259] on icon "button" at bounding box center [685, 259] width 13 height 13
click at [330, 263] on icon "button" at bounding box center [334, 259] width 13 height 13
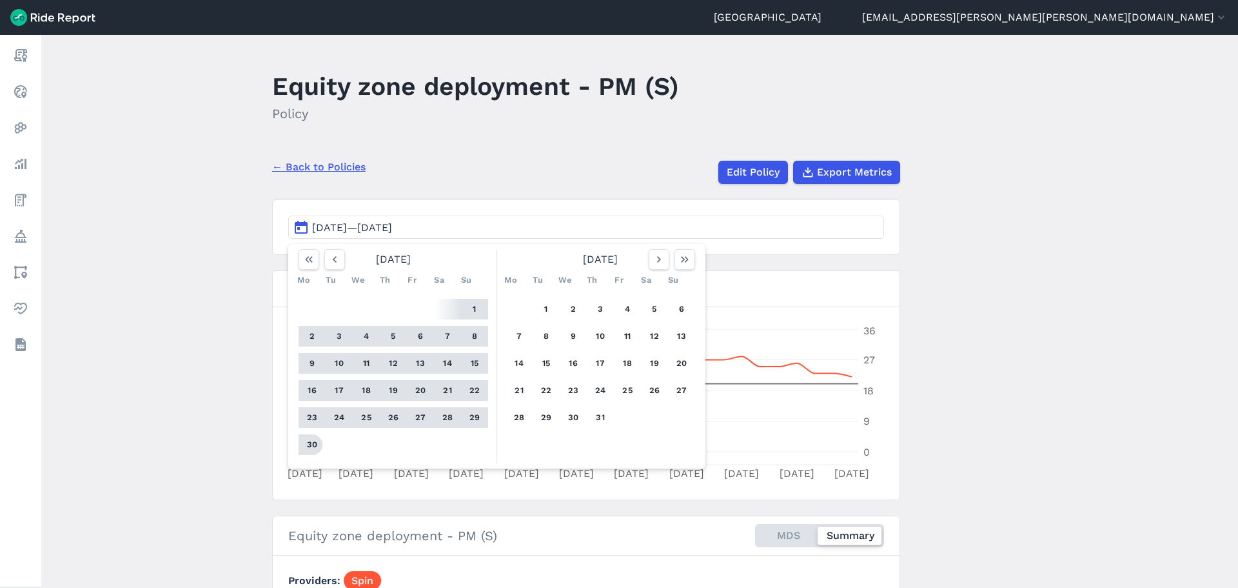
click at [313, 442] on button "30" at bounding box center [312, 444] width 21 height 21
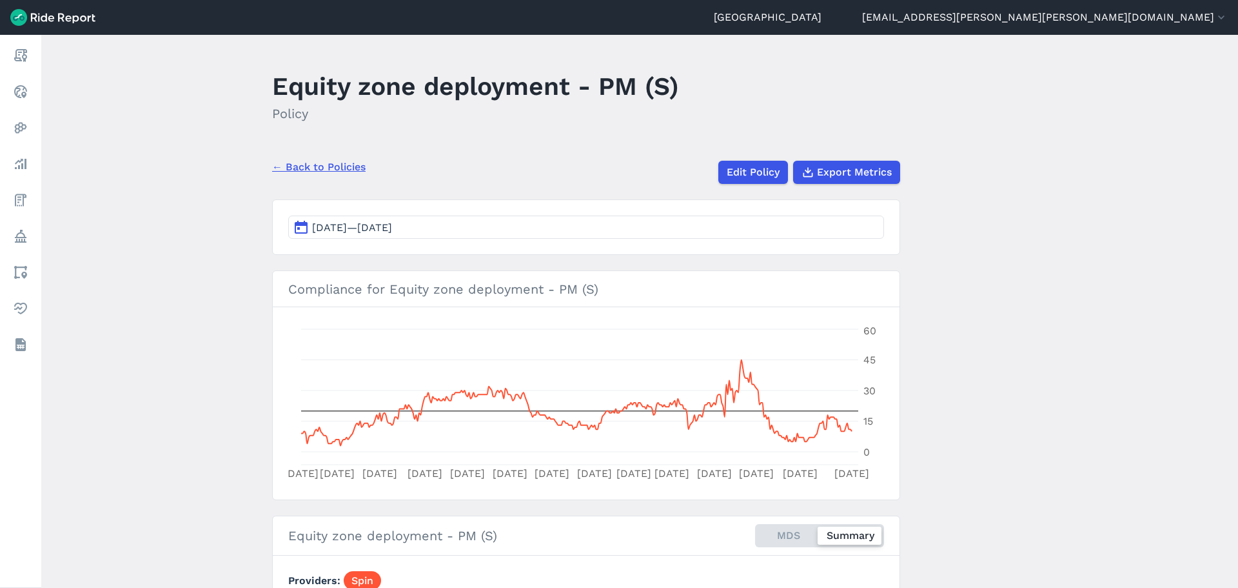
click at [987, 324] on main "Equity zone deployment - PM (S) Policy ← Back to Policies Edit Policy Export Me…" at bounding box center [639, 311] width 1197 height 553
click at [844, 171] on span "Export Metrics" at bounding box center [854, 171] width 75 height 15
drag, startPoint x: 1028, startPoint y: 290, endPoint x: 884, endPoint y: 394, distance: 177.4
click at [1028, 290] on main "Equity zone deployment - PM (S) Policy ← Back to Policies Edit Policy Export Me…" at bounding box center [639, 311] width 1197 height 553
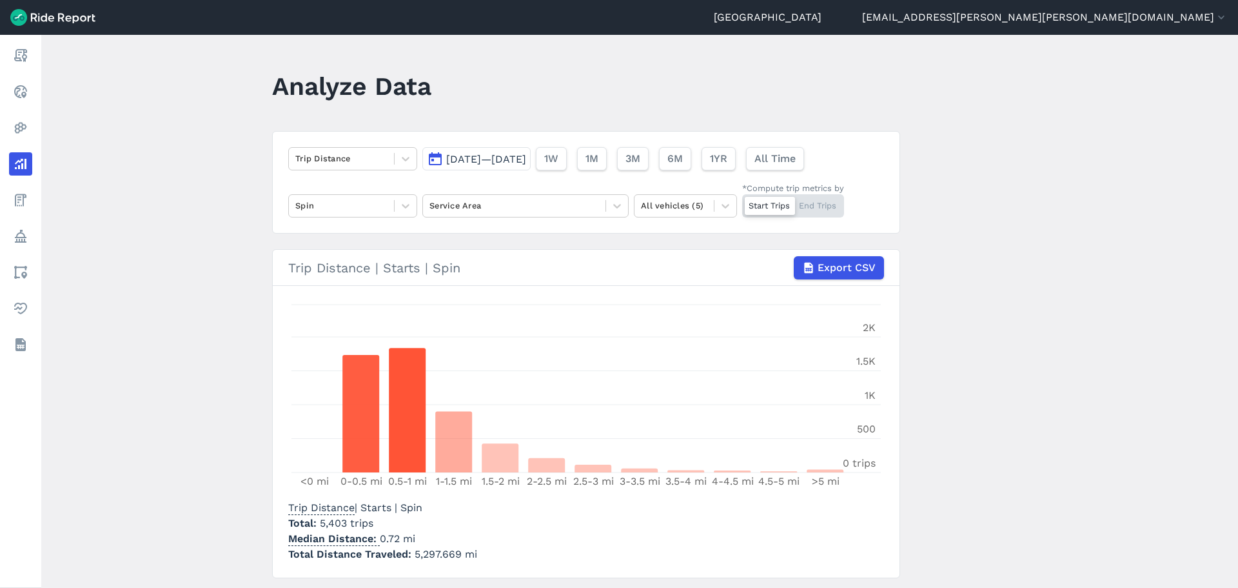
scroll to position [37, 0]
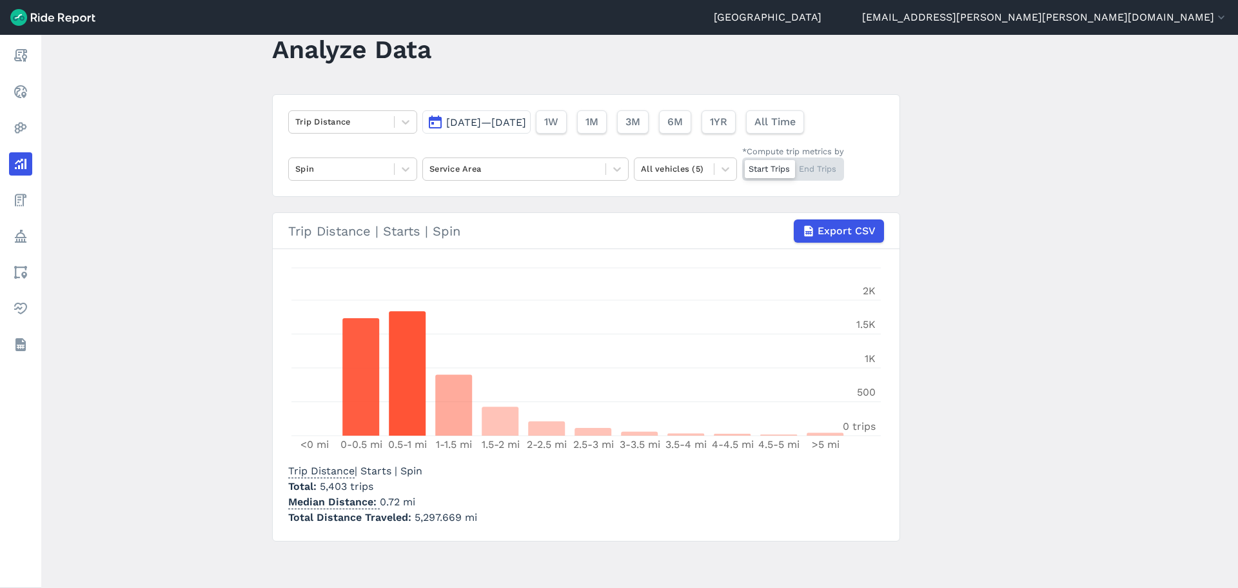
click at [157, 107] on main "Analyze Data Trip Distance Mar 1, 2025—Mar 31, 2025 1W 1M 3M 6M 1YR All Time Sp…" at bounding box center [639, 311] width 1197 height 553
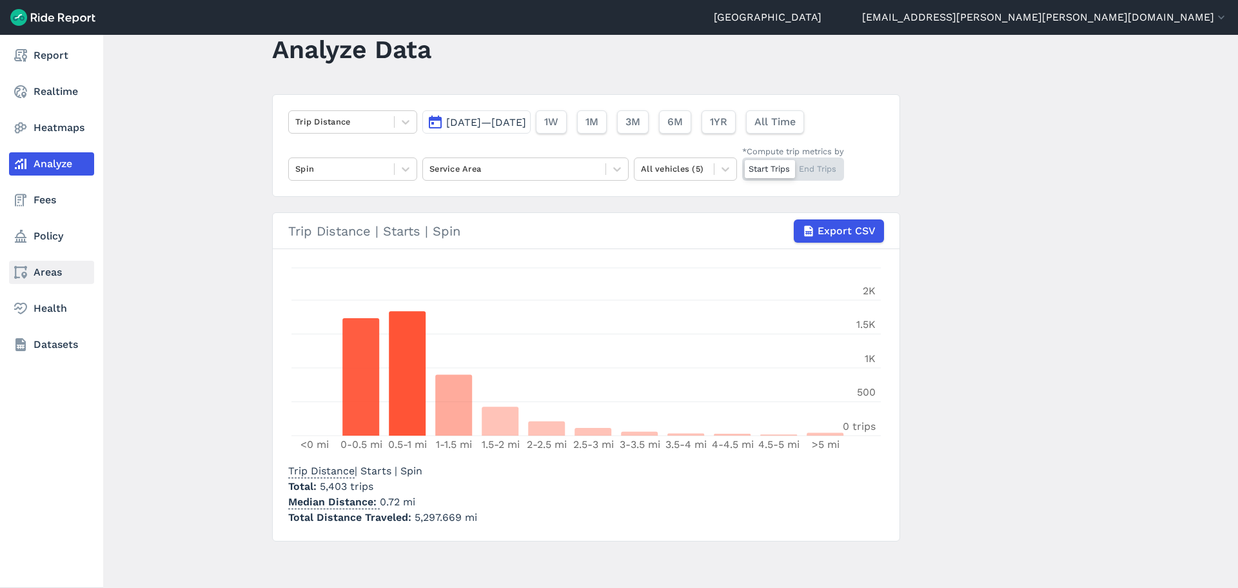
click at [23, 272] on icon at bounding box center [20, 271] width 15 height 15
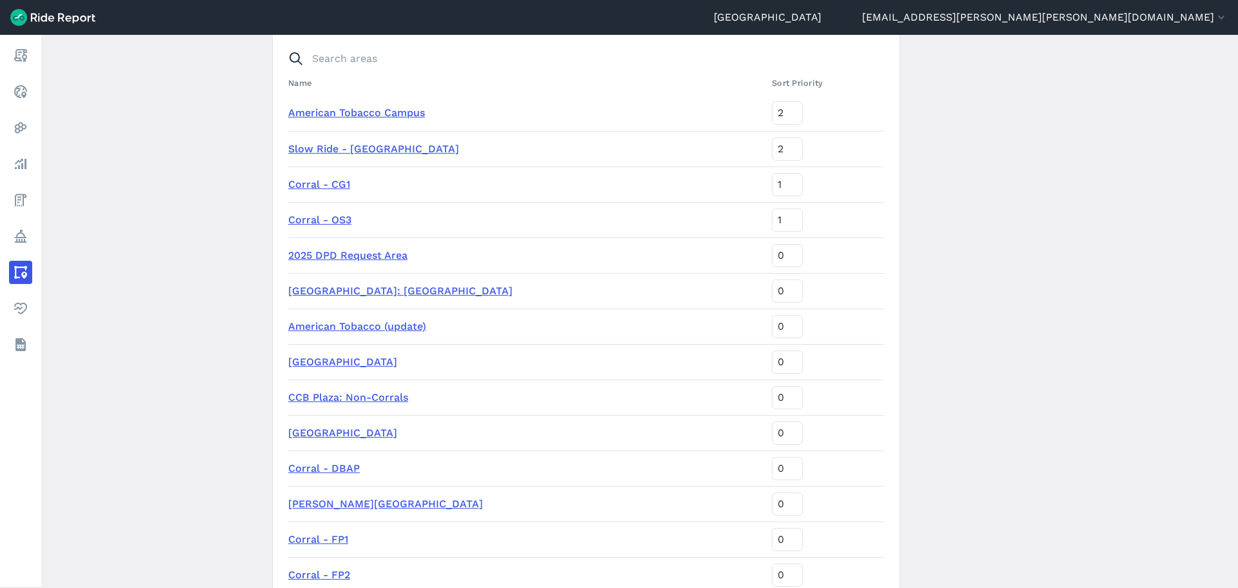
scroll to position [387, 0]
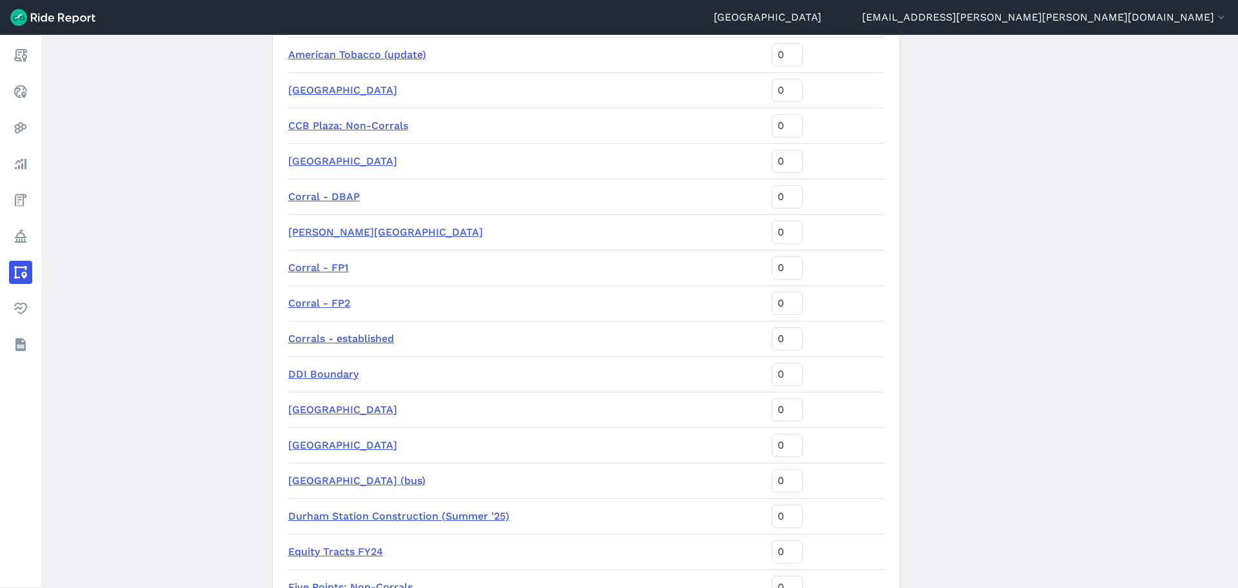
click at [222, 302] on main "Areas of Interest New Area Name Sort Priority American Tobacco Campus 2 Slow Ri…" at bounding box center [639, 311] width 1197 height 553
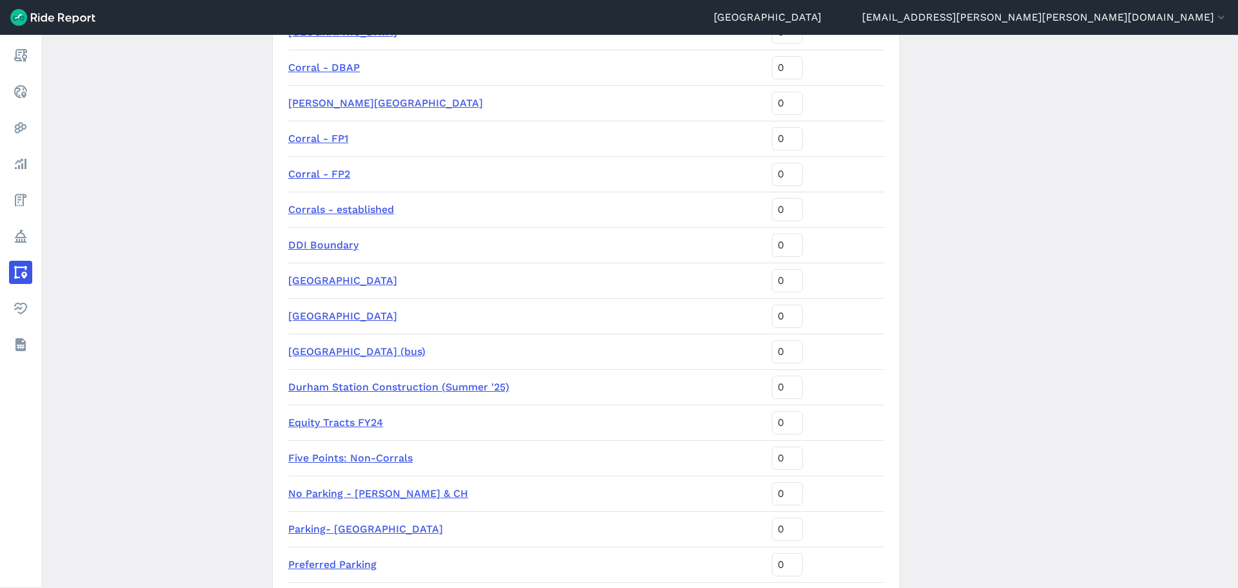
click at [330, 423] on link "Equity Tracts FY24" at bounding box center [335, 422] width 95 height 12
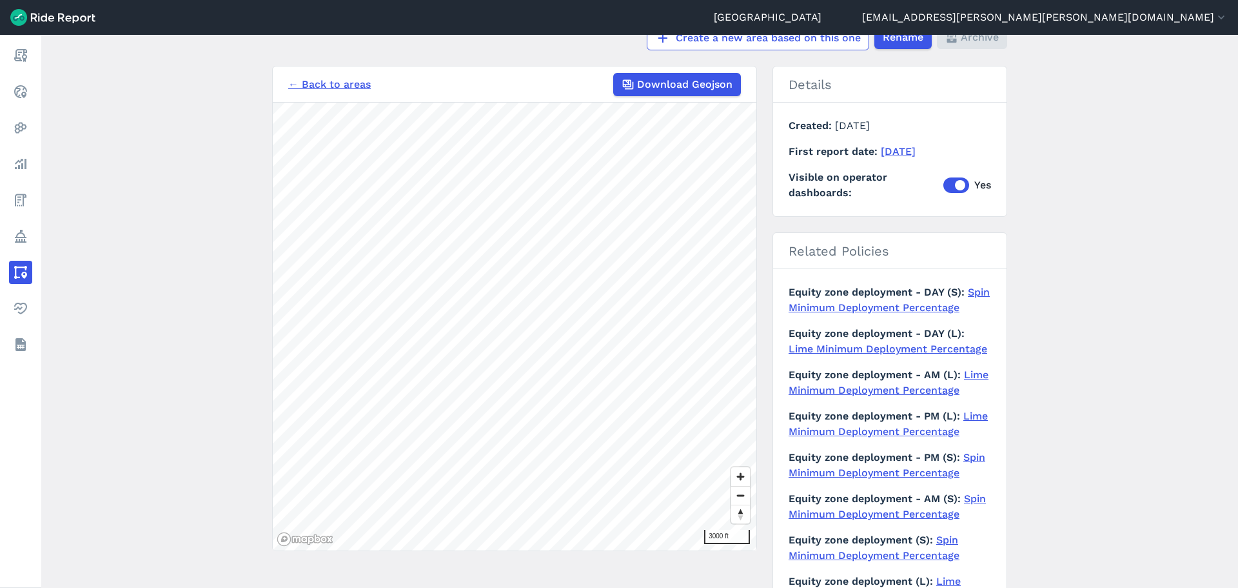
scroll to position [65, 0]
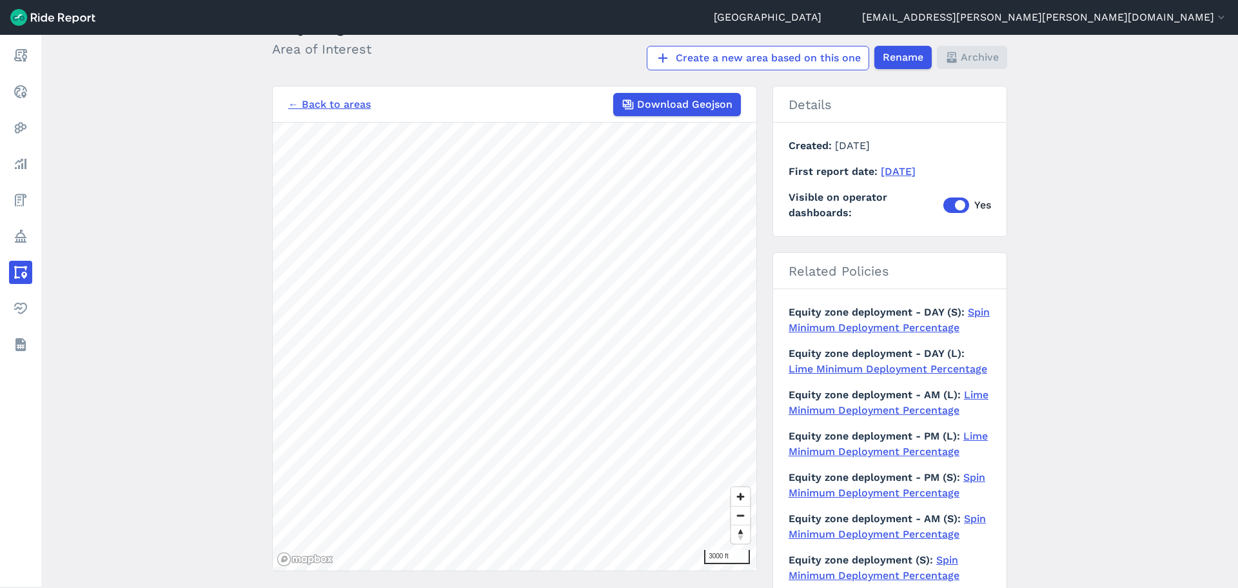
click at [208, 222] on main "Equity Tracts FY24 Area of Interest Create a new area based on this one Rename …" at bounding box center [639, 311] width 1197 height 553
click at [734, 496] on span "Zoom in" at bounding box center [740, 496] width 19 height 19
click at [743, 519] on span "Zoom out" at bounding box center [740, 515] width 19 height 18
click at [180, 178] on main "Equity Tracts FY24 Area of Interest Create a new area based on this one Rename …" at bounding box center [639, 311] width 1197 height 553
click at [629, 102] on icon "button" at bounding box center [627, 104] width 13 height 13
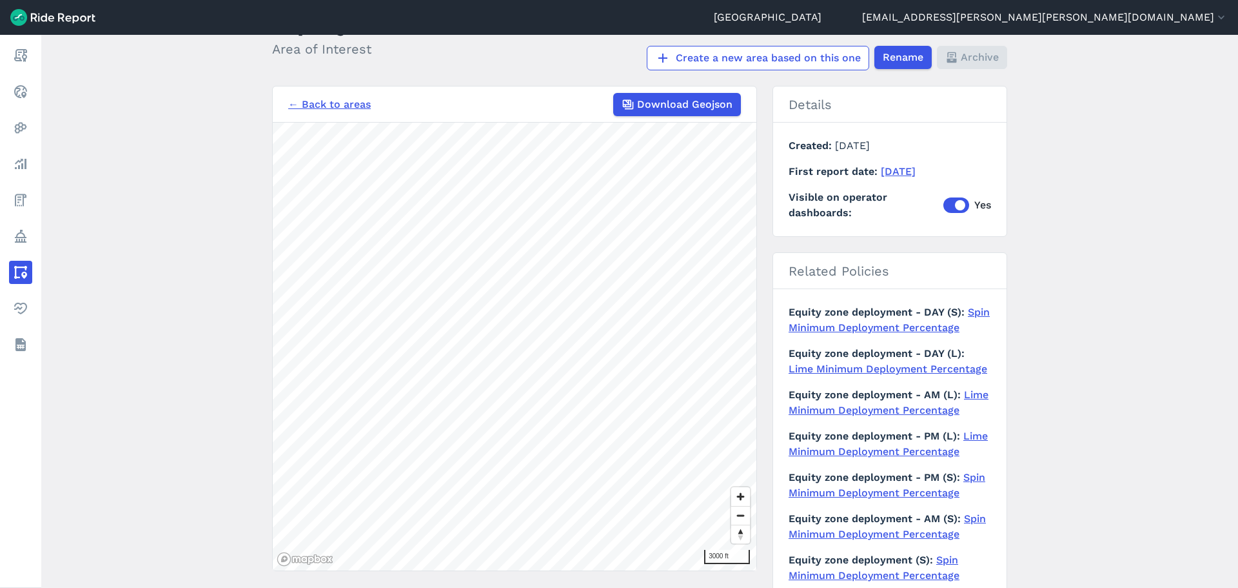
click at [1069, 151] on main "Equity Tracts FY24 Area of Interest Create a new area based on this one Rename …" at bounding box center [639, 311] width 1197 height 553
click at [152, 182] on main "Equity Tracts FY24 Area of Interest Create a new area based on this one Rename …" at bounding box center [639, 311] width 1197 height 553
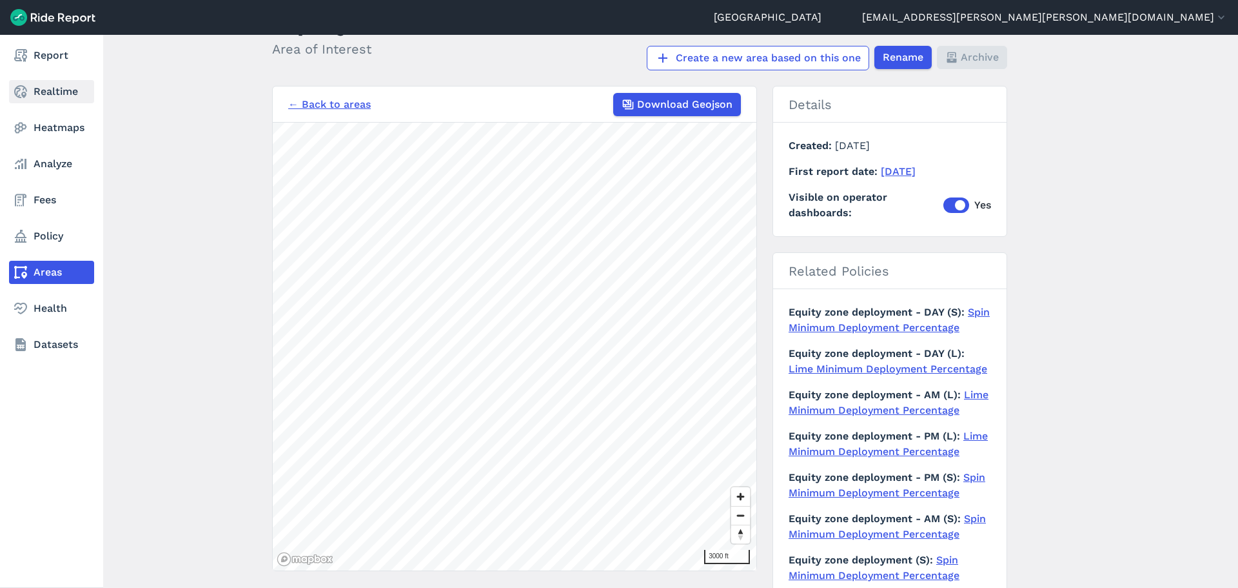
click at [27, 87] on icon at bounding box center [20, 91] width 15 height 15
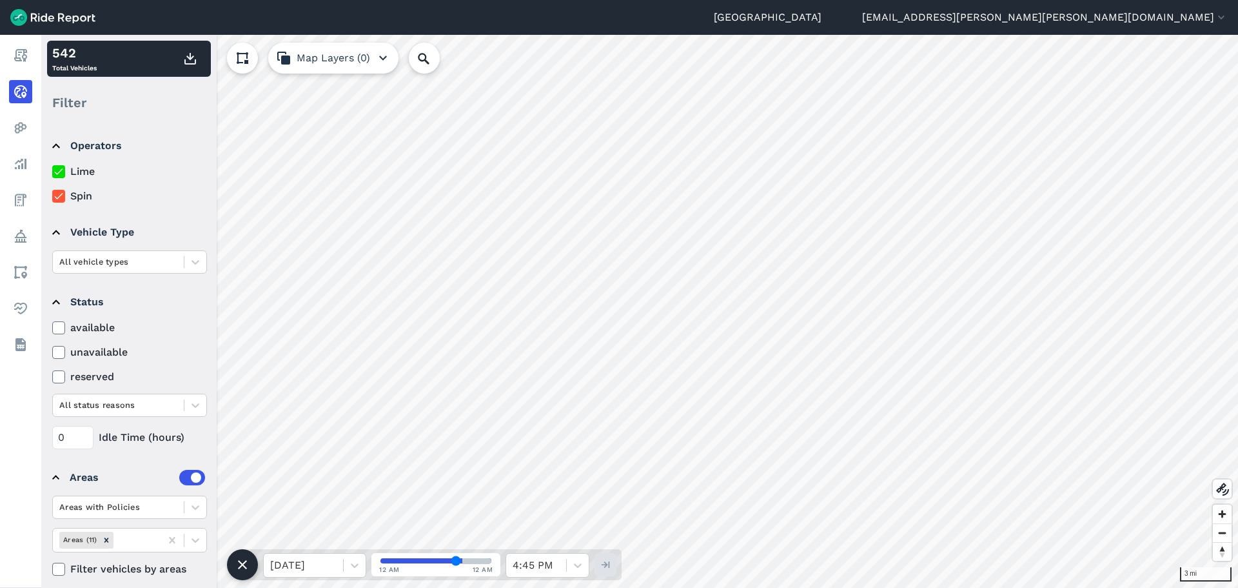
scroll to position [10, 0]
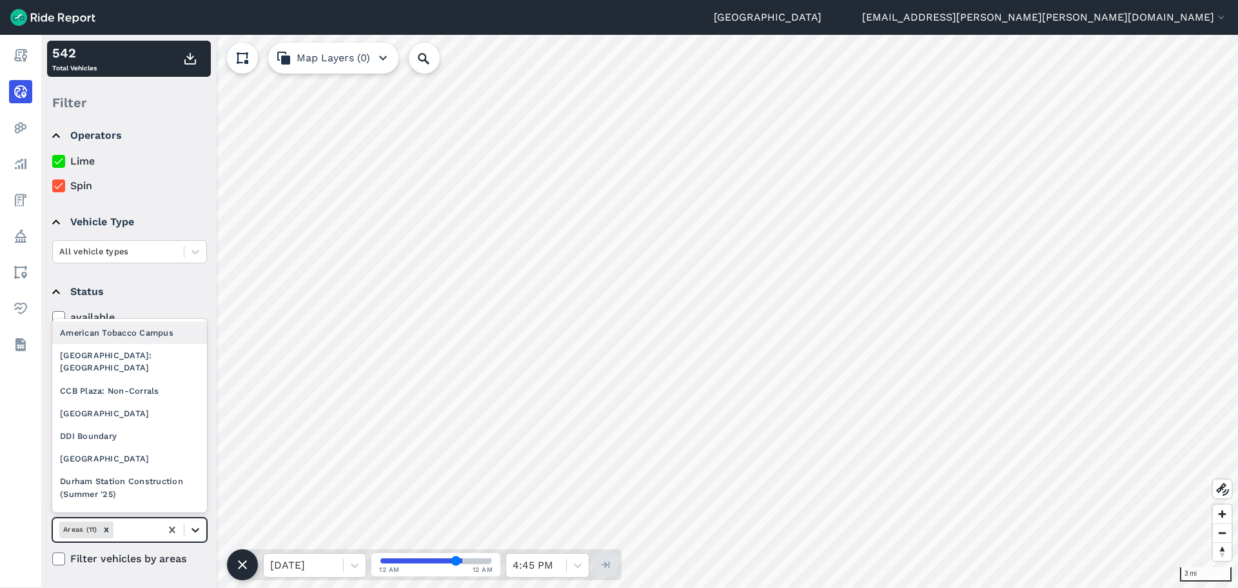
click at [195, 528] on icon at bounding box center [195, 529] width 13 height 13
click at [161, 505] on div "Equity Tracts FY24" at bounding box center [129, 516] width 155 height 23
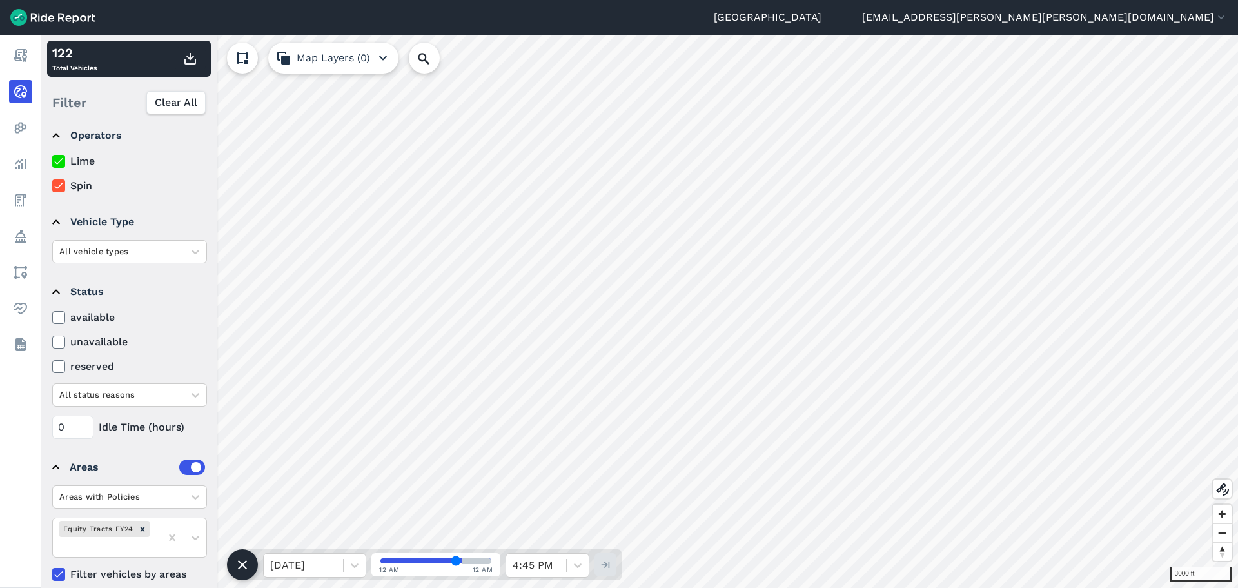
click at [246, 566] on icon at bounding box center [242, 564] width 15 height 15
click at [59, 159] on icon at bounding box center [59, 161] width 12 height 13
click at [52, 159] on input "Lime" at bounding box center [52, 158] width 0 height 8
click at [58, 190] on icon at bounding box center [59, 185] width 12 height 13
click at [52, 186] on input "Spin" at bounding box center [52, 182] width 0 height 8
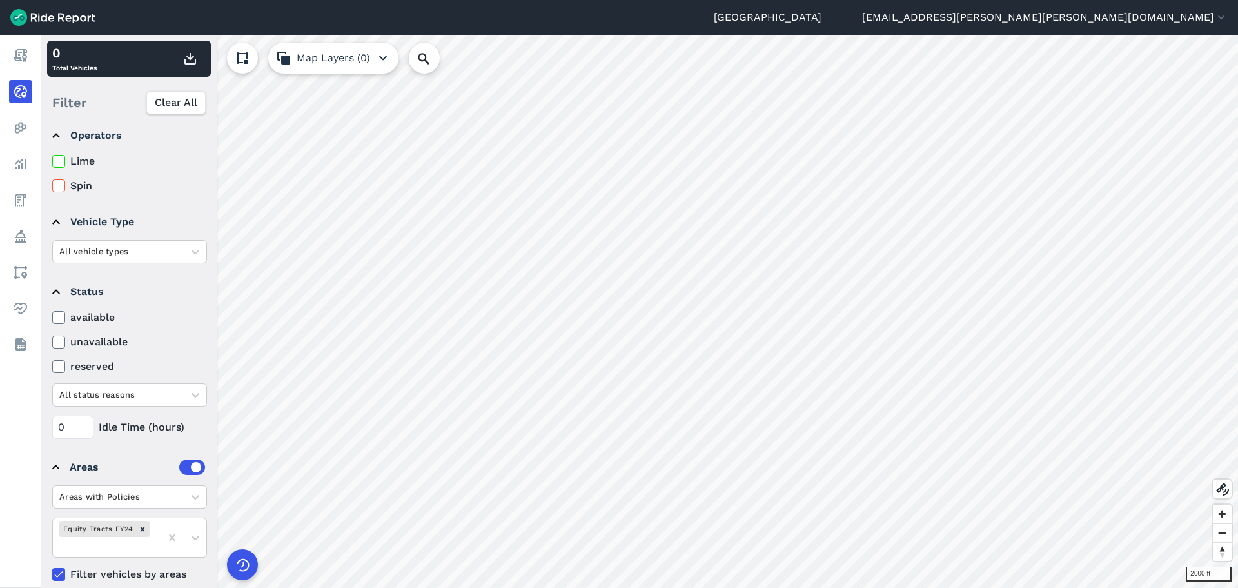
click at [385, 54] on icon "button" at bounding box center [382, 57] width 15 height 15
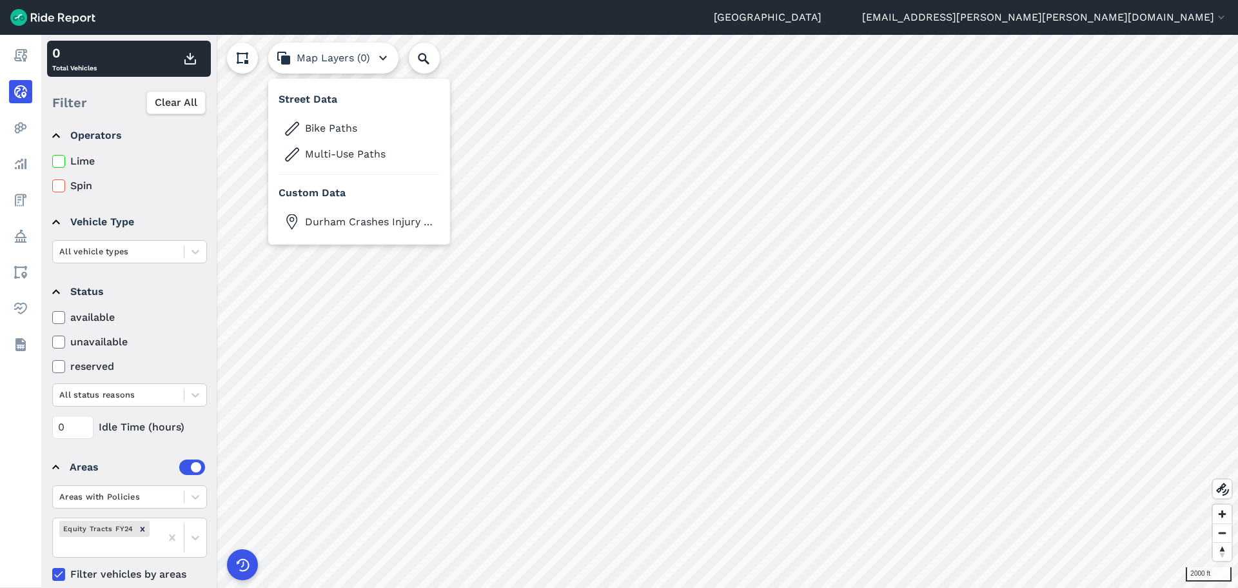
click at [385, 54] on icon "button" at bounding box center [382, 57] width 15 height 15
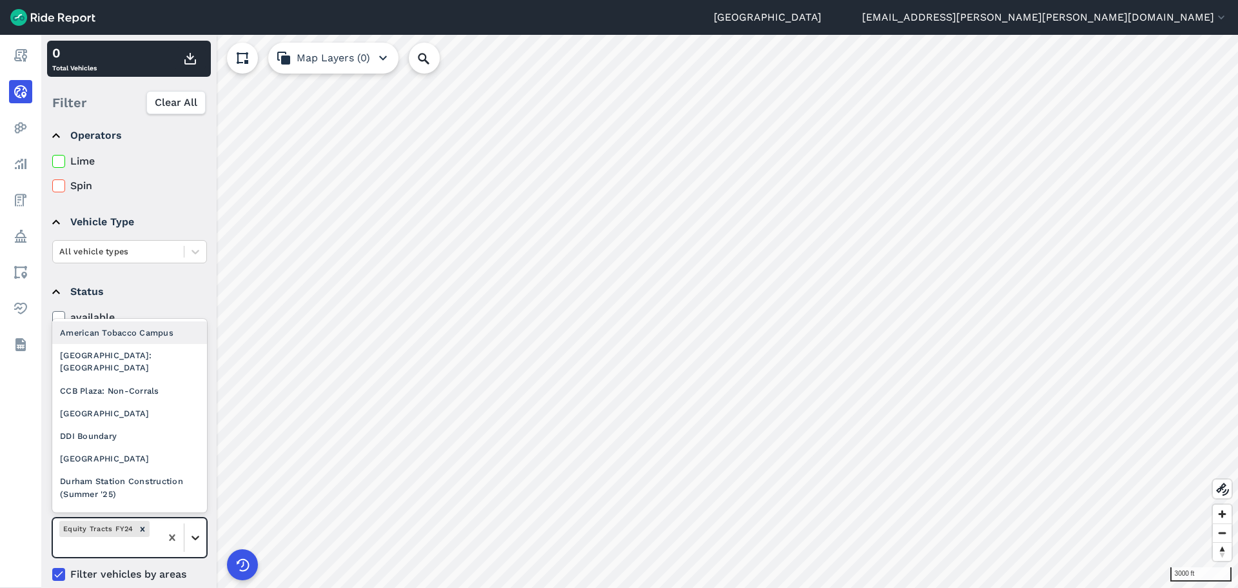
click at [192, 531] on icon at bounding box center [195, 537] width 13 height 13
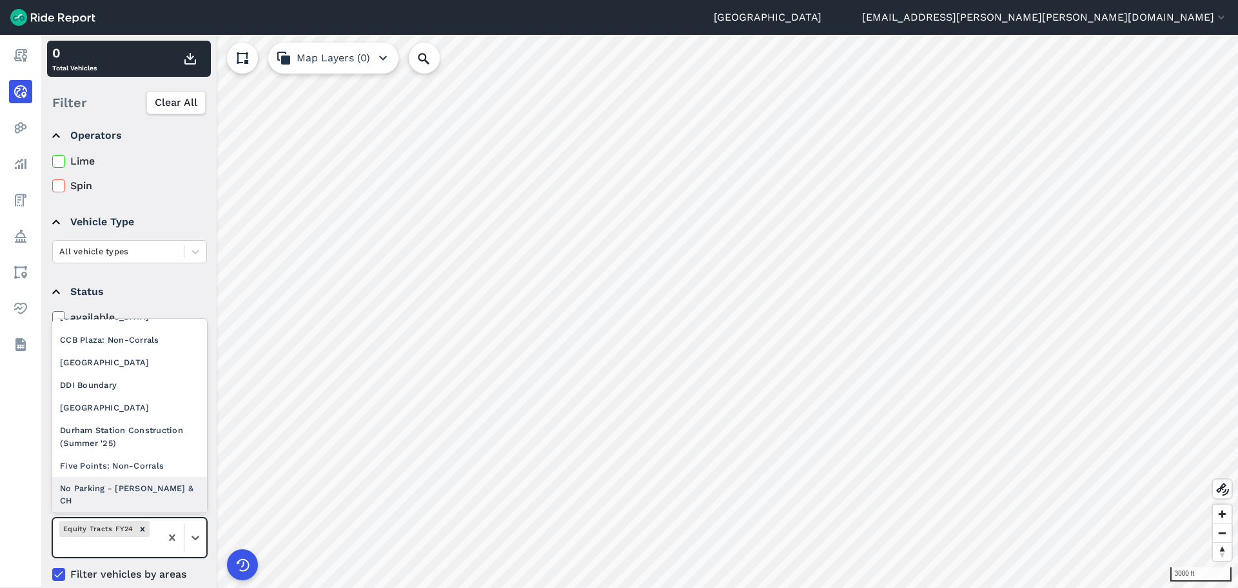
scroll to position [0, 0]
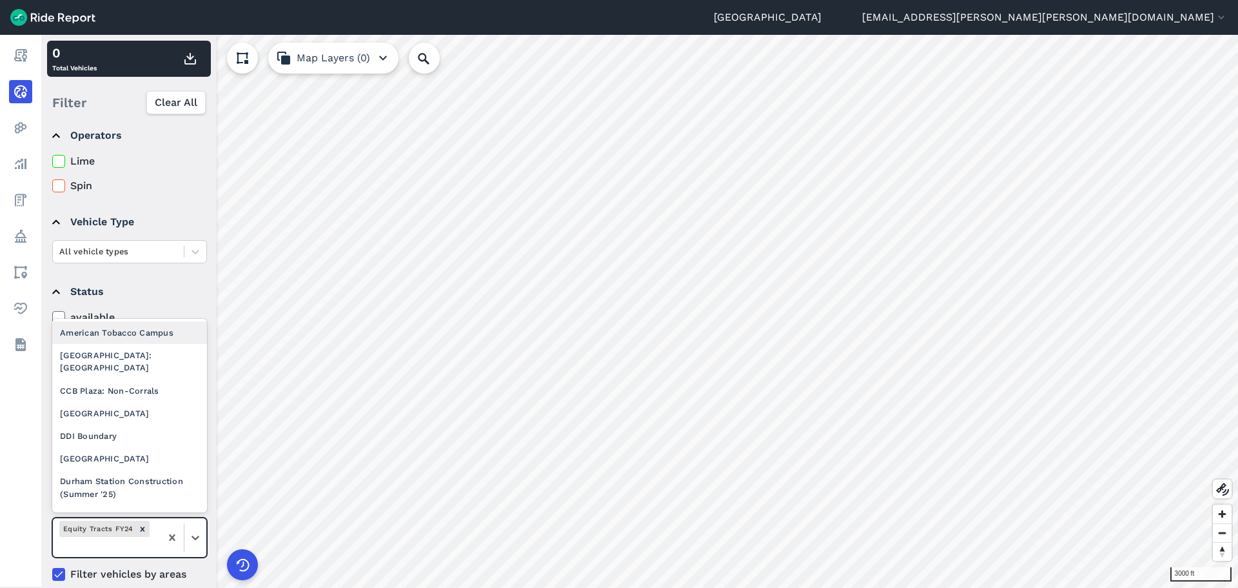
click at [103, 89] on div "Filter Clear All" at bounding box center [129, 103] width 164 height 40
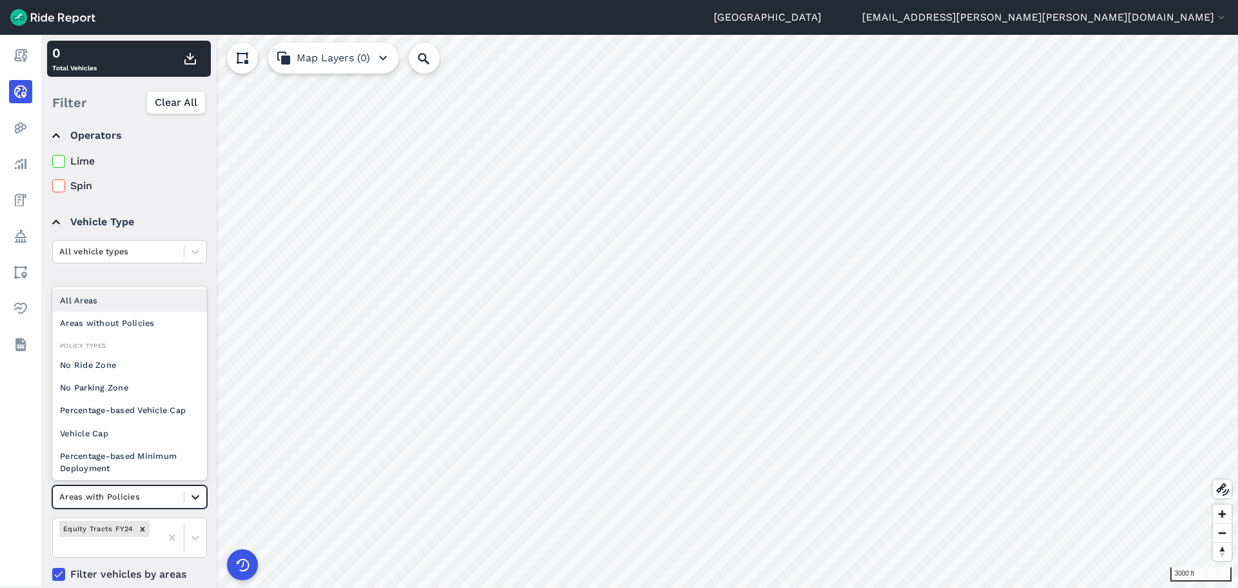
click at [198, 501] on icon at bounding box center [195, 496] width 13 height 13
click at [108, 294] on div "All Areas" at bounding box center [129, 300] width 155 height 23
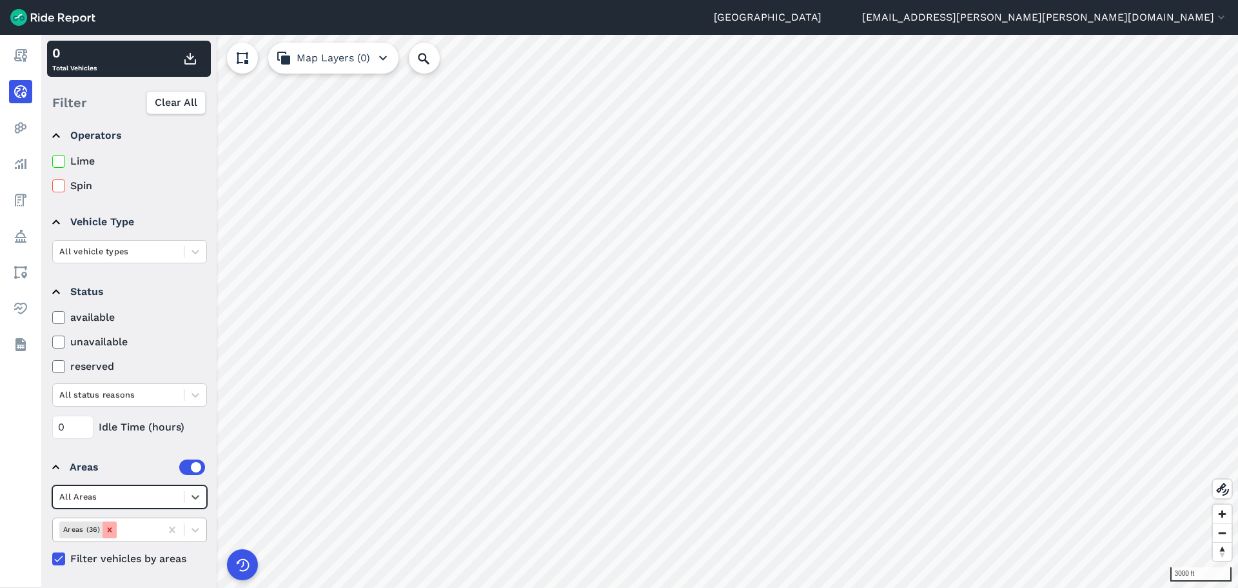
click at [110, 531] on icon "Remove Areas (36)" at bounding box center [109, 529] width 5 height 5
click at [154, 530] on div at bounding box center [136, 529] width 35 height 15
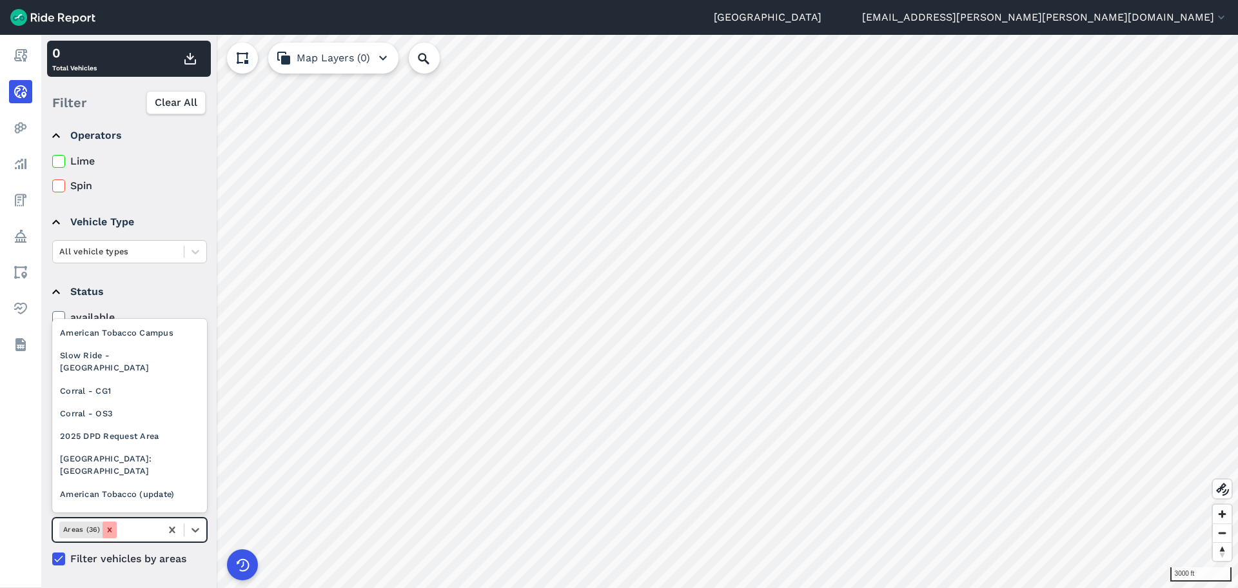
click at [108, 529] on icon "Remove Areas (36)" at bounding box center [109, 529] width 5 height 5
click at [197, 535] on icon at bounding box center [195, 529] width 13 height 13
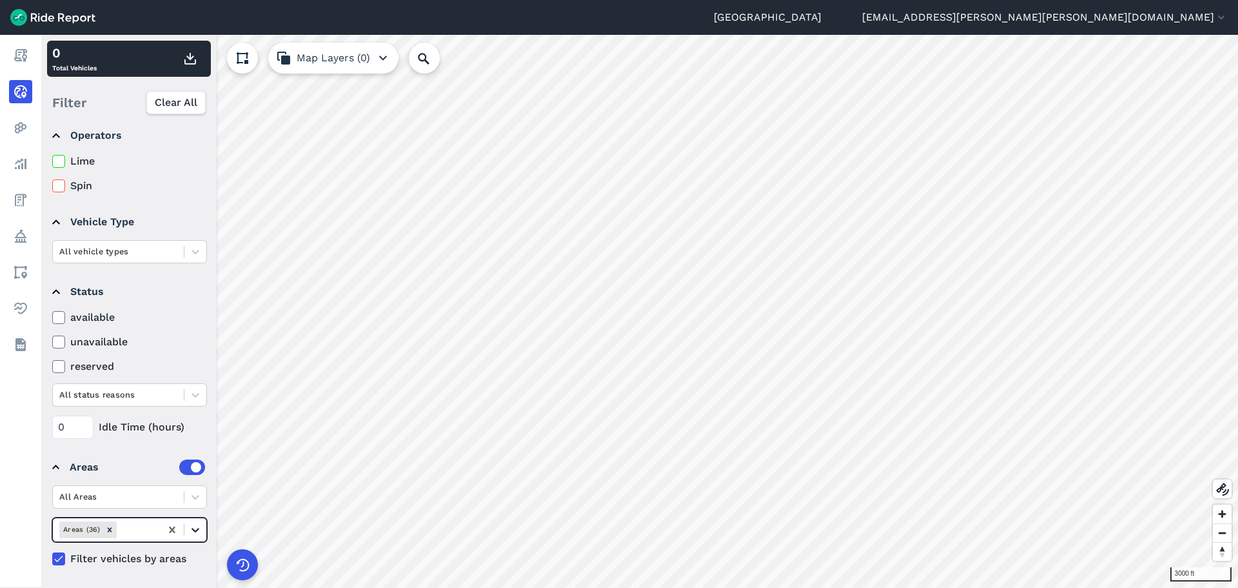
click at [199, 531] on icon at bounding box center [195, 529] width 13 height 13
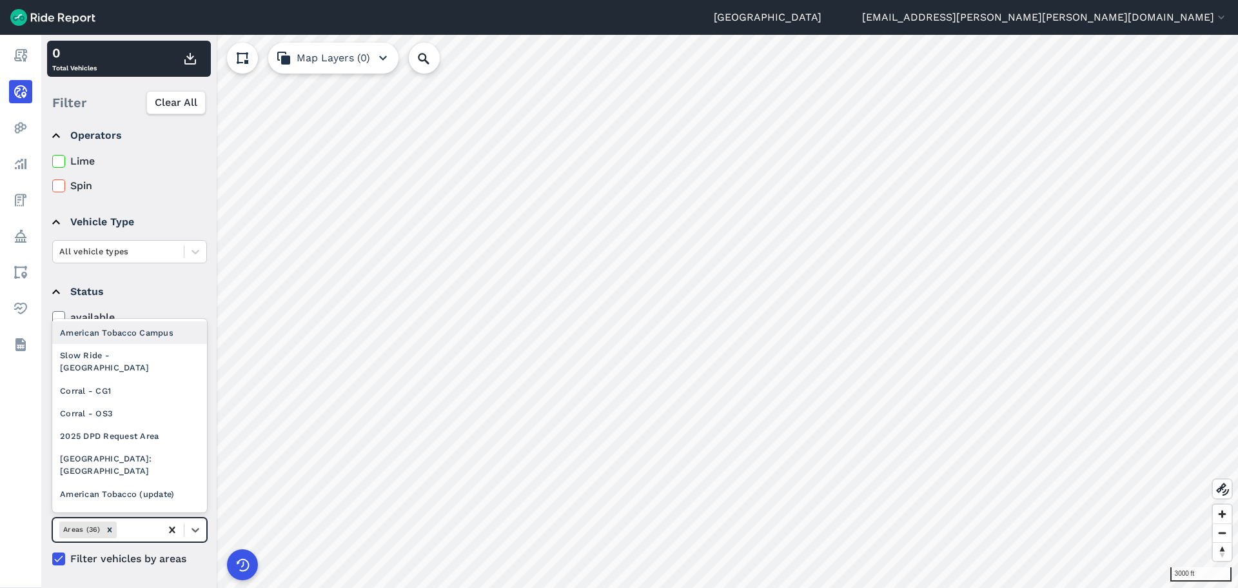
click at [163, 532] on div at bounding box center [172, 529] width 23 height 23
click at [173, 530] on icon at bounding box center [172, 529] width 6 height 6
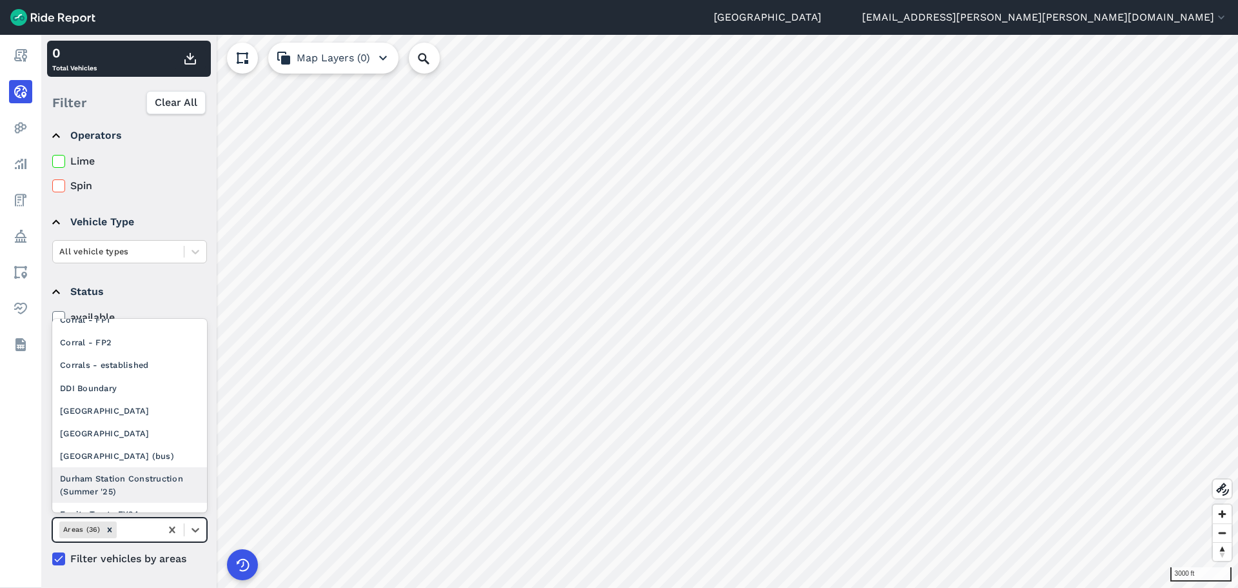
scroll to position [387, 0]
click at [137, 438] on div "Equity Tracts FY24" at bounding box center [129, 449] width 155 height 23
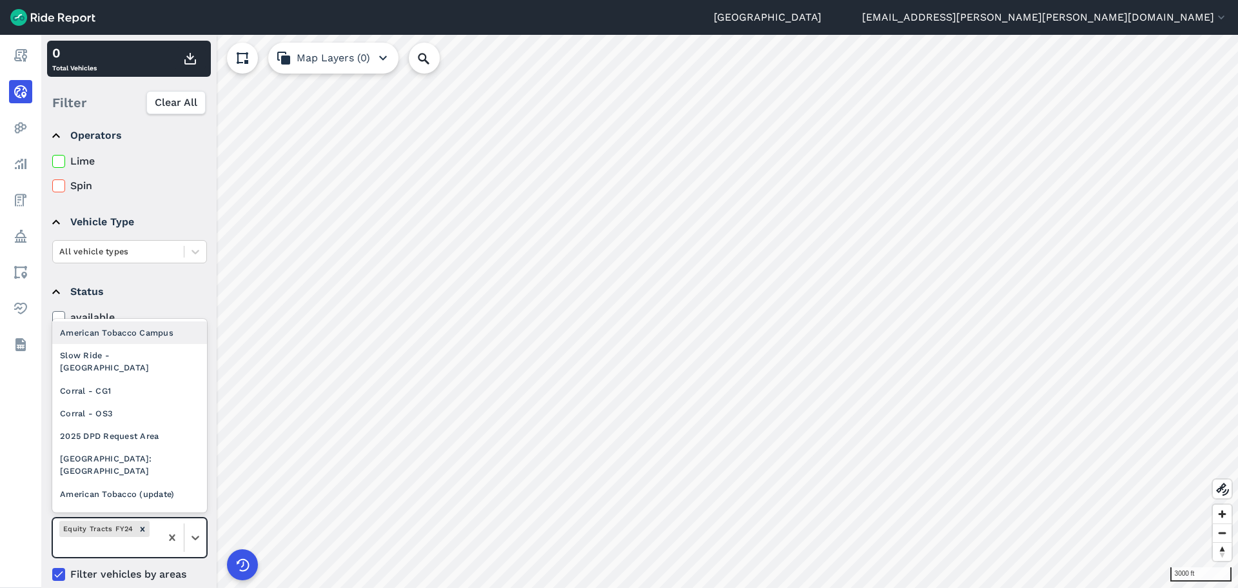
click at [155, 527] on div "Equity Tracts FY24" at bounding box center [107, 537] width 108 height 39
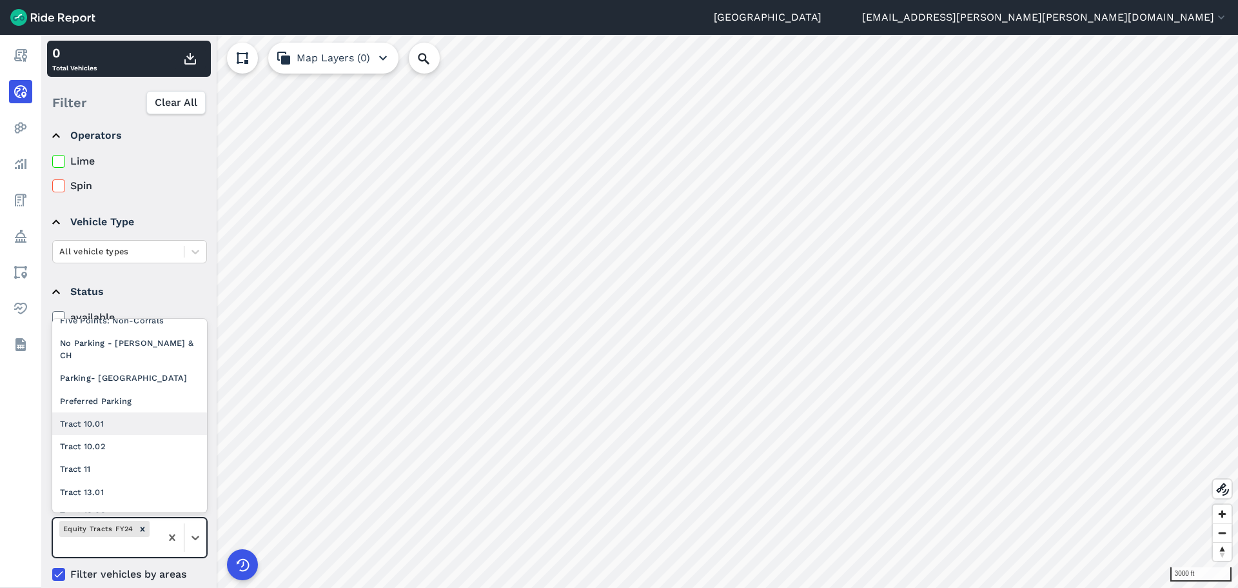
click at [138, 412] on div "Tract 10.01" at bounding box center [129, 423] width 155 height 23
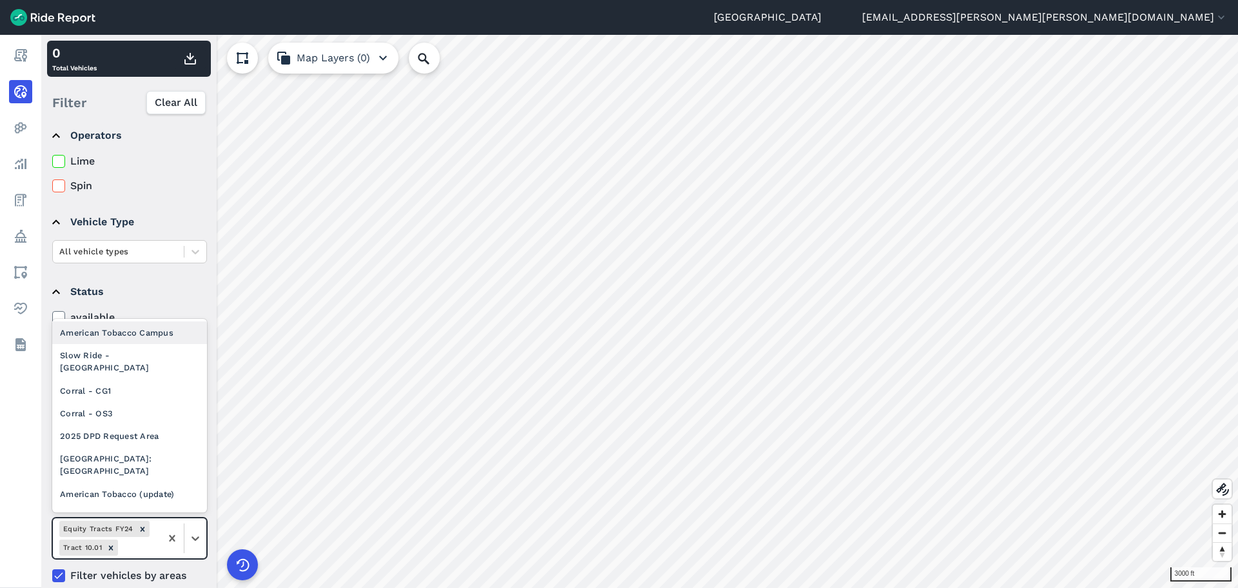
click at [142, 548] on div at bounding box center [138, 547] width 34 height 15
type input "tr"
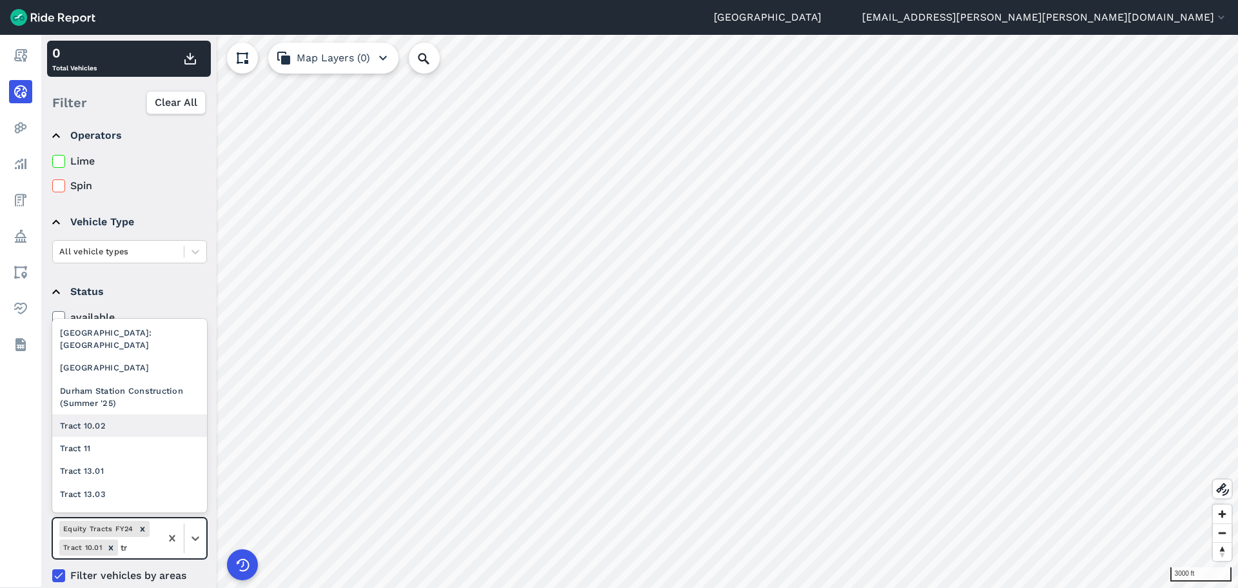
click at [107, 419] on div "Tract 10.02" at bounding box center [129, 425] width 155 height 23
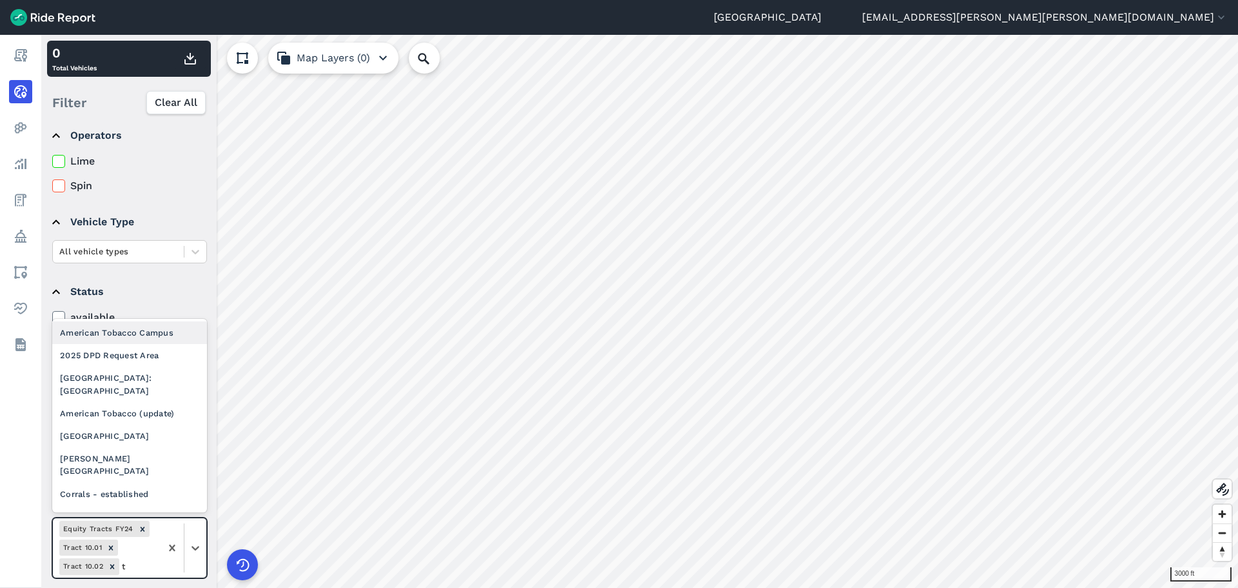
type input "tr"
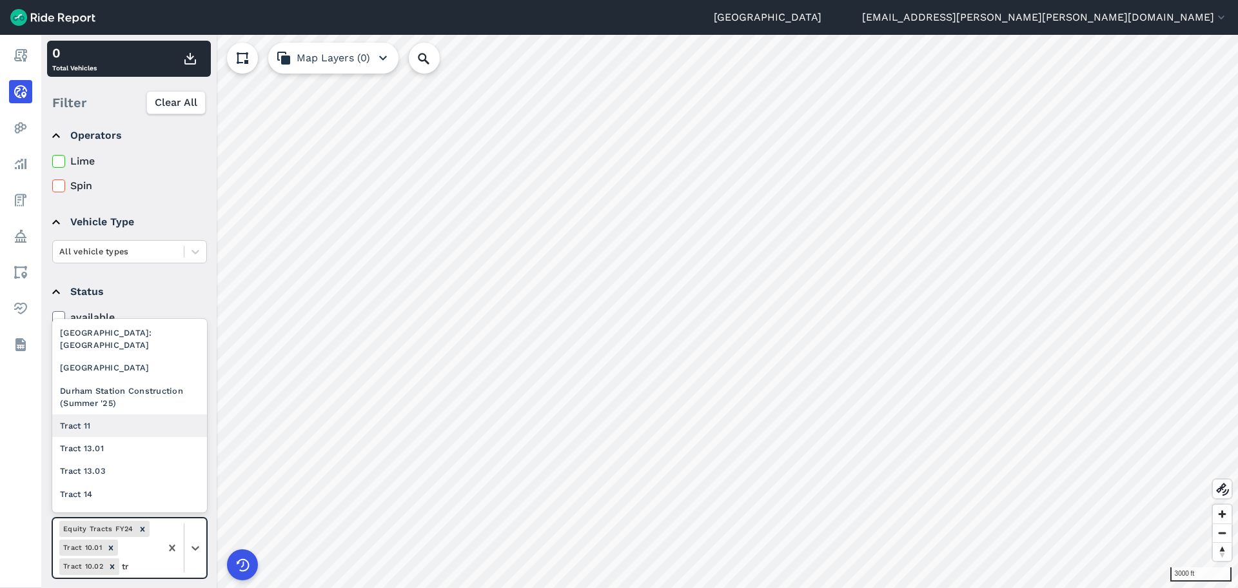
click at [100, 414] on div "Tract 11" at bounding box center [129, 425] width 155 height 23
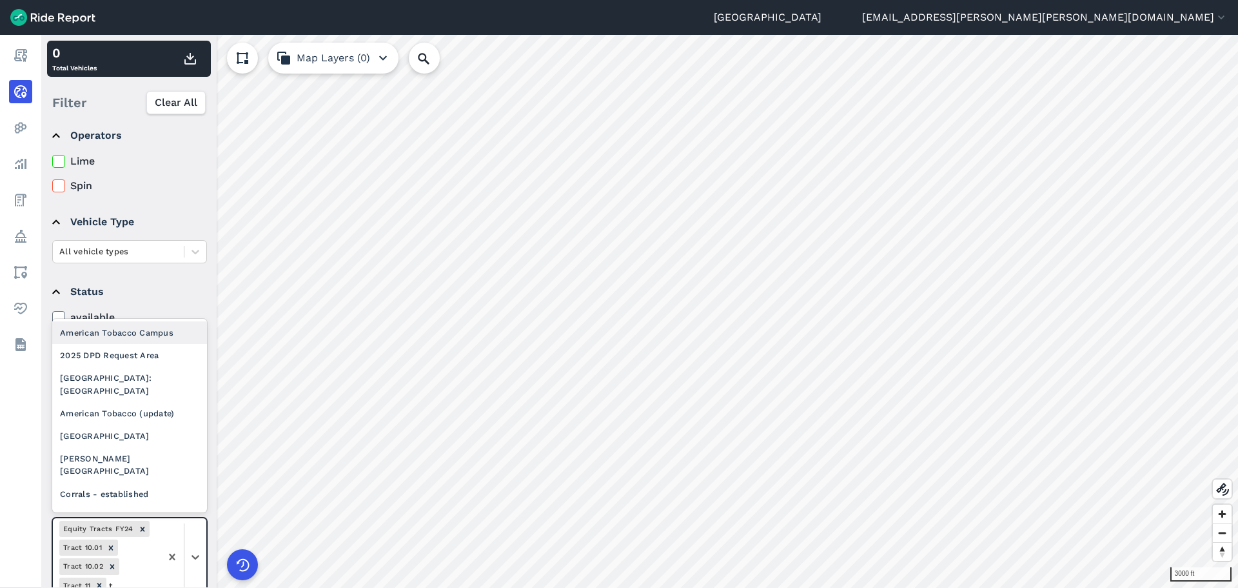
scroll to position [14, 0]
type input "tr"
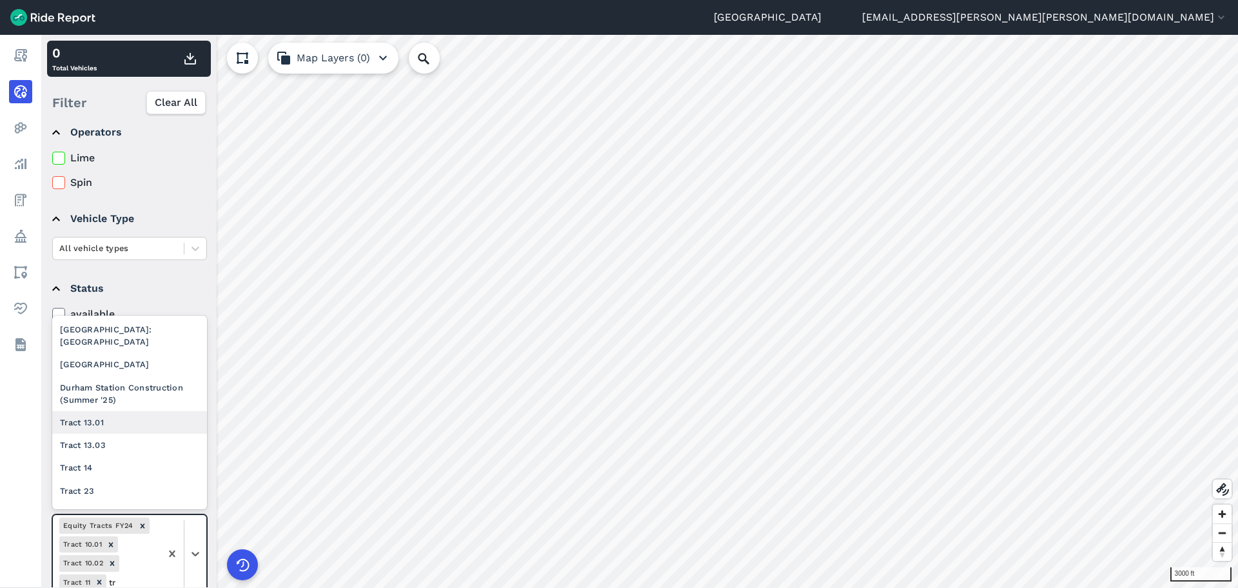
click at [115, 411] on div "Tract 13.01" at bounding box center [129, 422] width 155 height 23
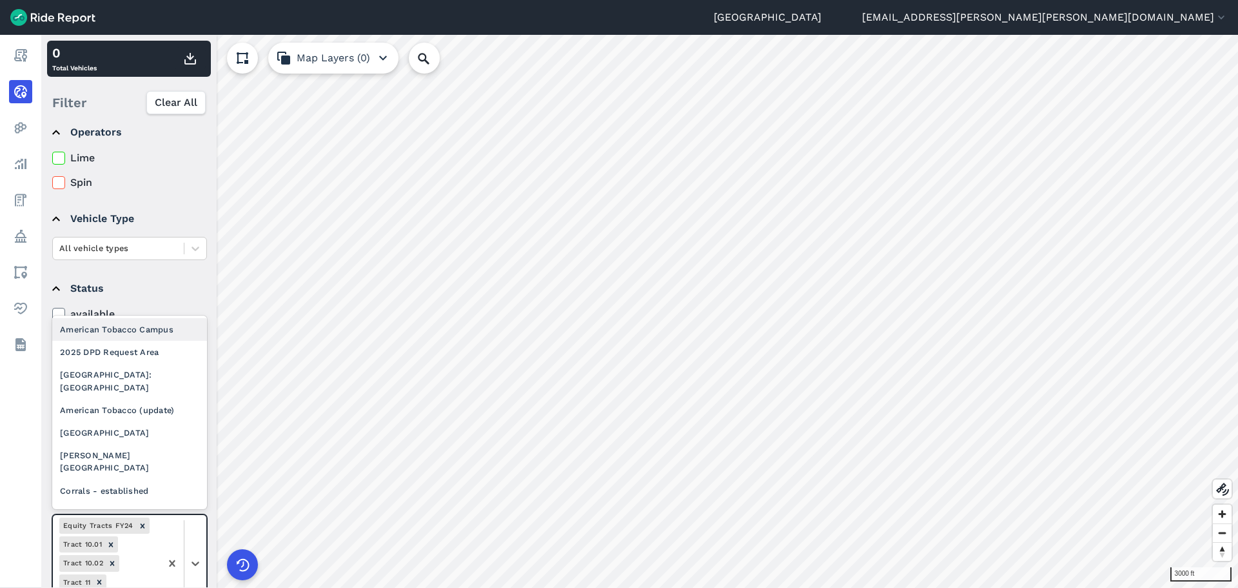
scroll to position [32, 0]
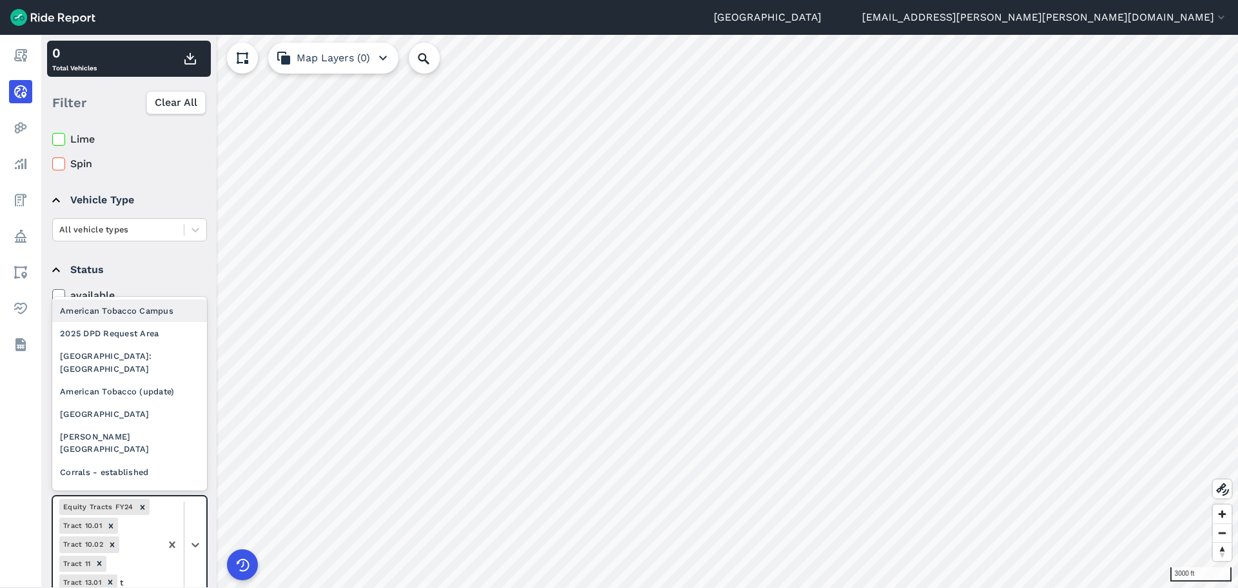
type input "tr"
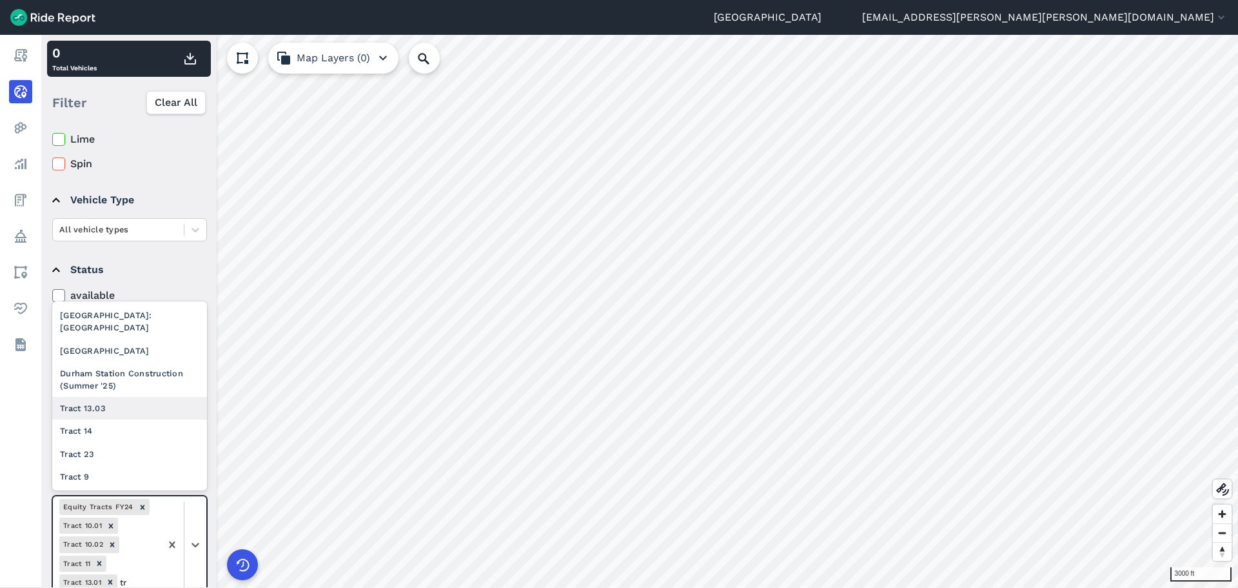
click at [104, 407] on div "Tract 13.03" at bounding box center [129, 408] width 155 height 23
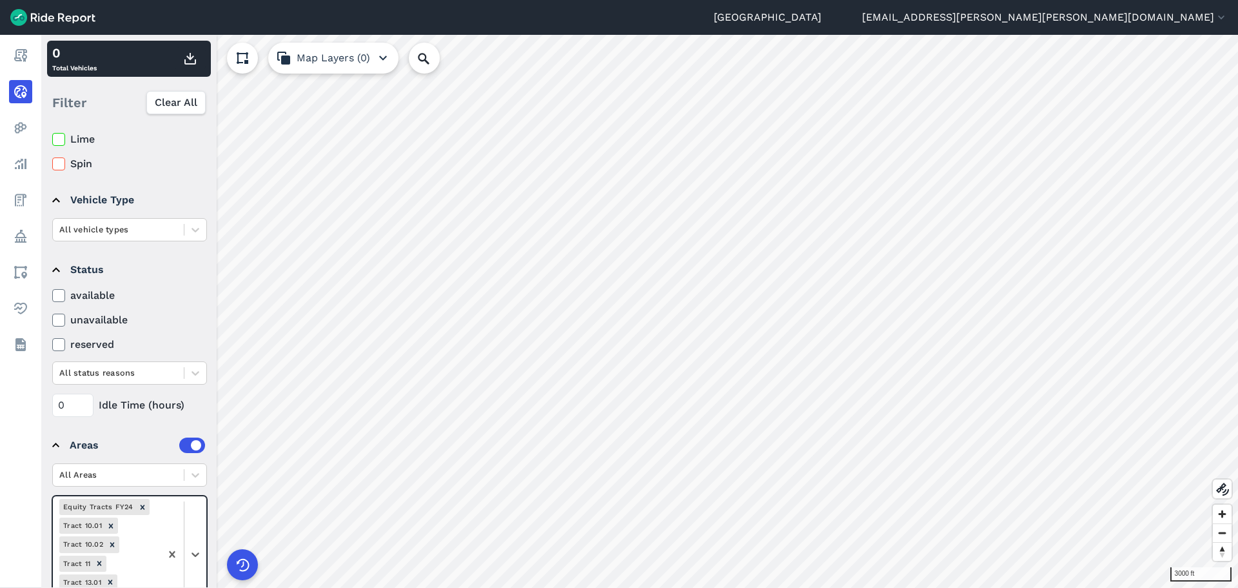
scroll to position [52, 0]
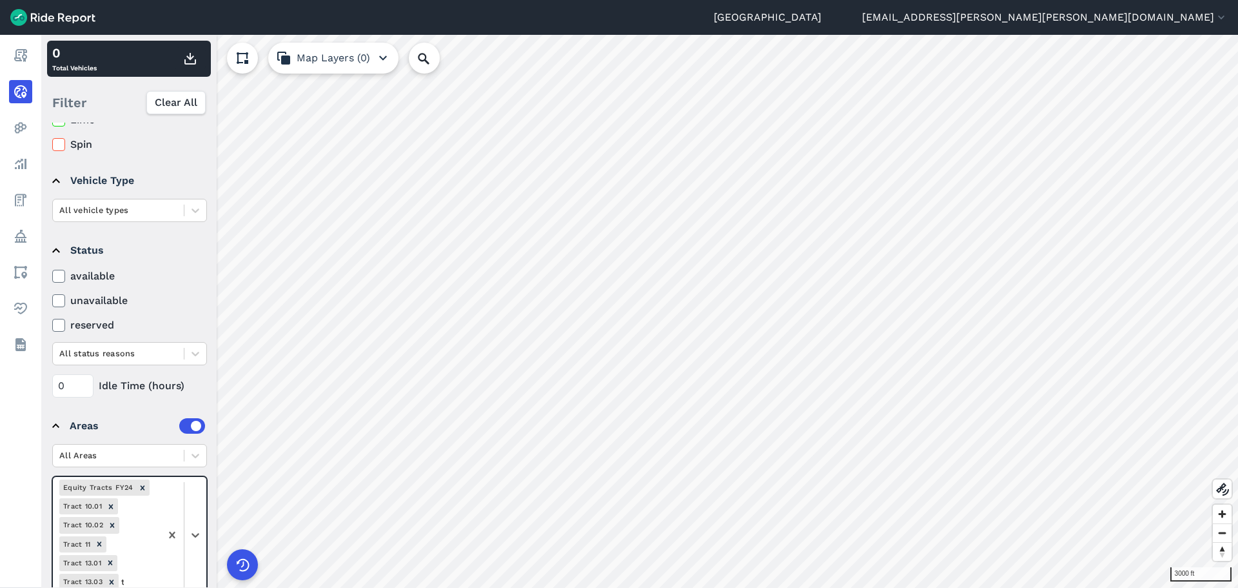
type input "tr"
click at [98, 414] on div "Tract 14" at bounding box center [129, 411] width 155 height 23
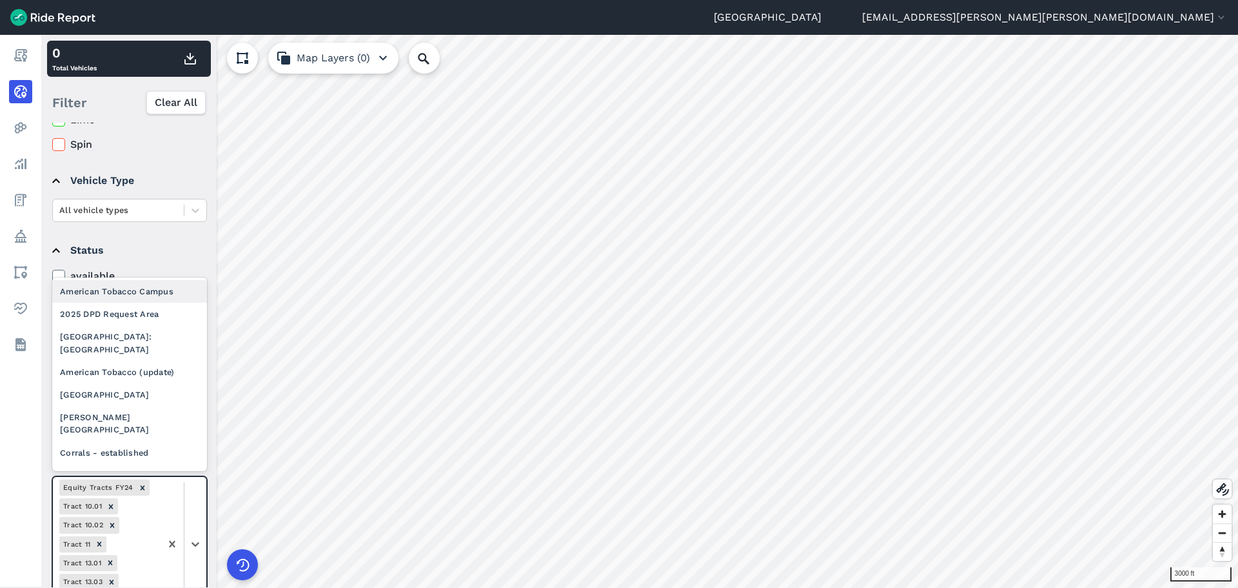
scroll to position [70, 0]
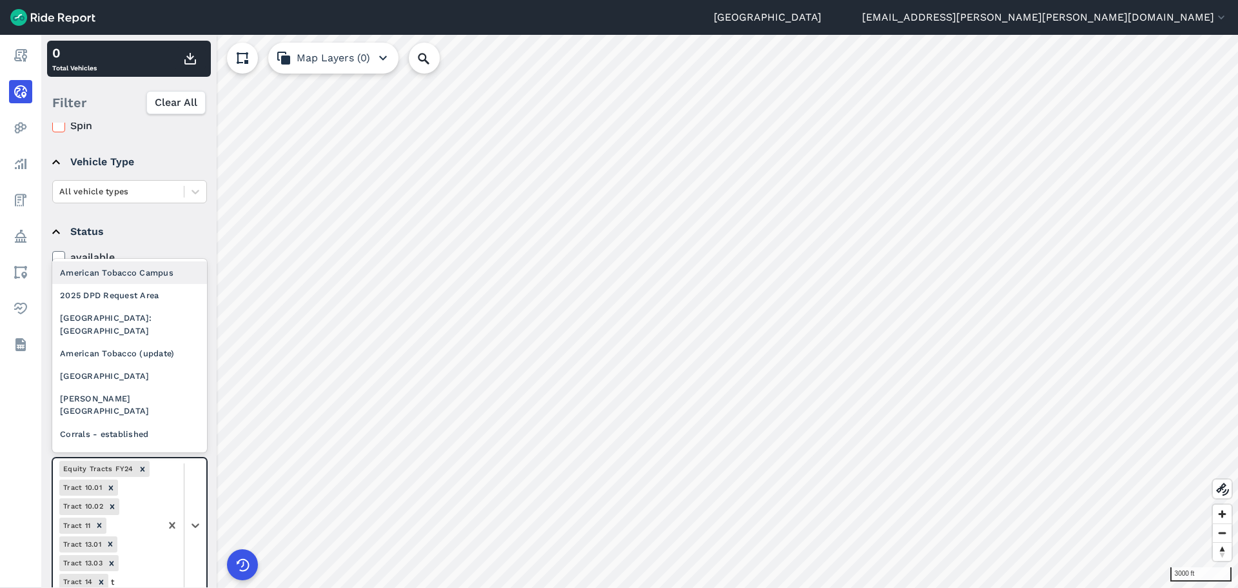
type input "tr"
click at [104, 417] on div "Tract 23" at bounding box center [129, 415] width 155 height 23
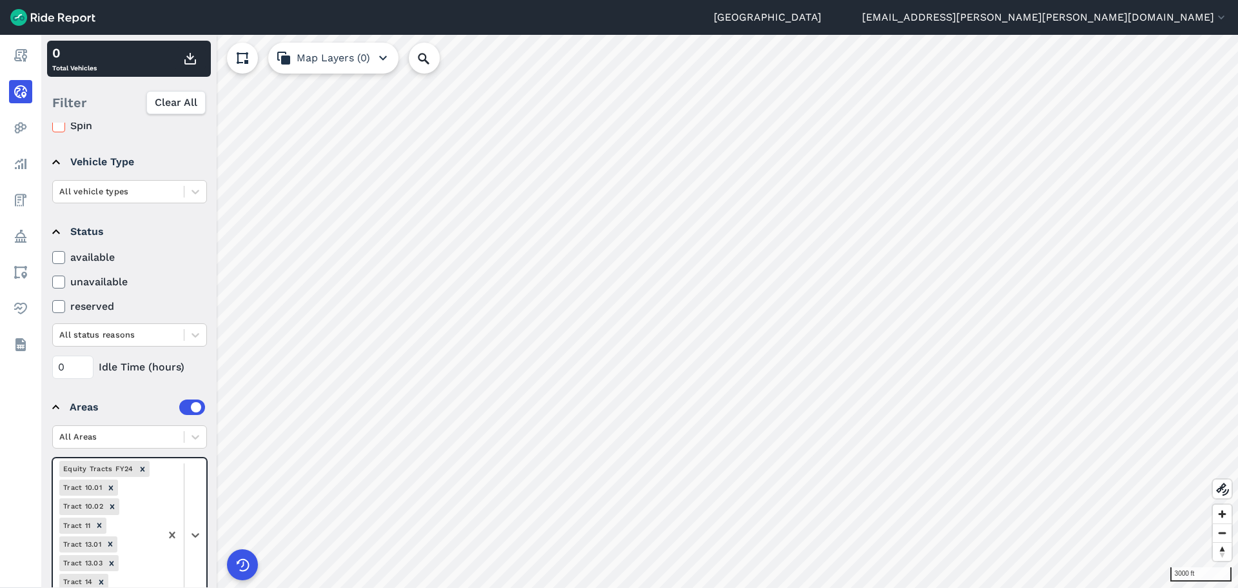
scroll to position [89, 0]
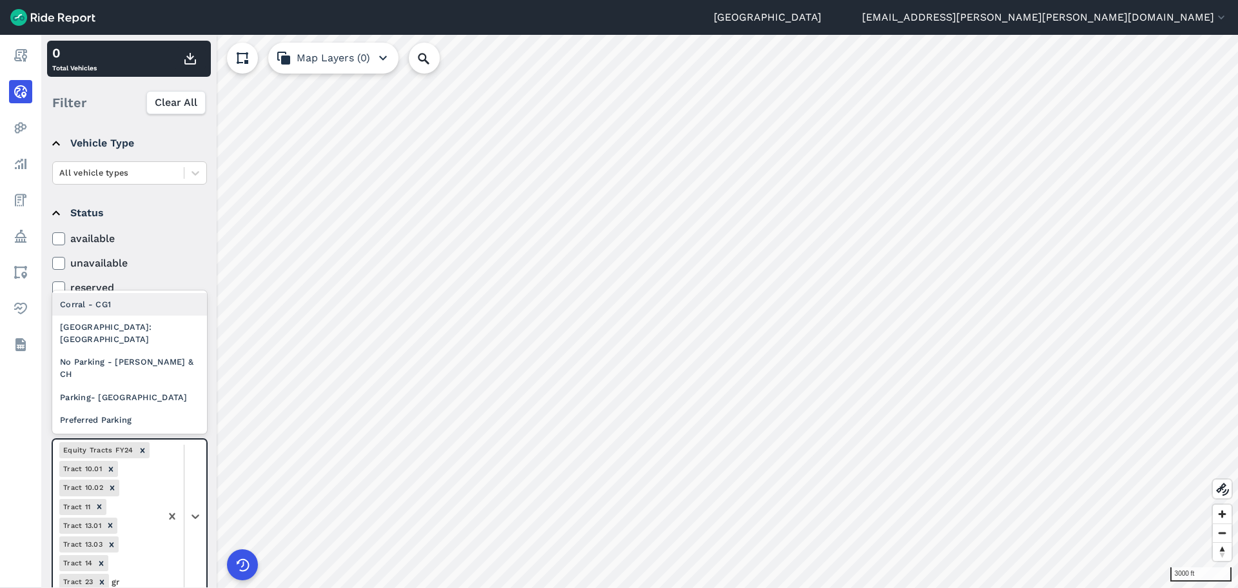
type input "g"
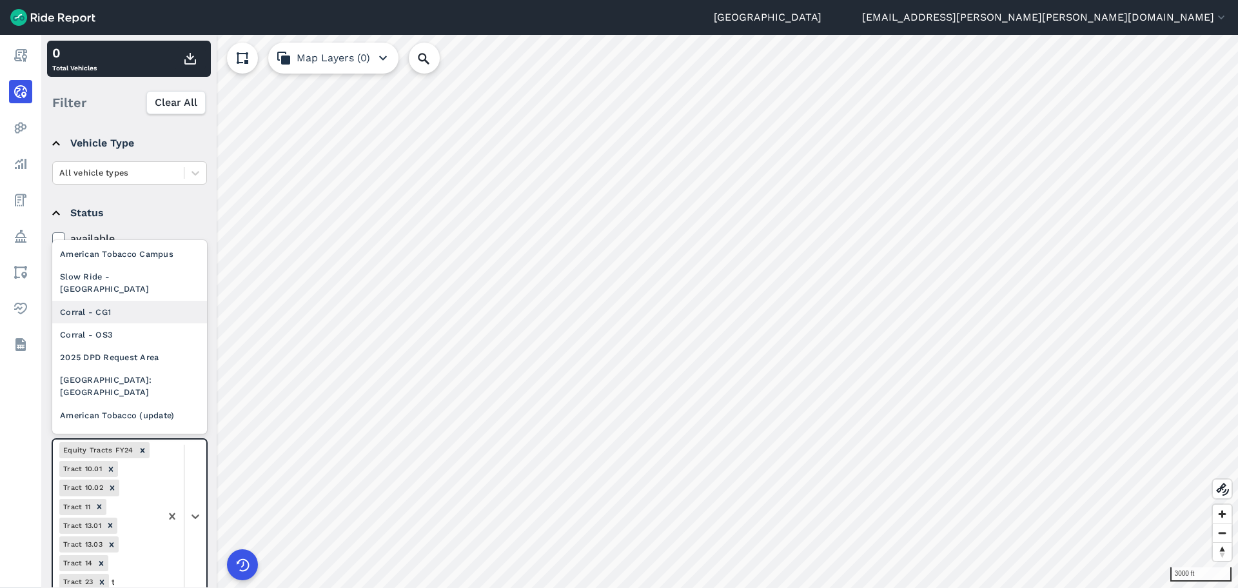
type input "tr"
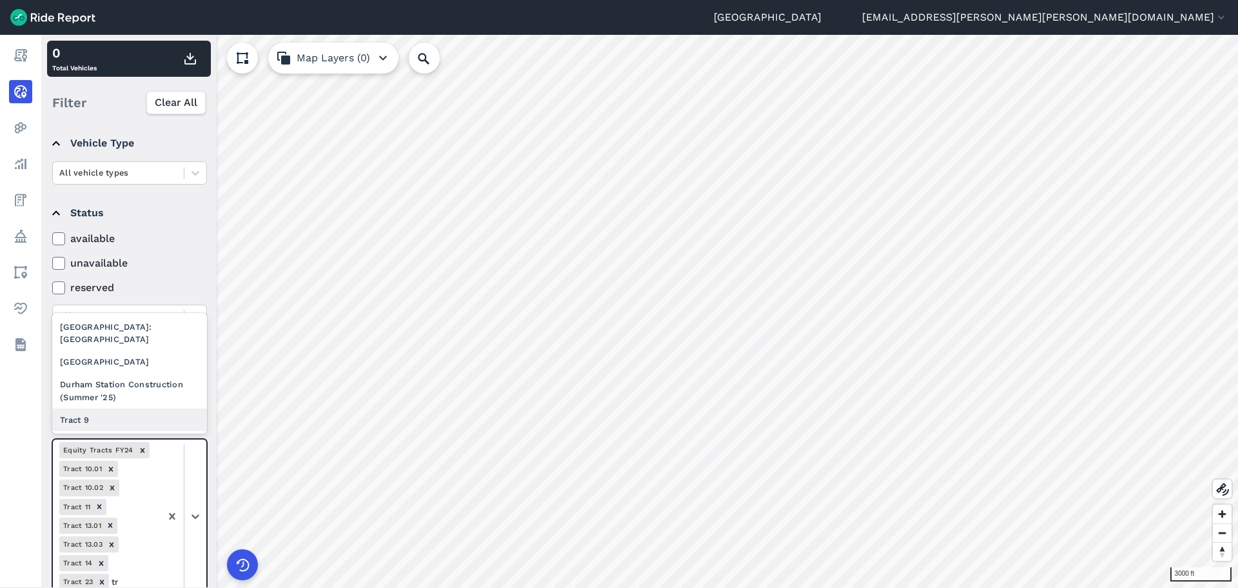
click at [136, 419] on div "Tract 9" at bounding box center [129, 419] width 155 height 23
